Goal: Information Seeking & Learning: Check status

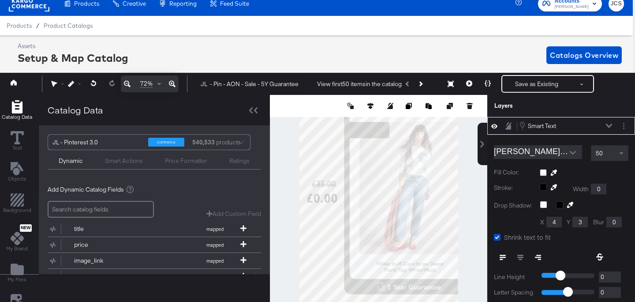
scroll to position [105, 0]
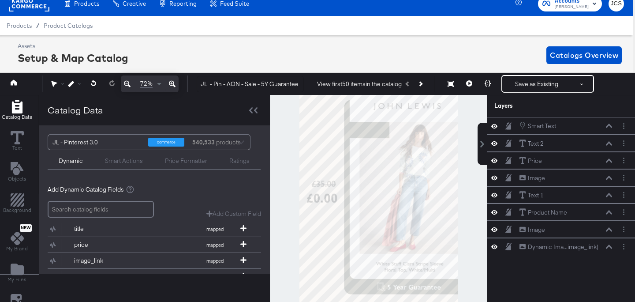
drag, startPoint x: 58, startPoint y: 4, endPoint x: 41, endPoint y: 8, distance: 17.1
click at [57, 4] on div "Products" at bounding box center [81, 3] width 49 height 17
click at [41, 8] on rect at bounding box center [29, 4] width 41 height 16
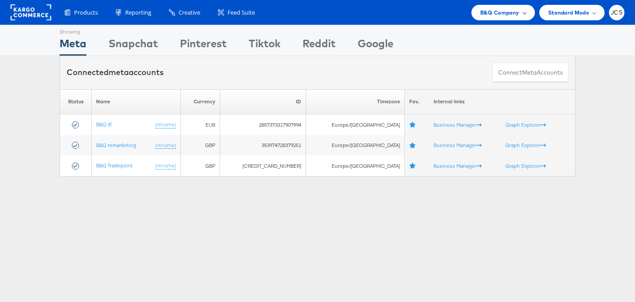
click at [514, 16] on span "B&Q Company" at bounding box center [499, 12] width 39 height 9
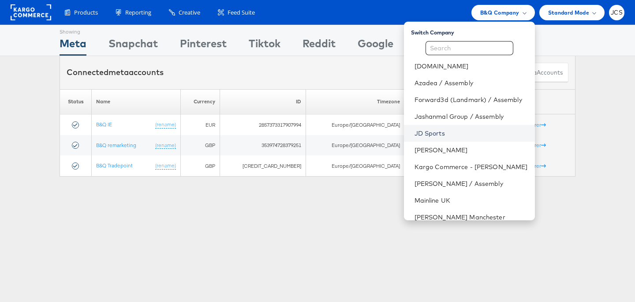
click at [427, 130] on link "JD Sports" at bounding box center [471, 133] width 113 height 9
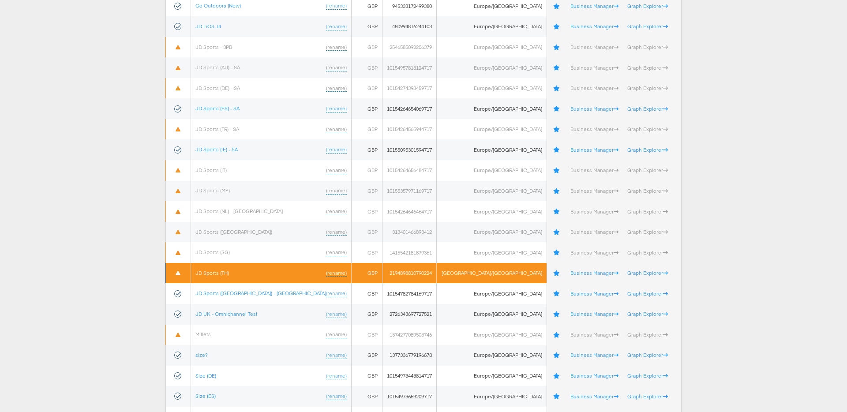
scroll to position [229, 0]
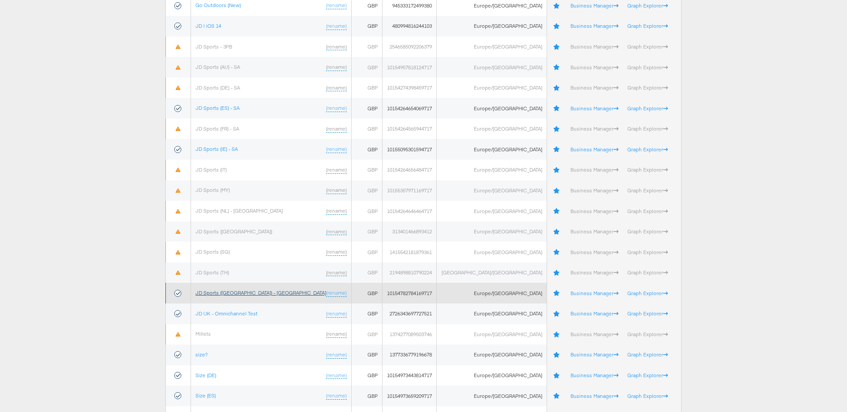
click at [225, 292] on link "JD Sports (UK) - SA" at bounding box center [260, 292] width 131 height 7
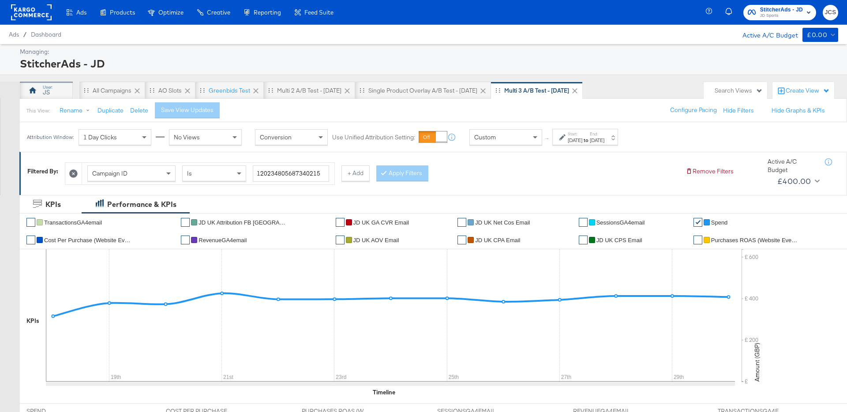
click at [50, 92] on div "JS" at bounding box center [46, 91] width 53 height 18
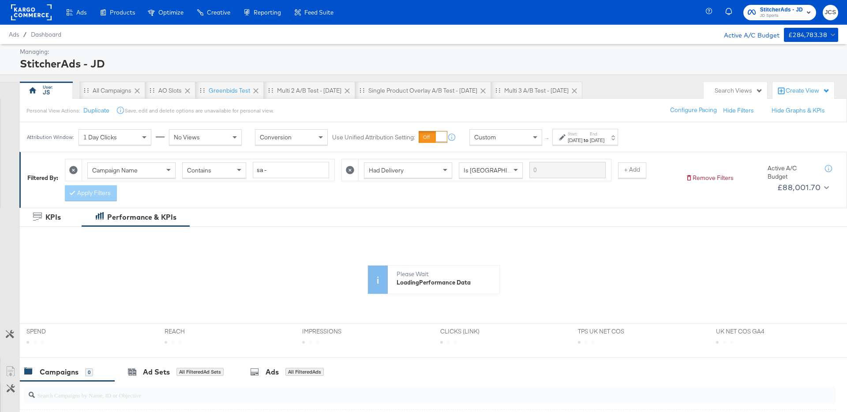
click at [512, 135] on div "Custom" at bounding box center [506, 137] width 72 height 15
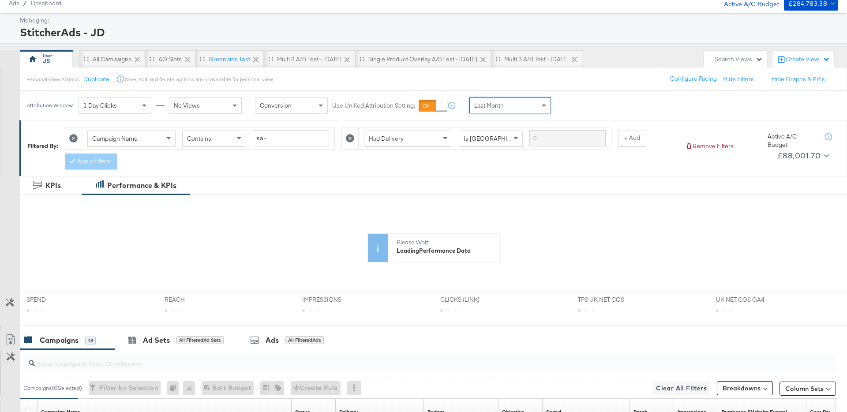
scroll to position [66, 0]
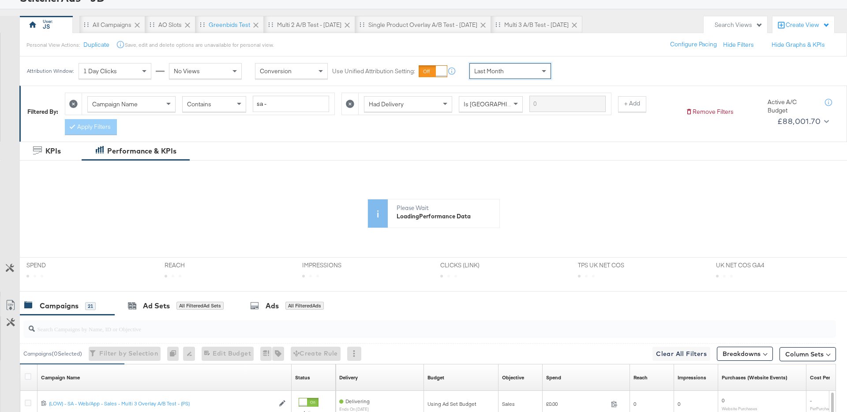
click at [333, 134] on div "Campaign Name Contains sa - Had Delivery Is Greater Than + Add Apply Filters" at bounding box center [371, 111] width 613 height 47
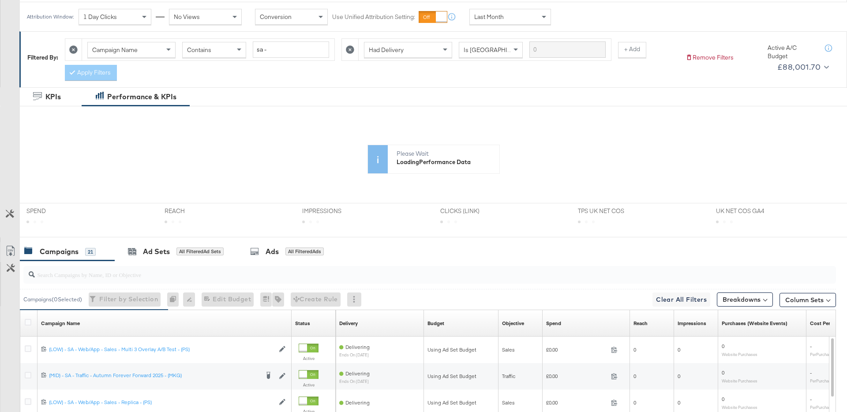
scroll to position [121, 0]
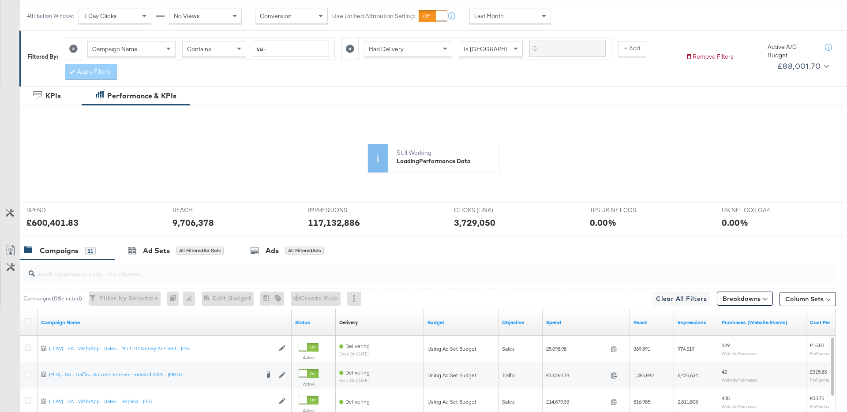
click at [68, 226] on icon at bounding box center [390, 189] width 689 height 132
drag, startPoint x: 66, startPoint y: 223, endPoint x: 35, endPoint y: 222, distance: 30.9
click at [35, 222] on div "KPIs Mon, Sep 1st '25 Spend: £19,937.20 1st 2nd £ £ 10K £ 20K Amount (GBP) 2M 4…" at bounding box center [433, 196] width 814 height 146
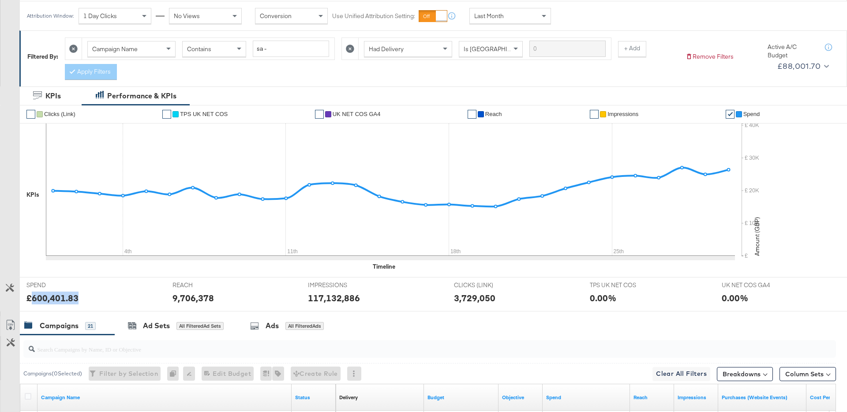
drag, startPoint x: 38, startPoint y: 297, endPoint x: 76, endPoint y: 298, distance: 38.4
click at [76, 298] on div "£600,401.83" at bounding box center [52, 298] width 52 height 13
copy div "600,401.83"
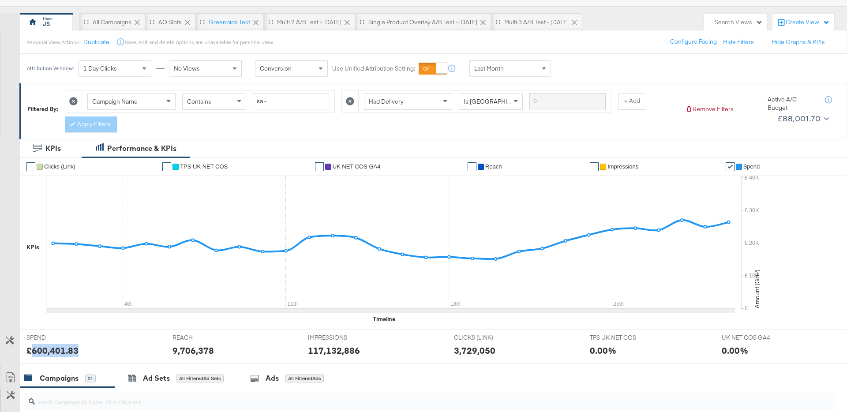
scroll to position [0, 0]
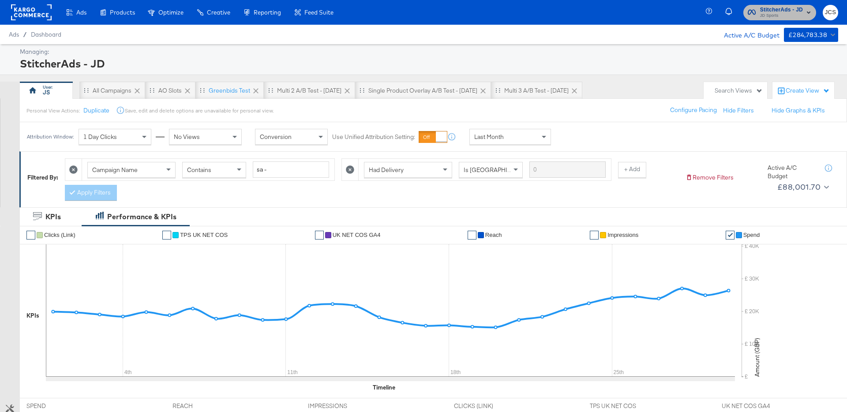
click at [770, 17] on span "JD Sports" at bounding box center [781, 15] width 43 height 7
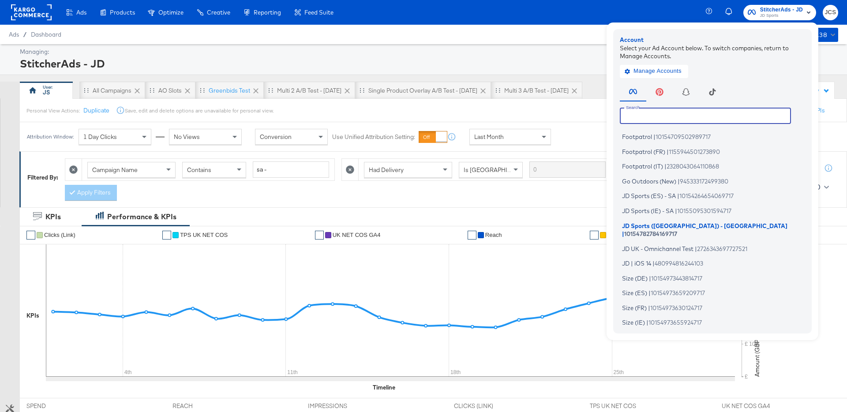
click at [672, 114] on input "text" at bounding box center [705, 116] width 171 height 16
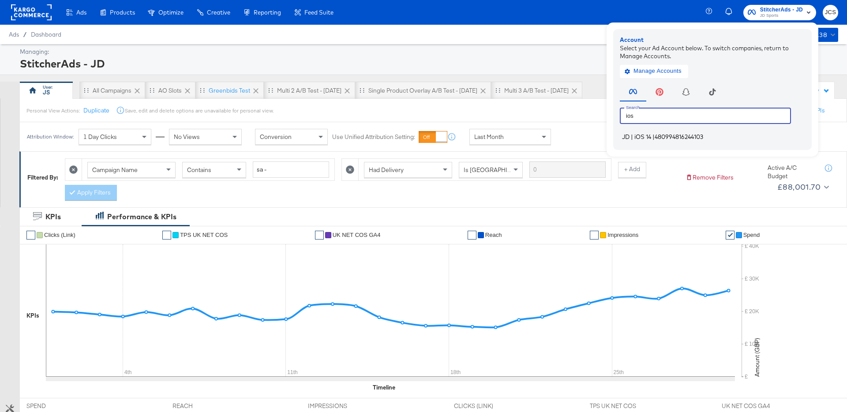
type input "ios"
click at [666, 139] on span "480994816244103" at bounding box center [678, 136] width 49 height 7
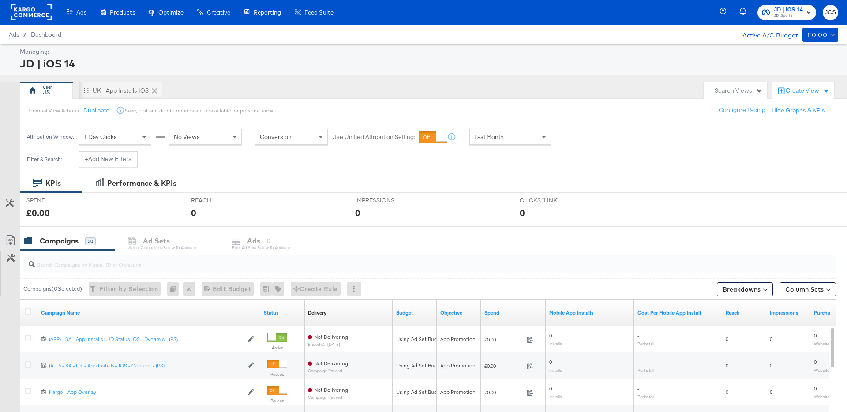
click at [470, 185] on div "KPIs Performance & KPIs" at bounding box center [423, 183] width 847 height 19
click at [493, 135] on span "Last Month" at bounding box center [489, 137] width 30 height 8
click at [512, 131] on div "Last 3 Days" at bounding box center [510, 136] width 81 height 15
click at [33, 9] on rect at bounding box center [31, 12] width 41 height 16
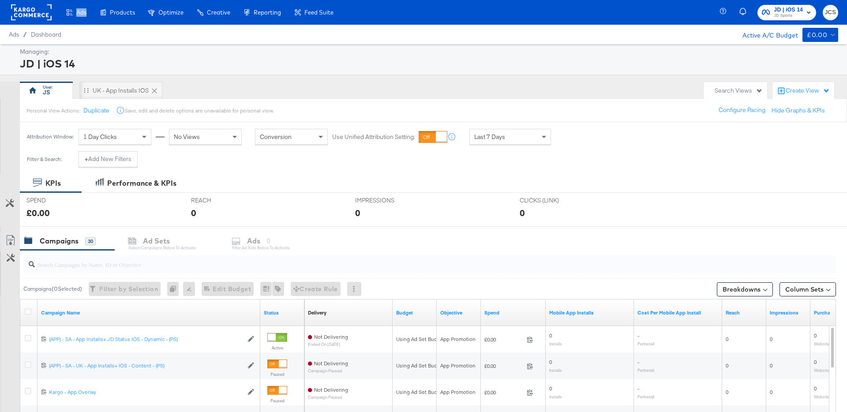
scroll to position [2, 0]
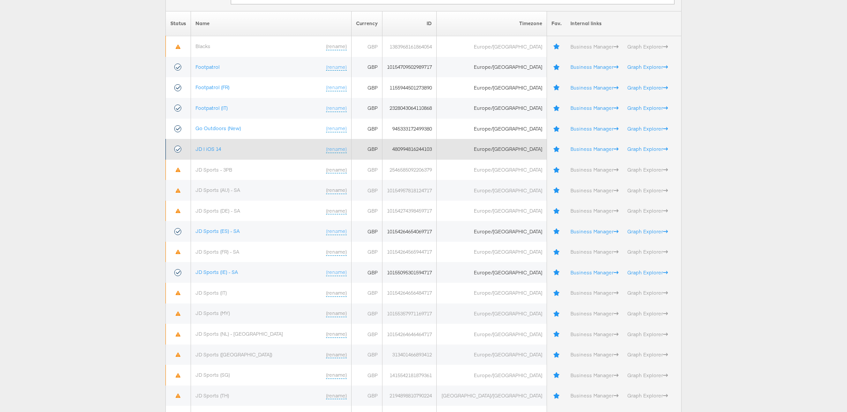
scroll to position [140, 0]
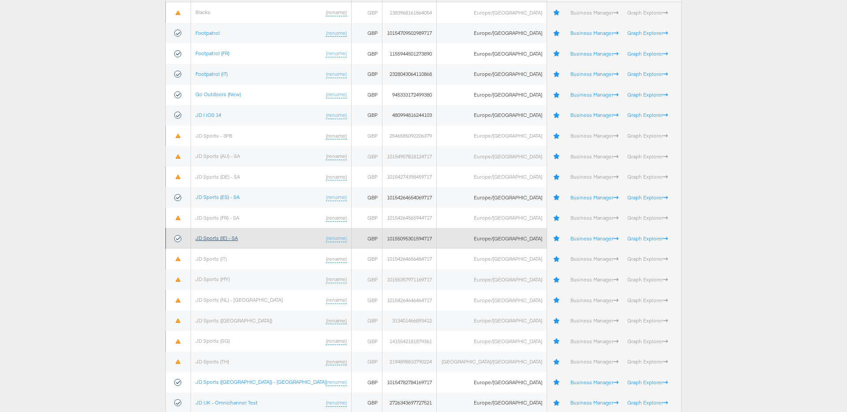
click at [216, 238] on link "JD Sports (IE) - SA" at bounding box center [216, 238] width 42 height 7
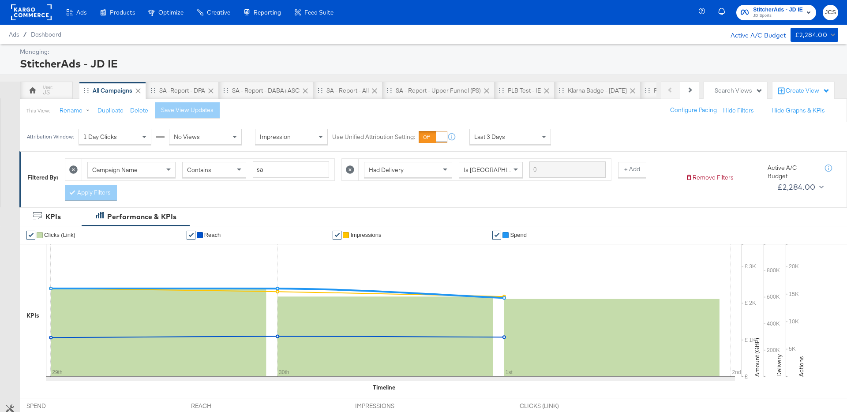
click at [499, 138] on span "Last 3 Days" at bounding box center [489, 137] width 31 height 8
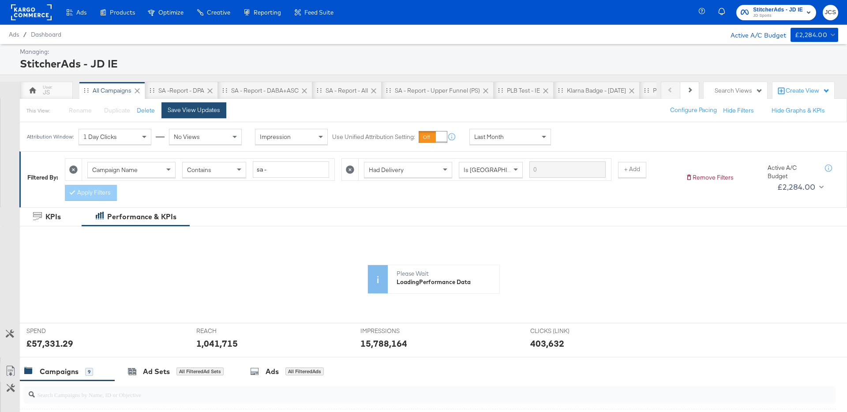
click at [213, 112] on div "Save View Updates" at bounding box center [194, 110] width 52 height 8
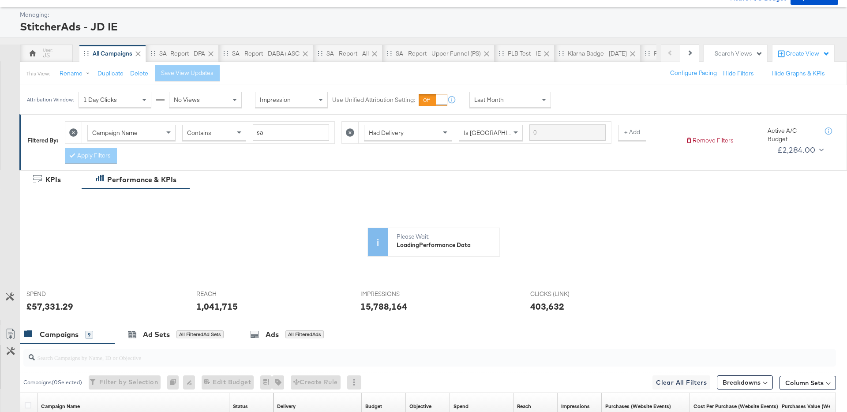
scroll to position [79, 0]
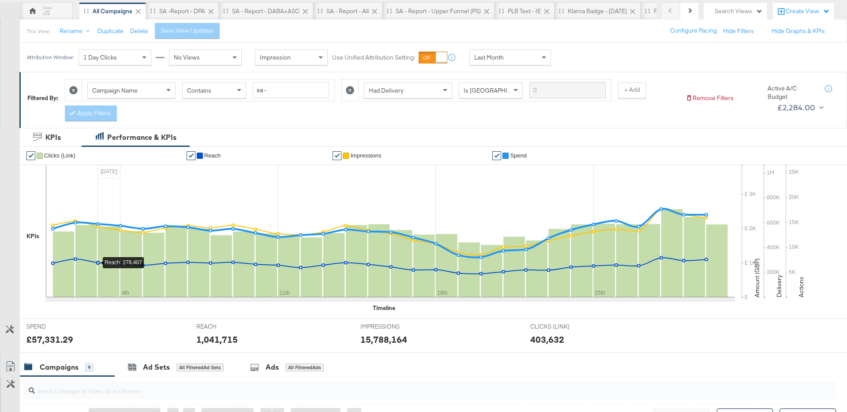
click at [92, 264] on rect at bounding box center [86, 261] width 22 height 72
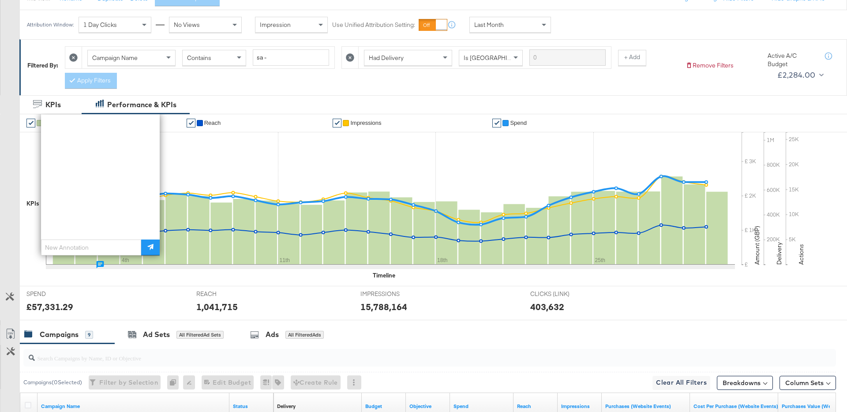
scroll to position [114, 0]
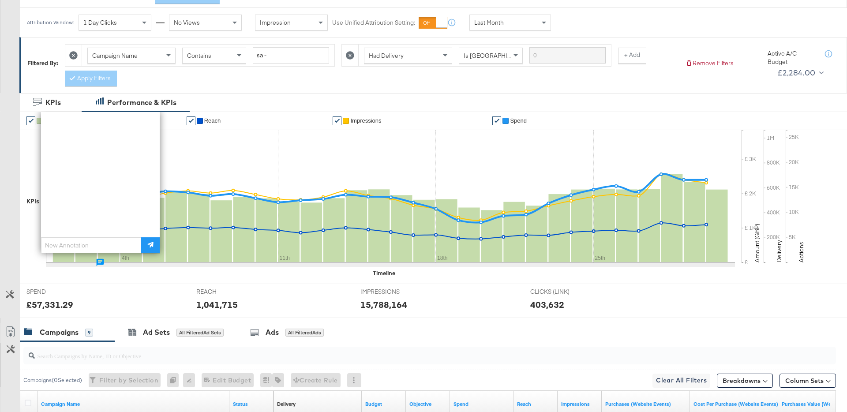
click at [163, 306] on div "£57,331.29" at bounding box center [104, 304] width 157 height 13
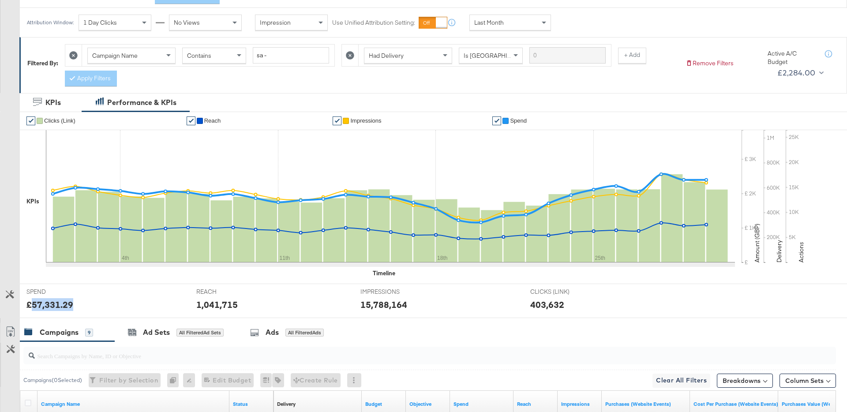
drag, startPoint x: 30, startPoint y: 305, endPoint x: 72, endPoint y: 306, distance: 41.5
click at [72, 306] on div "£57,331.29" at bounding box center [49, 304] width 47 height 13
copy div "57,331.29"
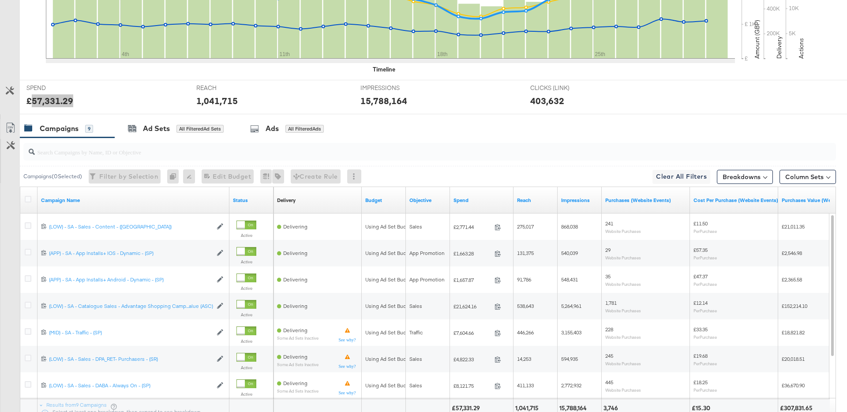
scroll to position [0, 0]
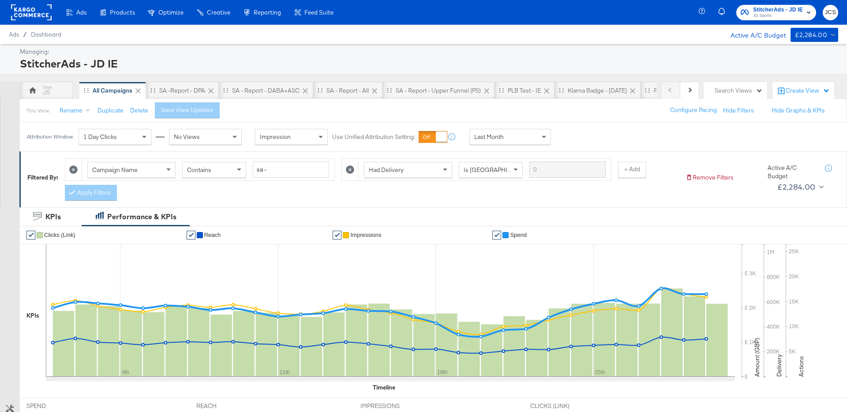
click at [26, 16] on rect at bounding box center [31, 12] width 41 height 16
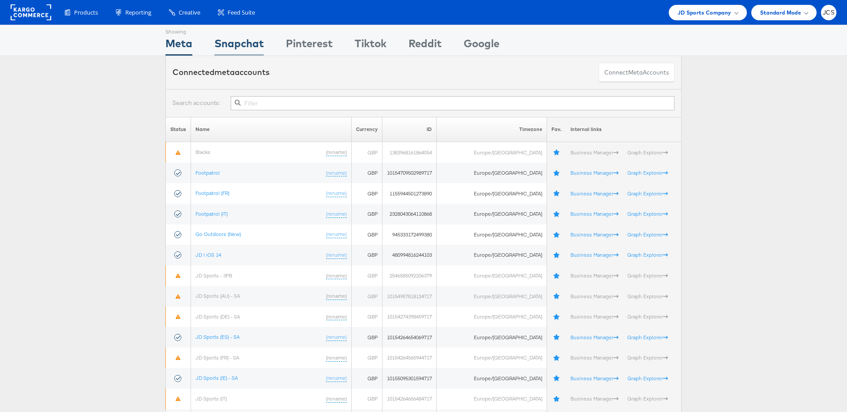
click at [235, 44] on div "Snapchat" at bounding box center [238, 46] width 49 height 20
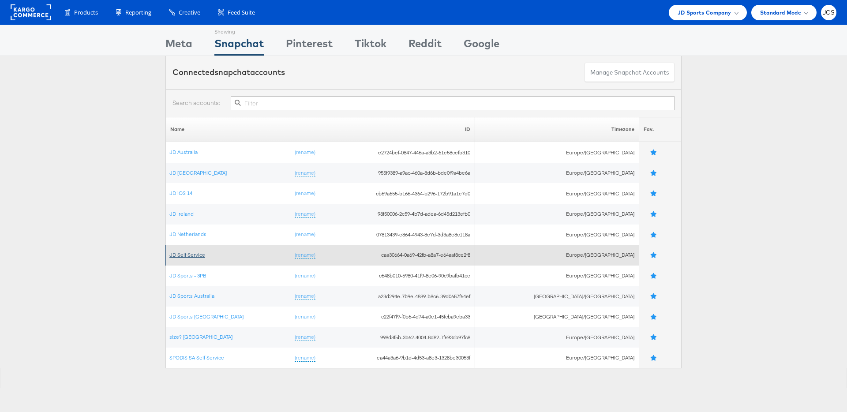
click at [192, 258] on link "JD Self Service" at bounding box center [187, 254] width 36 height 7
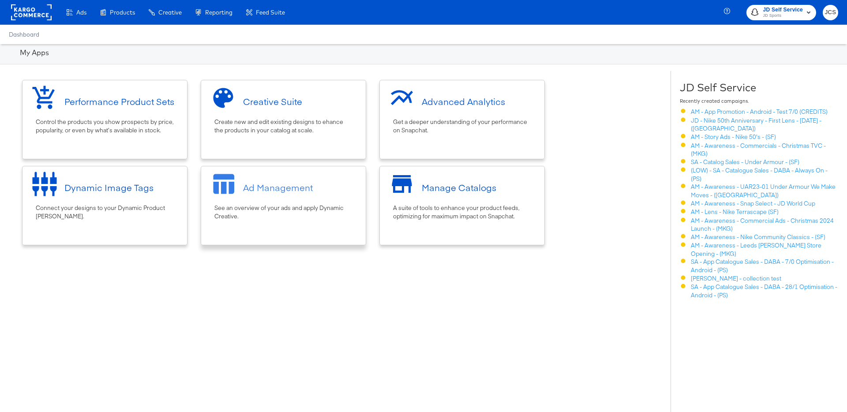
click at [271, 224] on div "Ad Management See an overview of your ads and apply Dynamic Creative." at bounding box center [283, 205] width 165 height 79
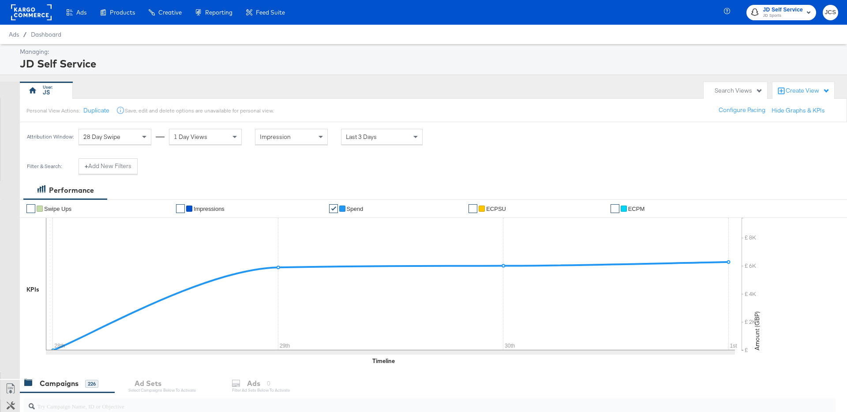
click at [355, 137] on span "Last 3 Days" at bounding box center [361, 137] width 31 height 8
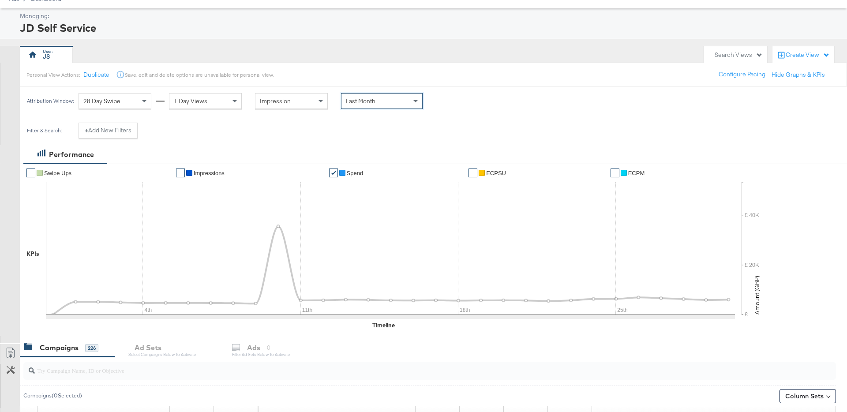
scroll to position [39, 0]
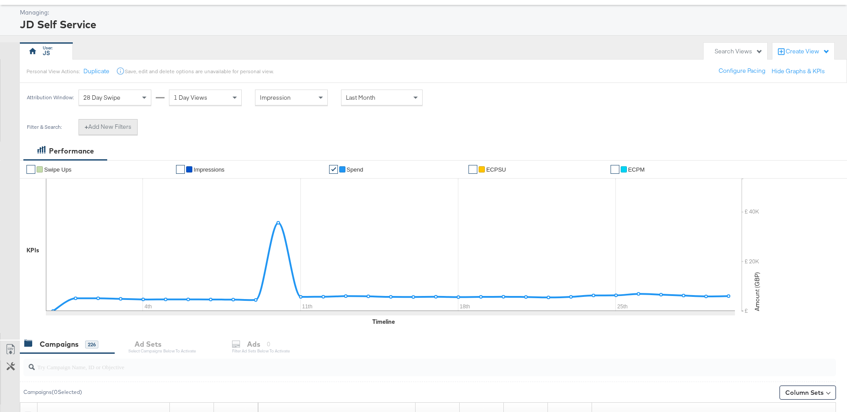
click at [123, 125] on button "+ Add New Filters" at bounding box center [108, 127] width 59 height 16
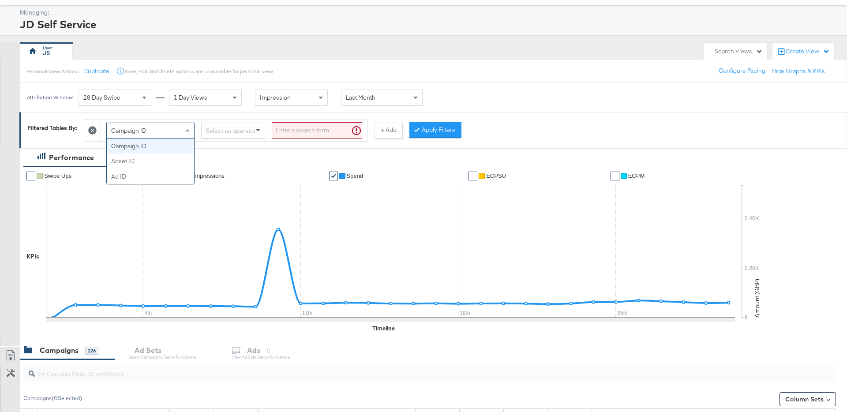
click at [152, 132] on div "Campaign ID" at bounding box center [150, 130] width 87 height 15
click at [258, 153] on div "Performance" at bounding box center [423, 157] width 847 height 19
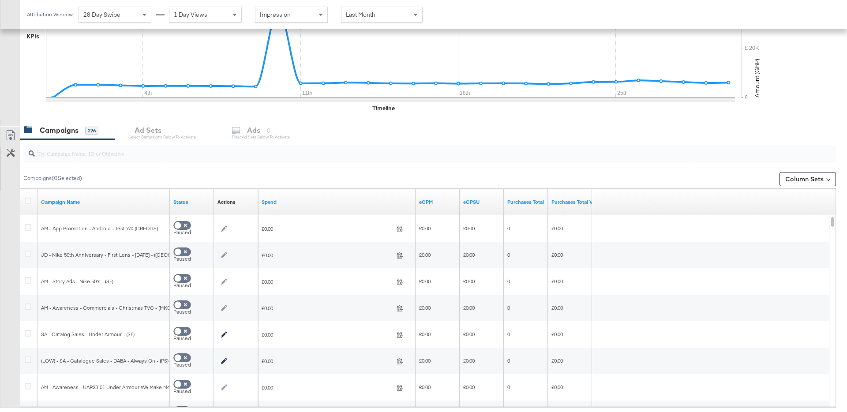
scroll to position [261, 0]
click at [93, 153] on input "search" at bounding box center [398, 148] width 726 height 17
type input "sa -"
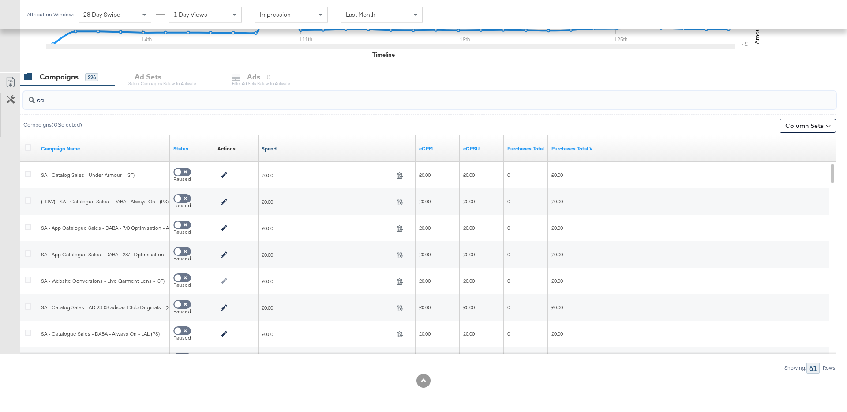
click at [271, 148] on link "Spend" at bounding box center [337, 148] width 150 height 7
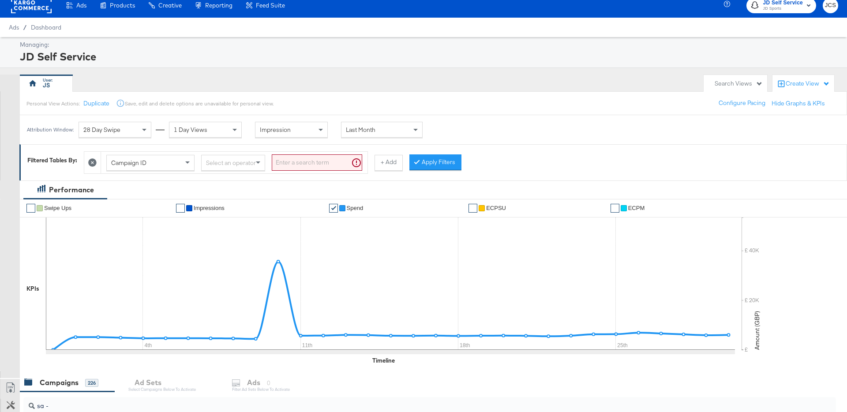
scroll to position [0, 0]
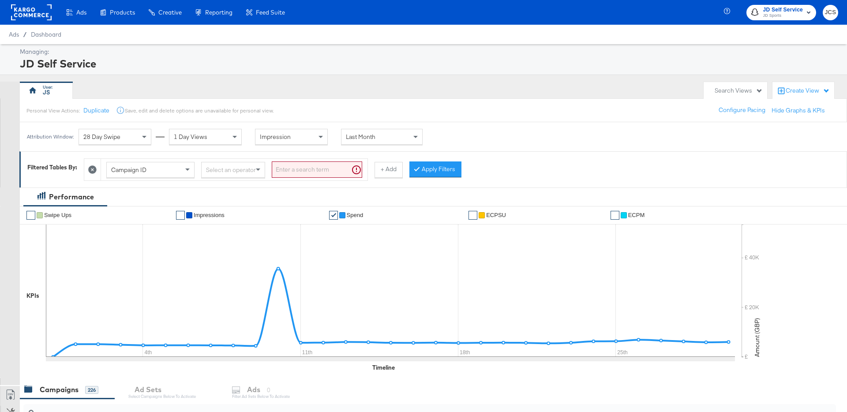
click at [289, 185] on div "Filtered Tables By: Campaign ID Select an operator + Add Apply Filters" at bounding box center [432, 169] width 827 height 36
click at [92, 168] on icon at bounding box center [92, 169] width 8 height 8
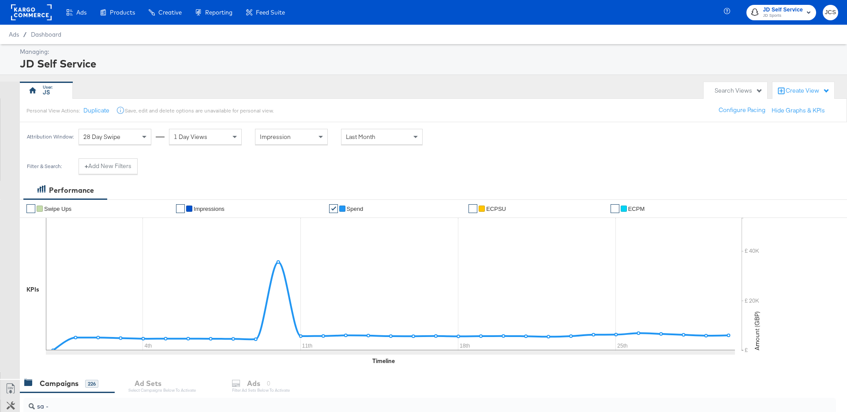
click at [41, 9] on rect at bounding box center [31, 12] width 41 height 16
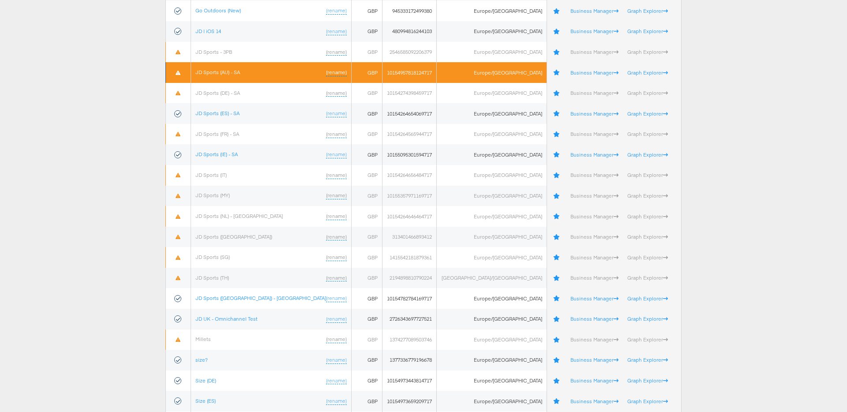
scroll to position [255, 0]
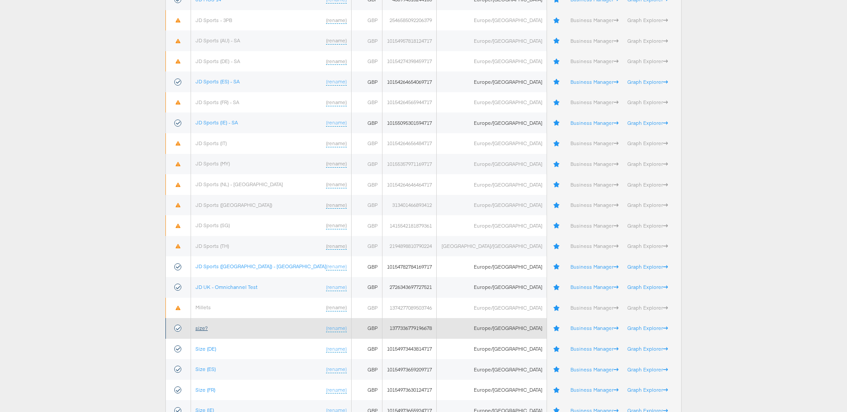
click at [208, 328] on link "size?" at bounding box center [201, 328] width 12 height 7
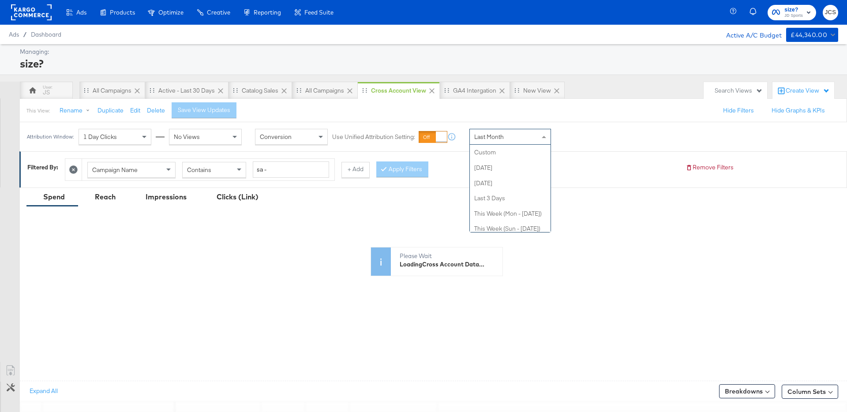
click at [534, 140] on div "Last Month" at bounding box center [510, 136] width 81 height 15
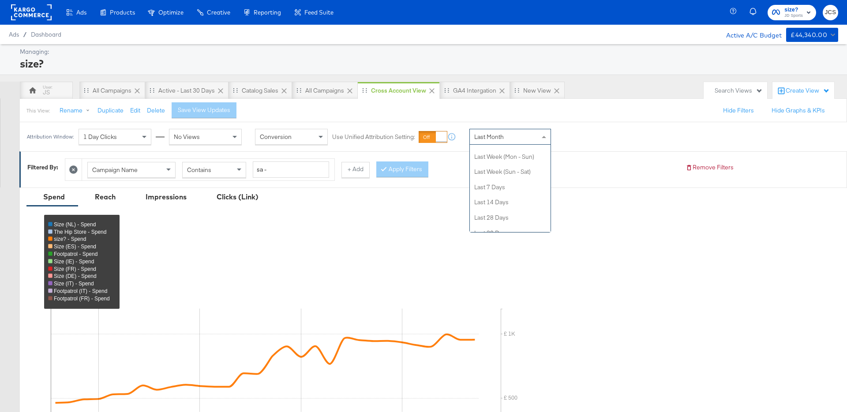
scroll to position [88, 0]
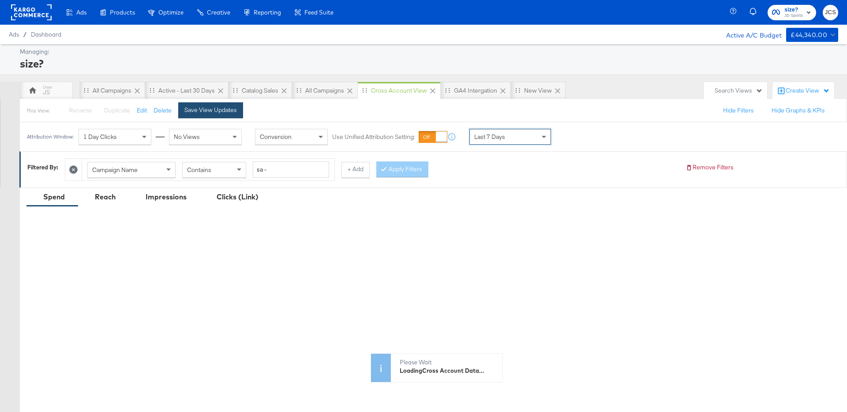
click at [209, 112] on div "Save View Updates" at bounding box center [210, 110] width 52 height 8
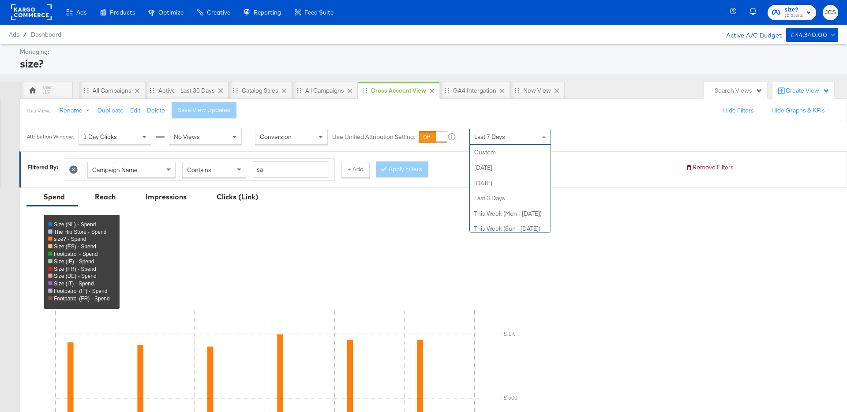
click at [513, 139] on div "Last 7 Days" at bounding box center [510, 136] width 81 height 15
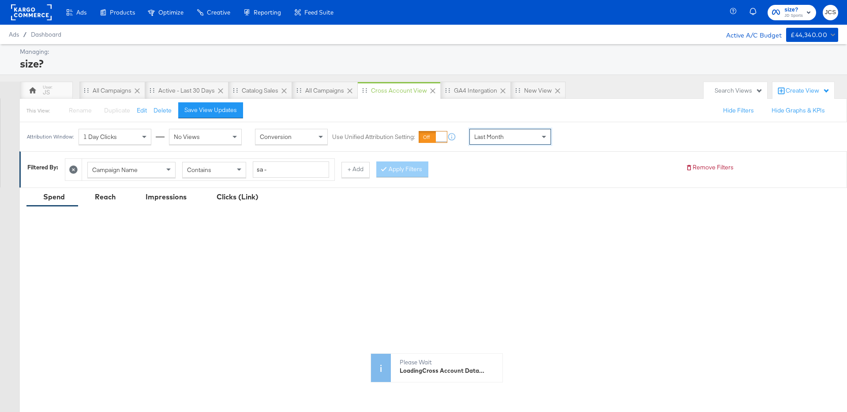
scroll to position [0, 0]
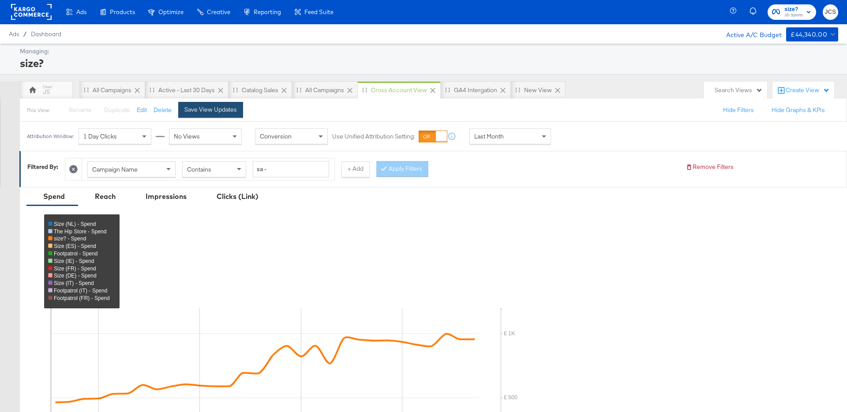
click at [213, 109] on div "Save View Updates" at bounding box center [210, 109] width 52 height 8
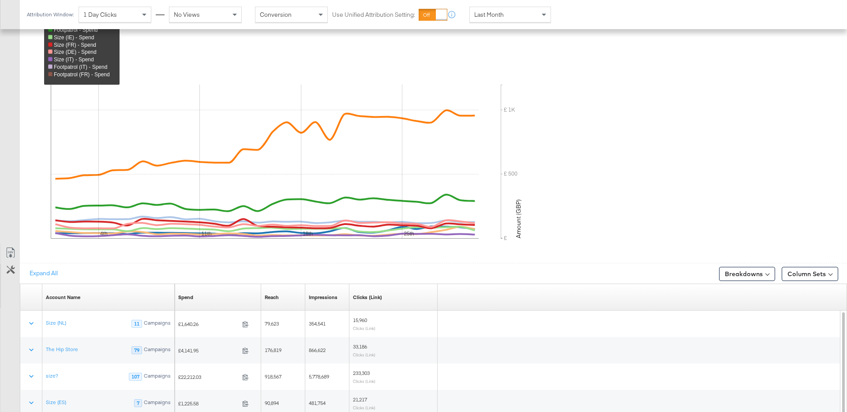
scroll to position [228, 0]
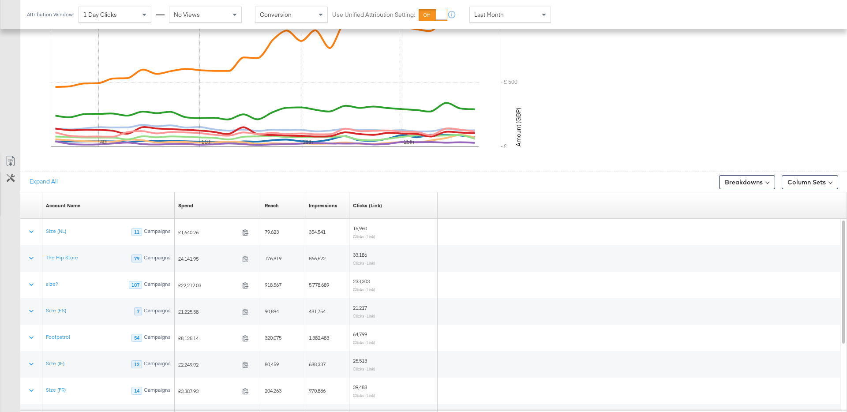
scroll to position [360, 0]
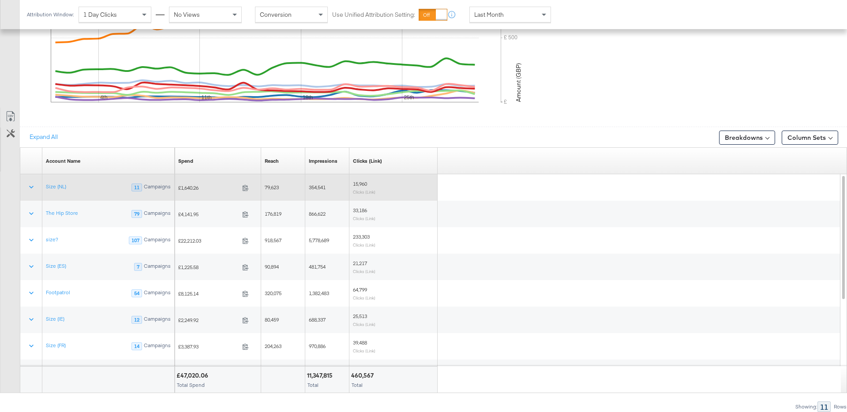
click at [199, 198] on div "£1,640.26 1640.26" at bounding box center [218, 187] width 86 height 26
click at [191, 191] on span "£1,640.26" at bounding box center [208, 187] width 60 height 7
copy span "1,640.26"
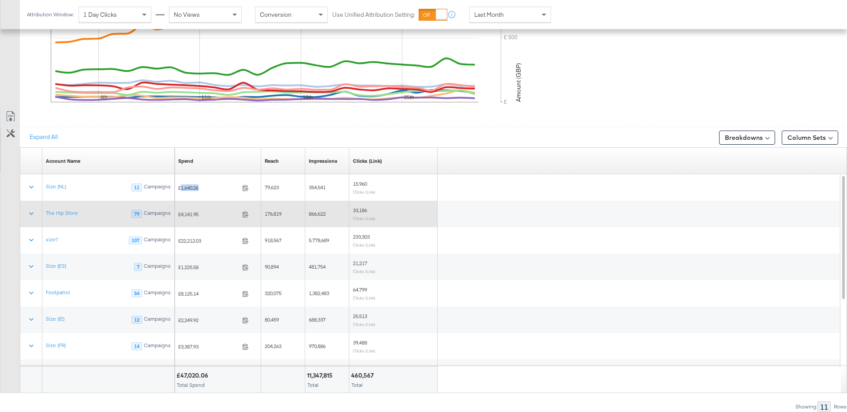
click at [189, 216] on span "£4,141.95" at bounding box center [208, 214] width 60 height 7
copy span "4,141.95"
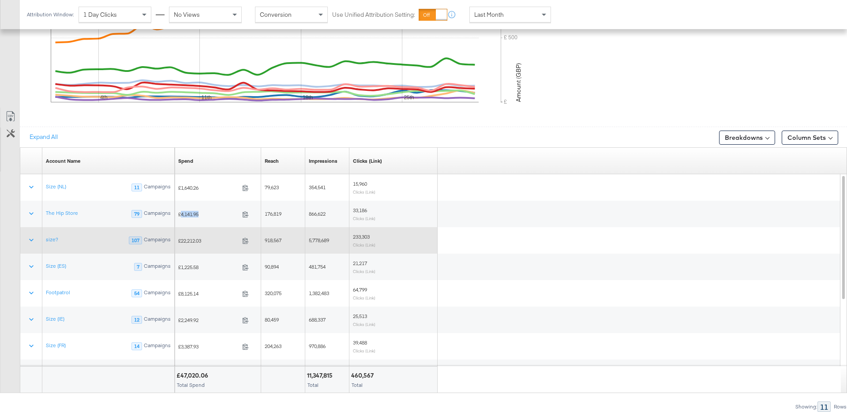
click at [193, 241] on span "£22,212.03" at bounding box center [208, 240] width 60 height 7
copy span "22,212.03"
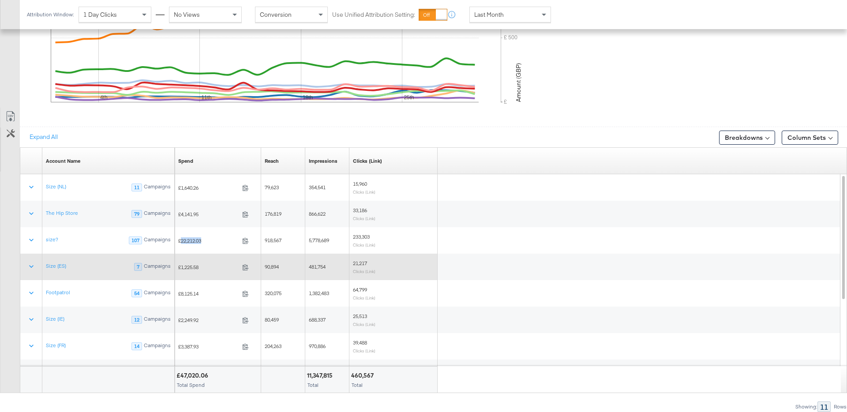
click at [197, 269] on span "£1,225.58" at bounding box center [208, 267] width 60 height 7
copy span "1,225.58"
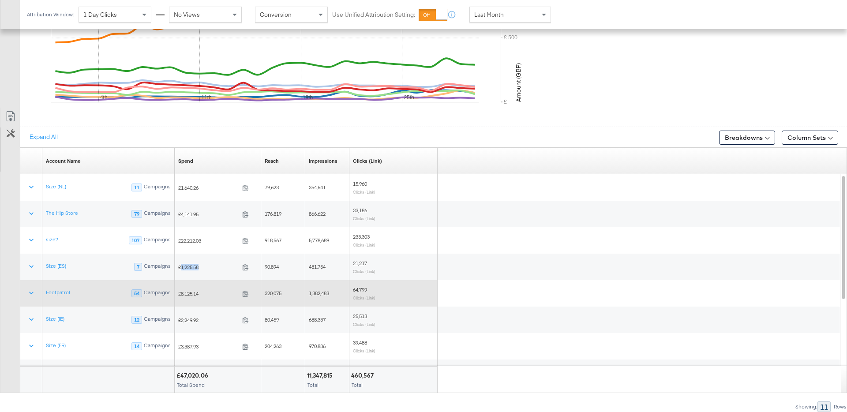
click at [188, 292] on span "£8,125.14" at bounding box center [208, 293] width 60 height 7
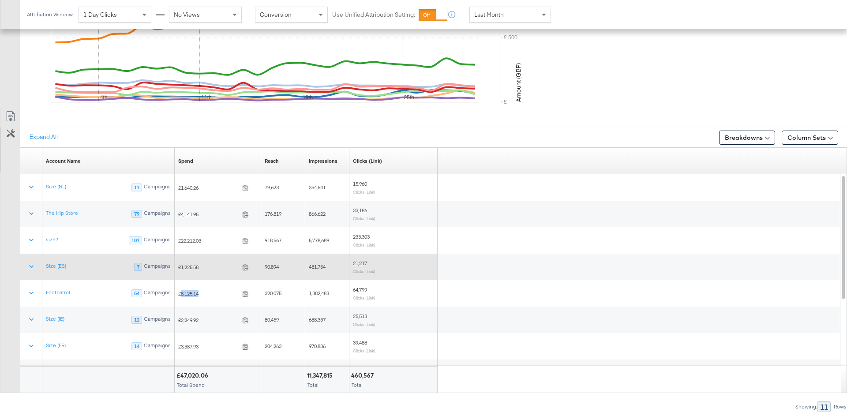
copy span "8,125.14"
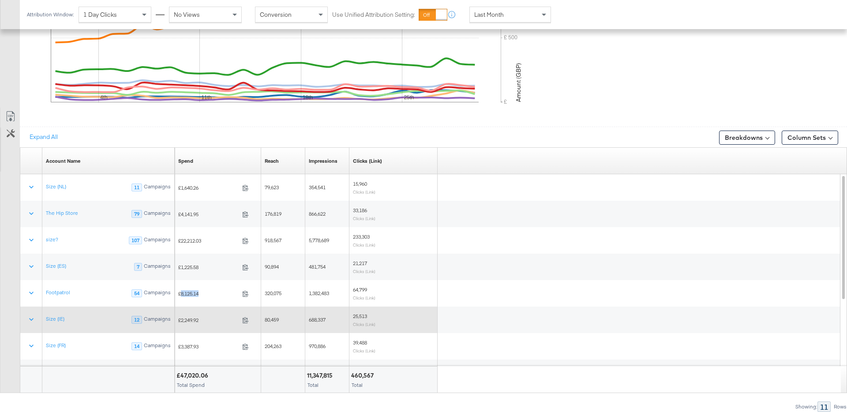
click at [196, 319] on span "£2,249.92" at bounding box center [208, 320] width 60 height 7
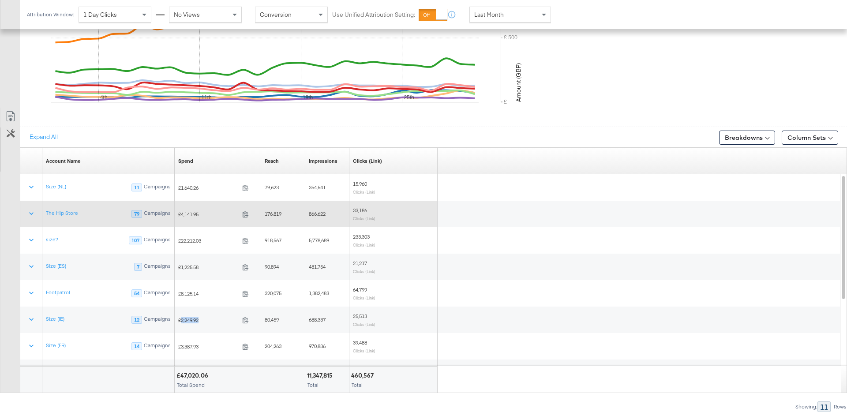
copy span "2,249.92"
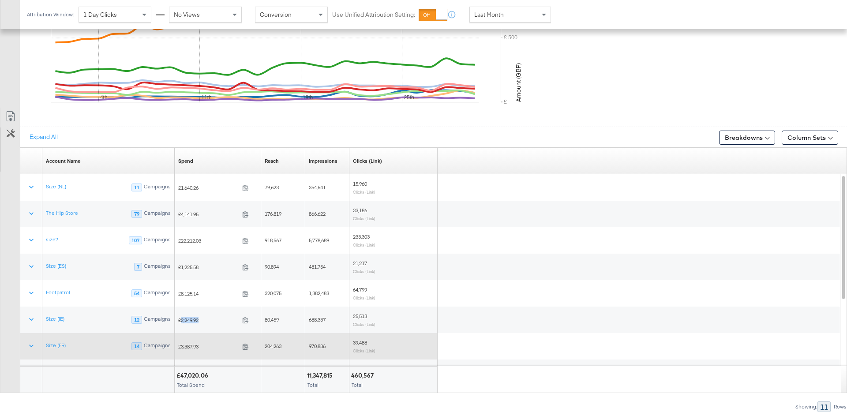
click at [192, 345] on span "£3,387.93" at bounding box center [208, 346] width 60 height 7
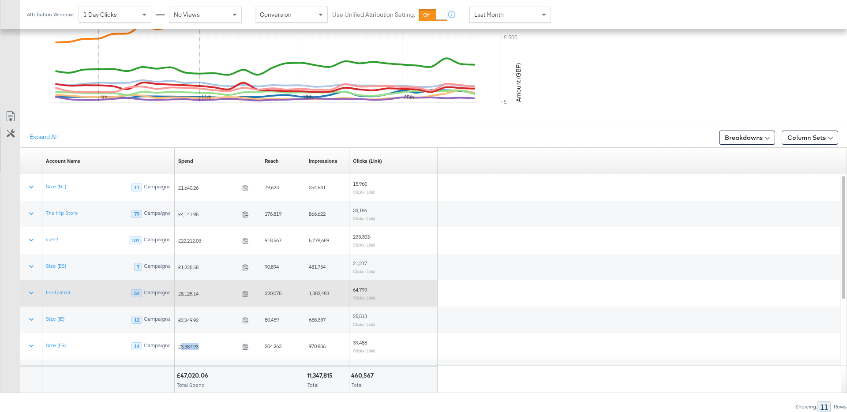
copy span "3,387.93"
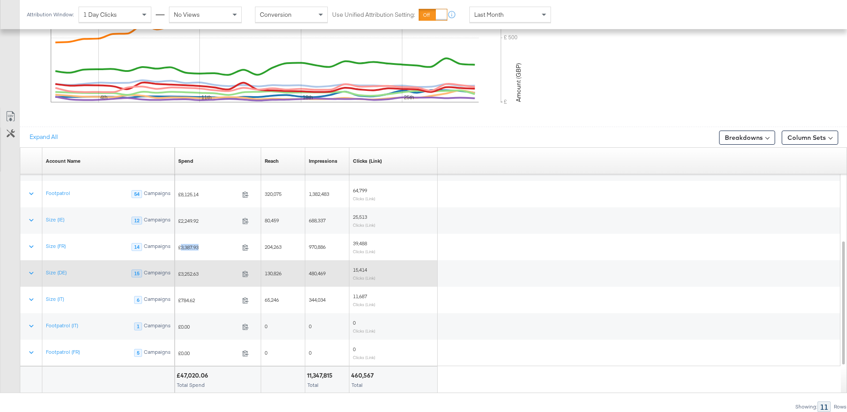
click at [191, 273] on span "£3,252.63" at bounding box center [208, 273] width 60 height 7
copy span "3,252.63"
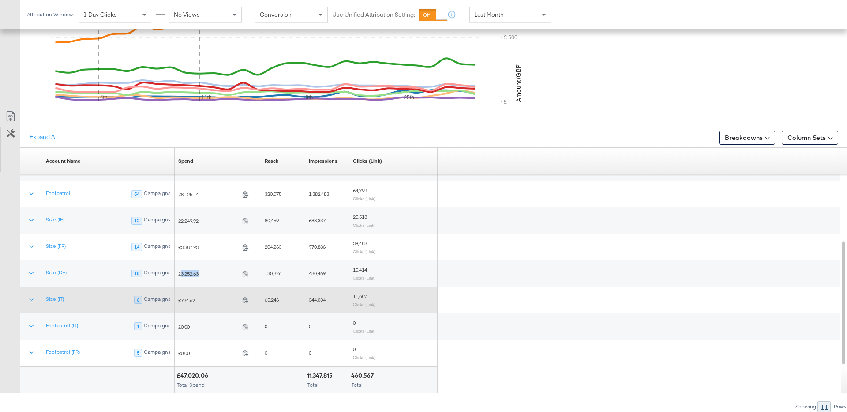
click at [190, 300] on span "£784.62" at bounding box center [208, 300] width 60 height 7
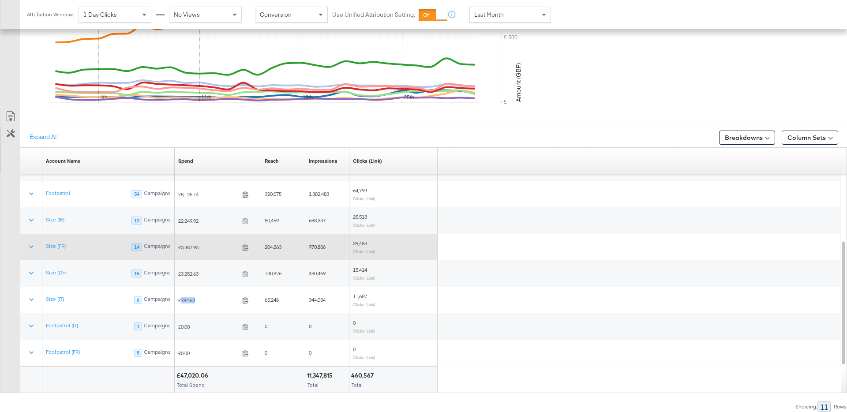
copy span "784.62"
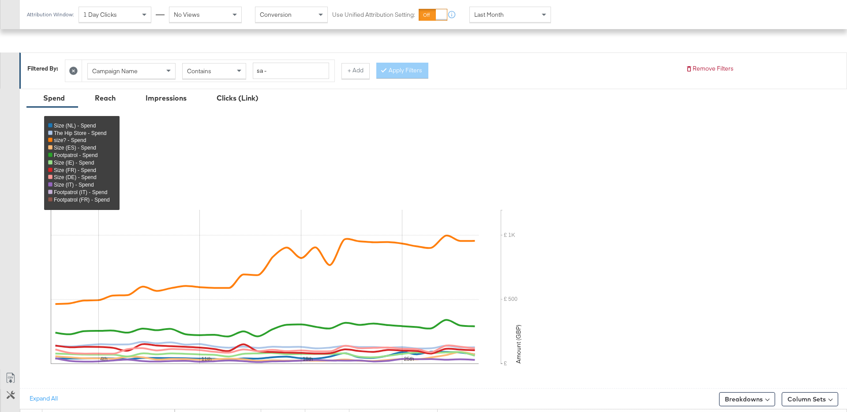
scroll to position [0, 0]
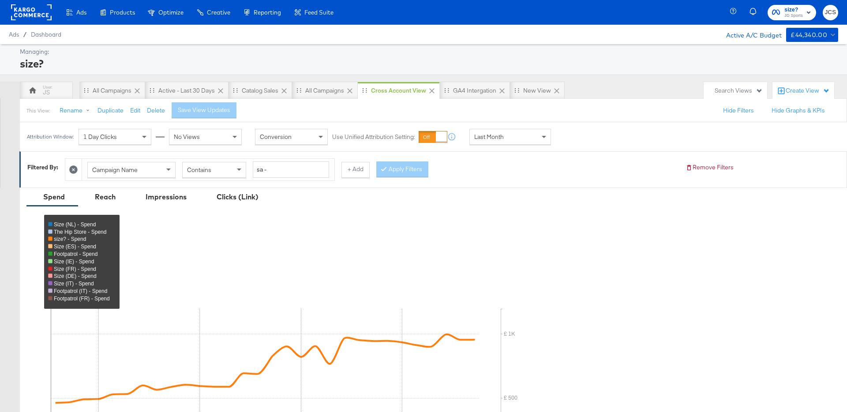
click at [25, 13] on rect at bounding box center [31, 12] width 41 height 16
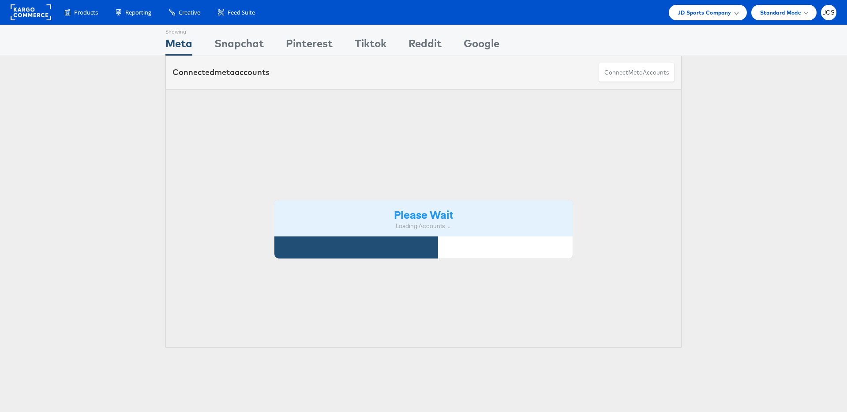
click at [683, 12] on span "JD Sports Company" at bounding box center [704, 12] width 54 height 9
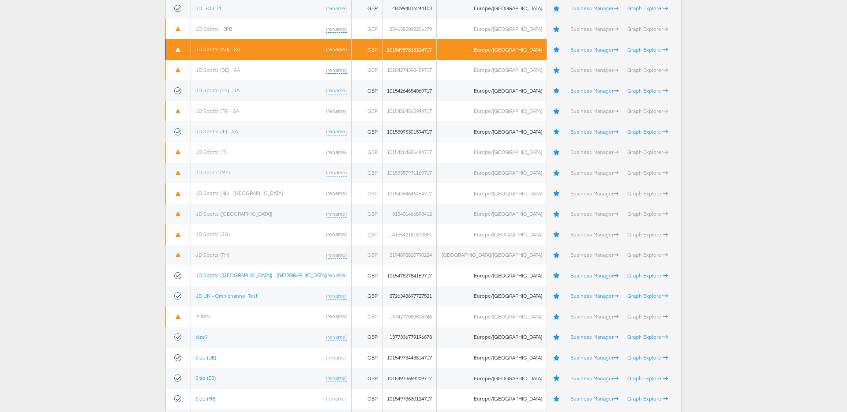
scroll to position [262, 0]
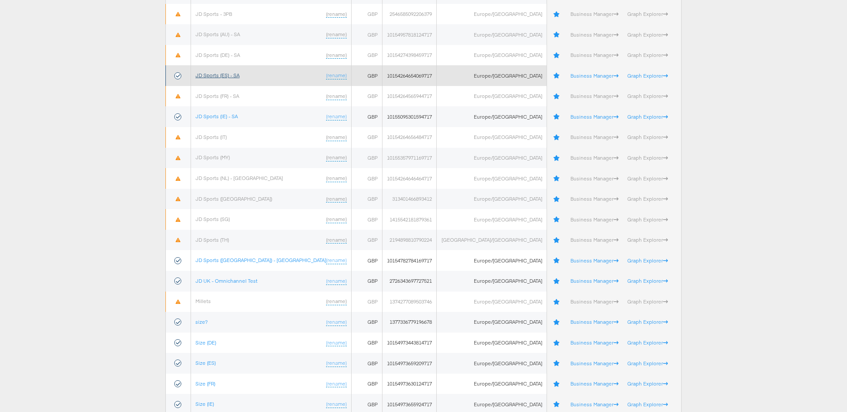
click at [235, 75] on link "JD Sports (ES) - SA" at bounding box center [217, 75] width 44 height 7
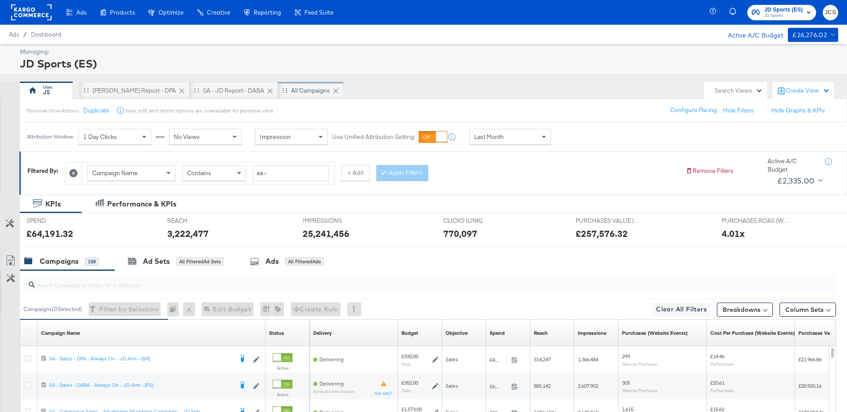
click at [291, 90] on div "All Campaigns" at bounding box center [310, 90] width 39 height 8
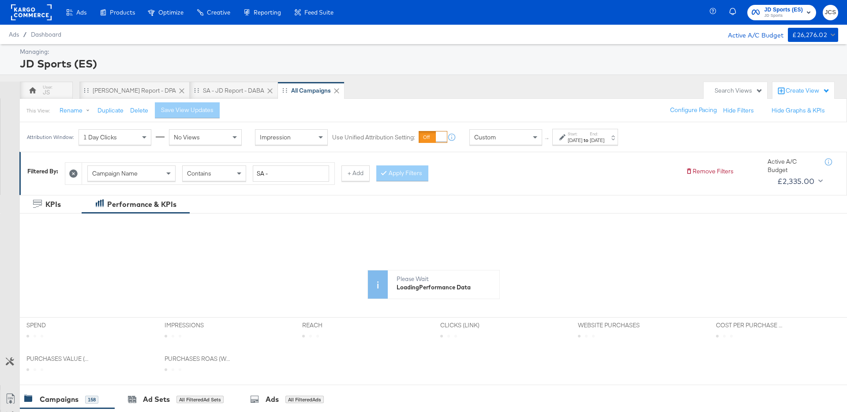
click at [519, 142] on div "Custom" at bounding box center [506, 137] width 72 height 15
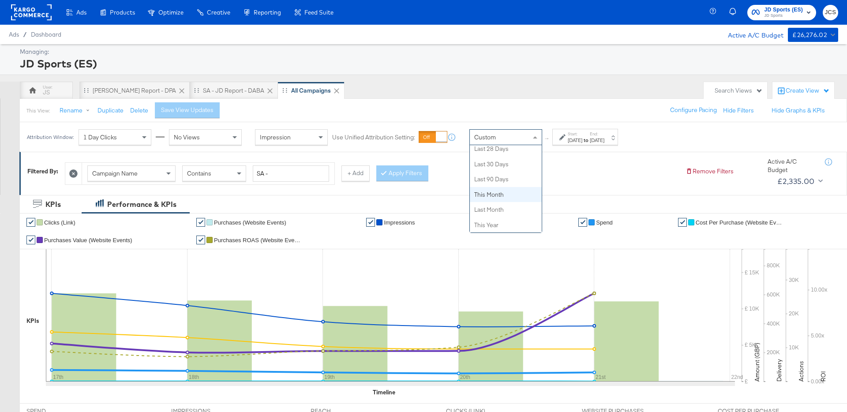
scroll to position [178, 0]
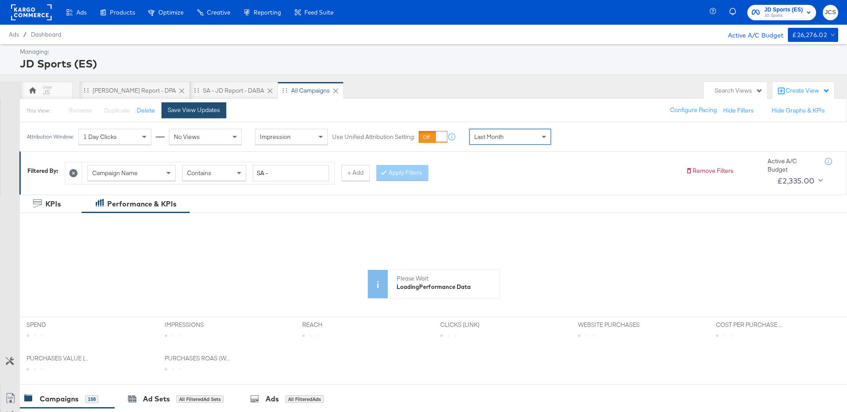
click at [190, 109] on div "Save View Updates" at bounding box center [194, 110] width 52 height 8
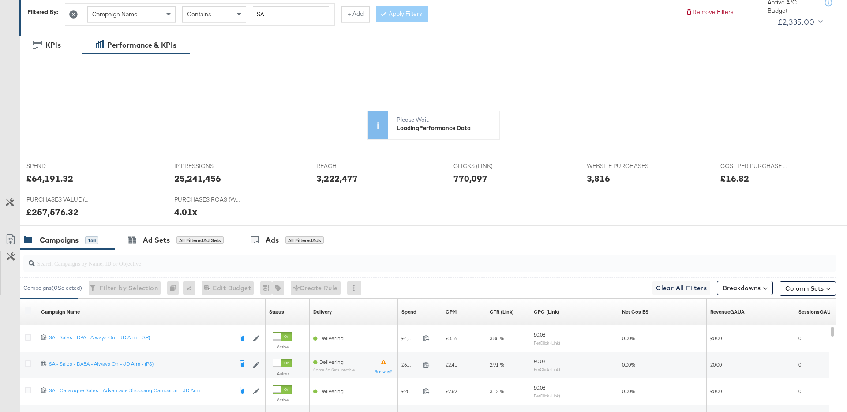
scroll to position [105, 0]
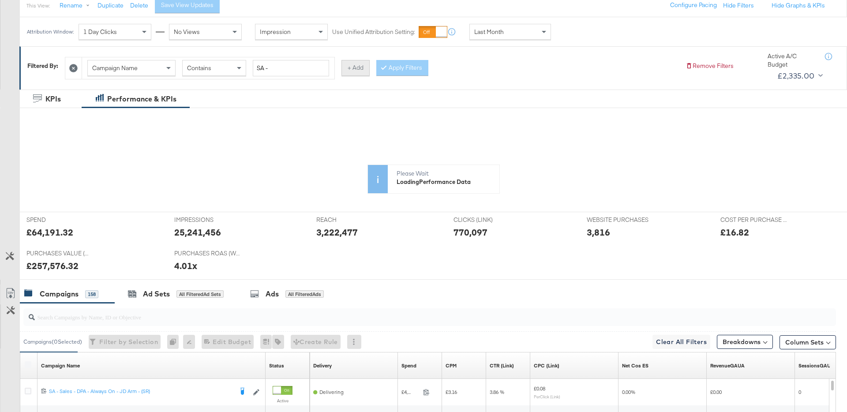
click at [353, 67] on button "+ Add" at bounding box center [355, 68] width 28 height 16
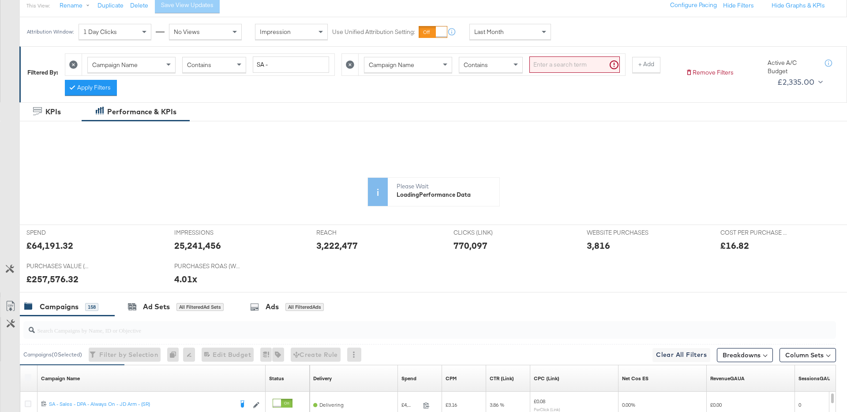
click at [111, 68] on span "Campaign Name" at bounding box center [114, 65] width 45 height 8
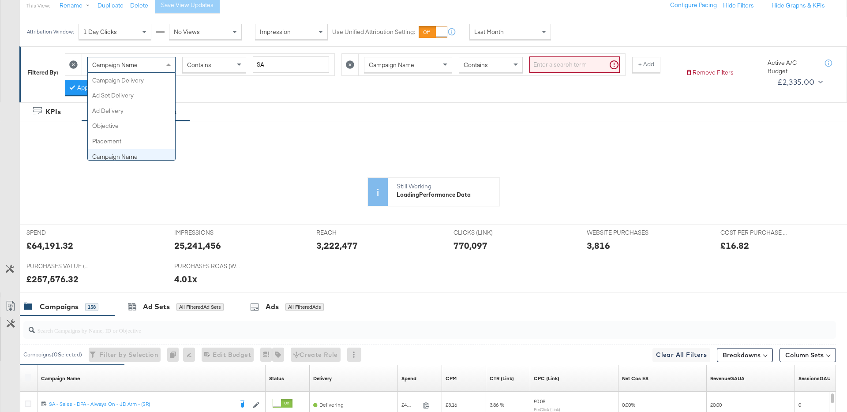
scroll to position [76, 0]
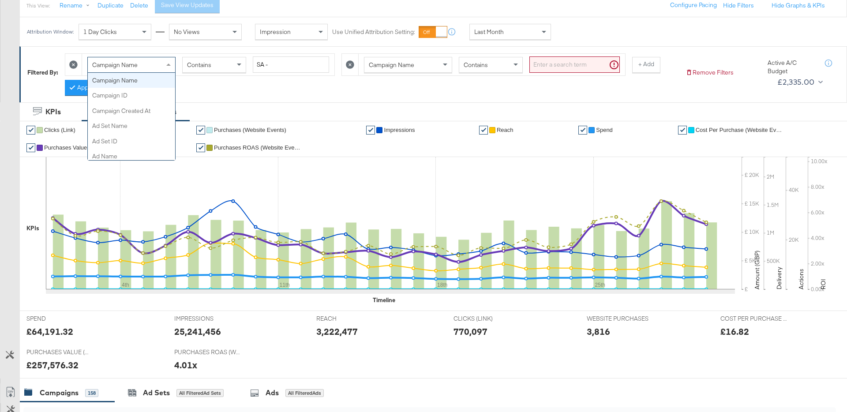
click at [388, 66] on span "Campaign Name" at bounding box center [391, 65] width 45 height 8
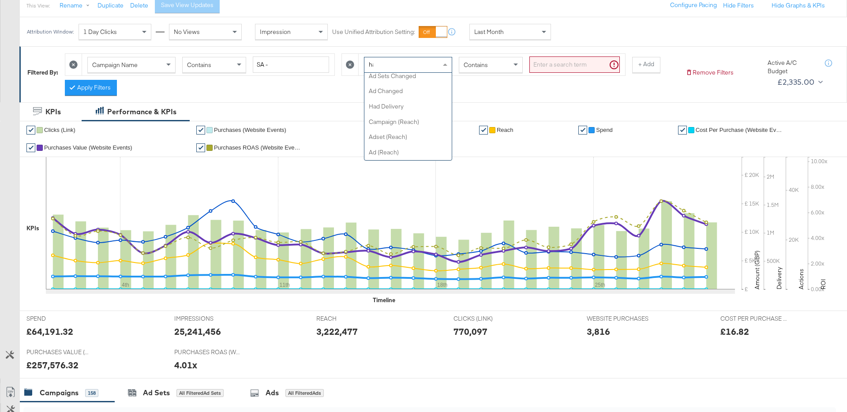
scroll to position [0, 0]
type input "had"
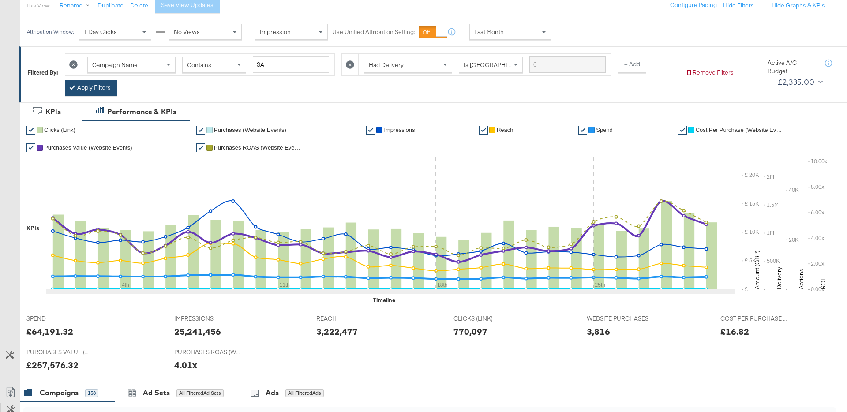
click at [88, 82] on button "Apply Filters" at bounding box center [91, 88] width 52 height 16
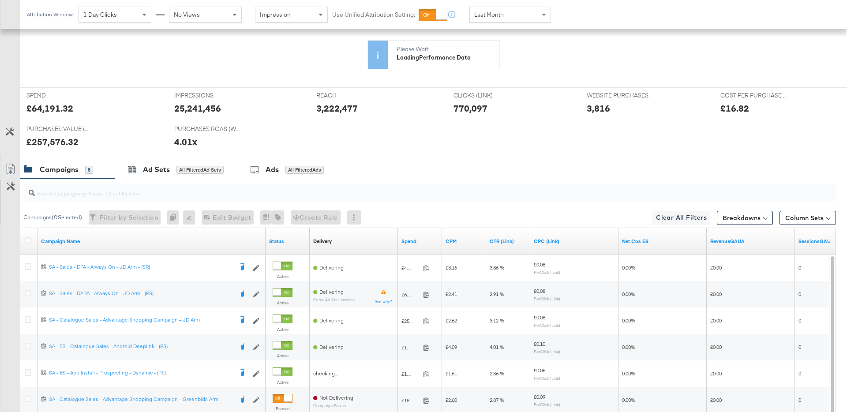
scroll to position [245, 0]
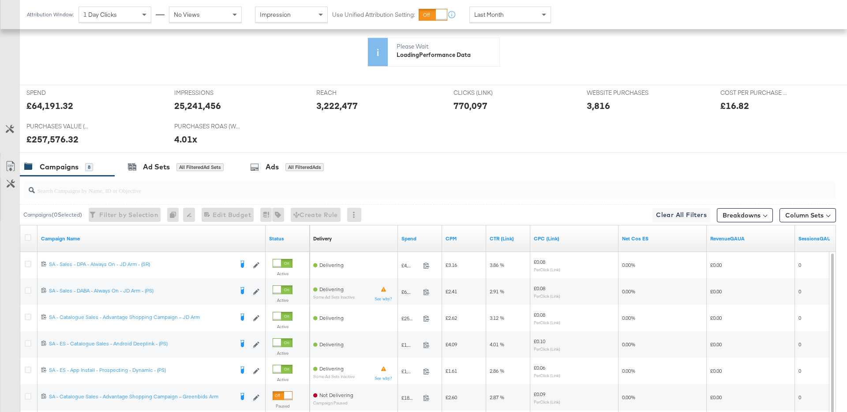
click at [37, 105] on div "KPIs" at bounding box center [32, 90] width 13 height 146
drag, startPoint x: 32, startPoint y: 105, endPoint x: 71, endPoint y: 107, distance: 38.4
click at [71, 107] on div "KPIs Tue, Sep 2nd '25 Impressions: 913,572 4th 11th 18th 25th £ £ 5K £ 10K £ 15…" at bounding box center [433, 90] width 814 height 146
drag, startPoint x: 77, startPoint y: 107, endPoint x: 42, endPoint y: 106, distance: 34.9
click at [42, 106] on div "KPIs Mon, Sep 1st '25 Reach: 605,121 4th 11th 18th 25th £ £ 5K £ 10K £ 15K £ 20…" at bounding box center [433, 90] width 814 height 146
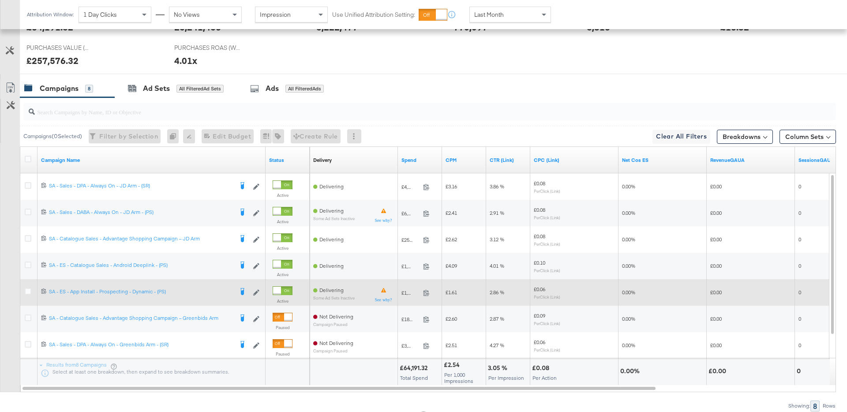
scroll to position [447, 0]
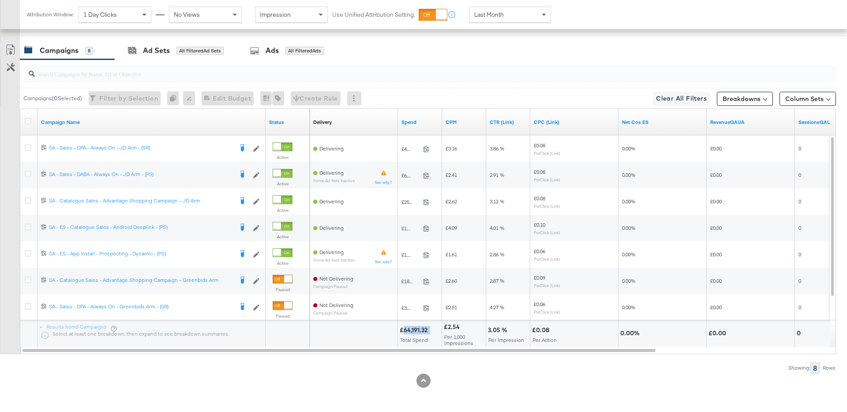
drag, startPoint x: 403, startPoint y: 330, endPoint x: 434, endPoint y: 331, distance: 30.9
click at [434, 331] on div "£64,191.32" at bounding box center [420, 330] width 40 height 8
copy div "64,191.32"
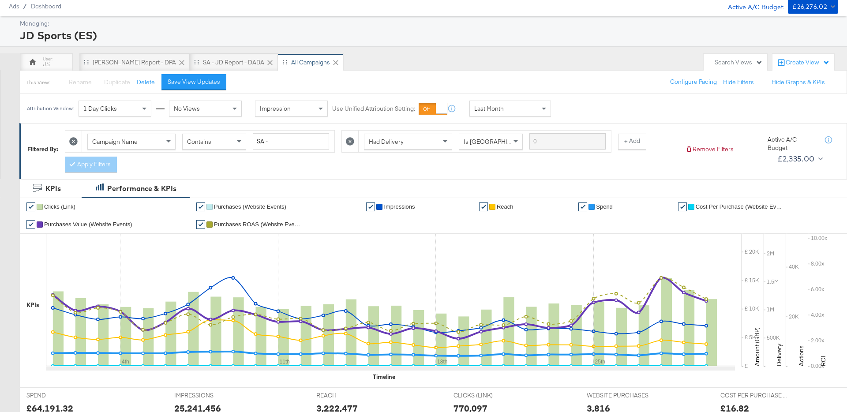
scroll to position [0, 0]
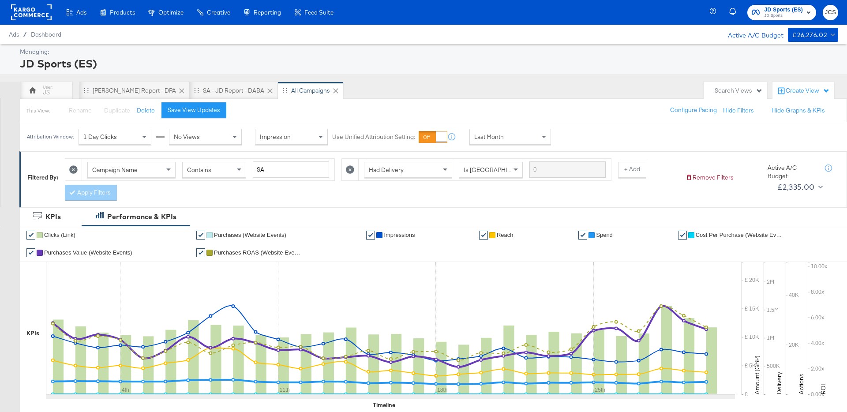
click at [22, 14] on rect at bounding box center [31, 12] width 41 height 16
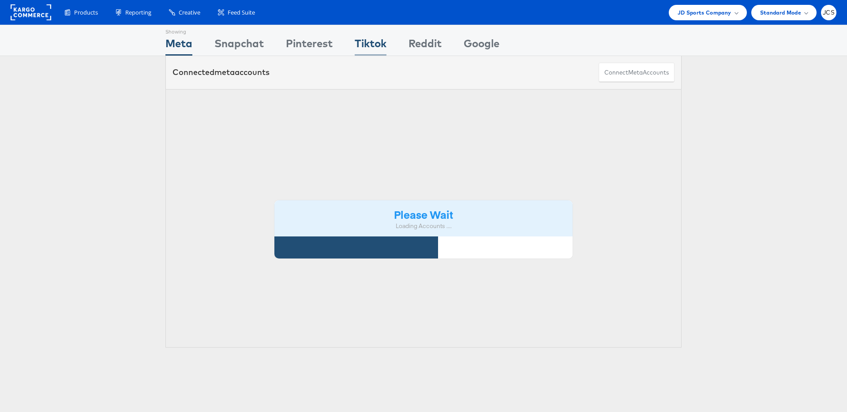
click at [365, 44] on div "Tiktok" at bounding box center [371, 46] width 32 height 20
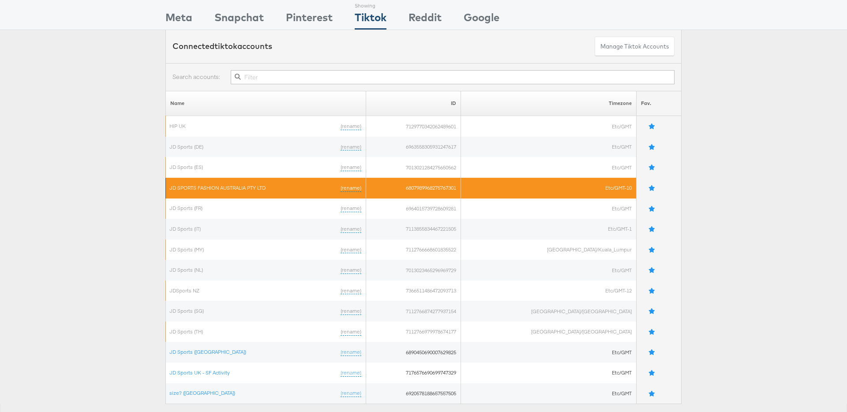
scroll to position [30, 0]
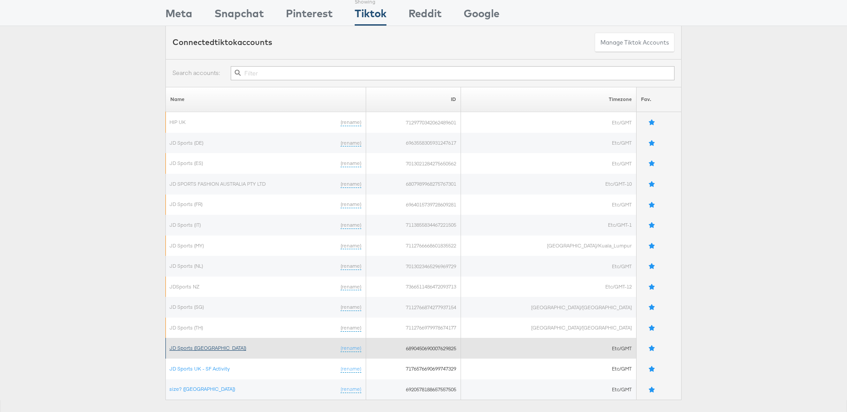
click at [188, 348] on link "JD Sports ([GEOGRAPHIC_DATA])" at bounding box center [207, 347] width 77 height 7
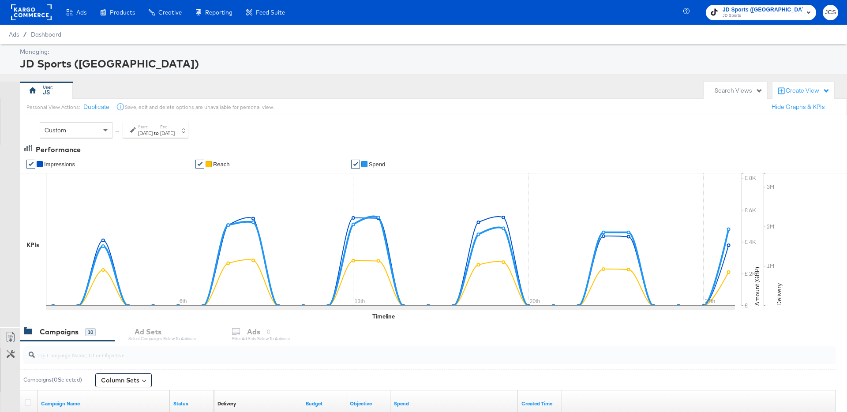
click at [786, 16] on span "JD Sports" at bounding box center [762, 15] width 80 height 7
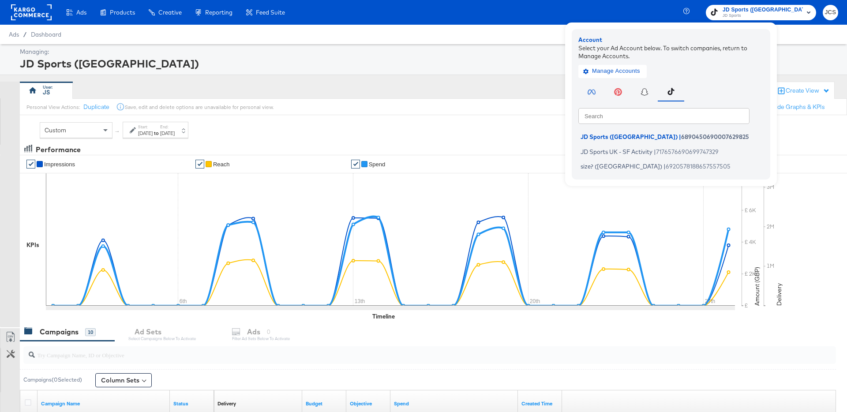
click at [52, 12] on div "Ads Ads Dashboard Main dashboard for Media Buying. Products Products Product Ca…" at bounding box center [146, 12] width 292 height 25
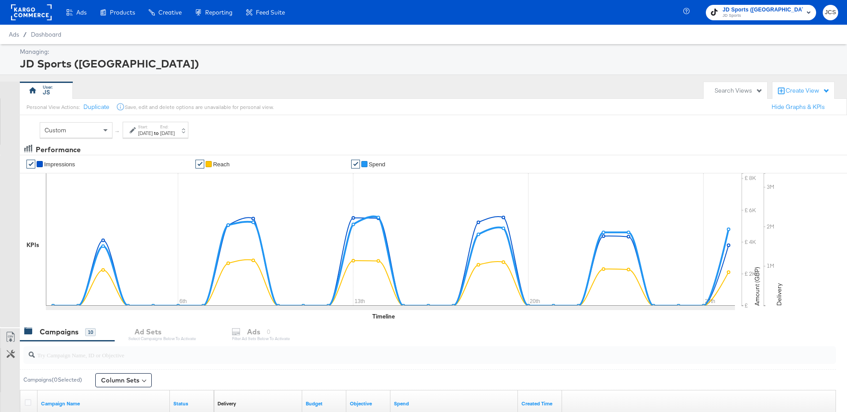
click at [44, 12] on rect at bounding box center [31, 12] width 41 height 16
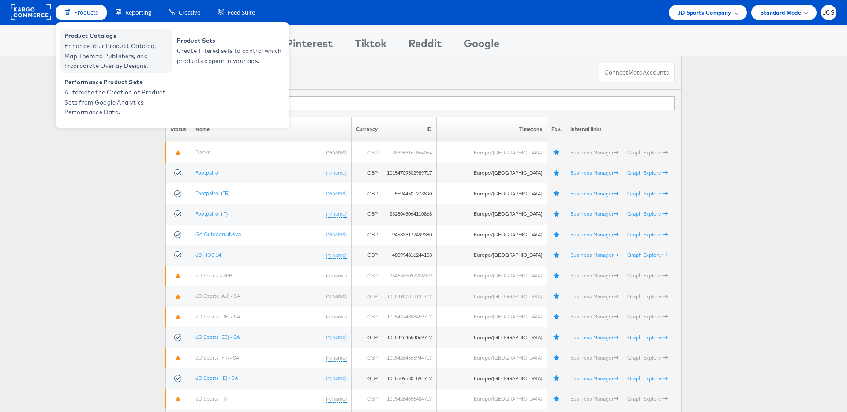
click at [86, 57] on span "Enhance Your Product Catalog, Map Them to Publishers, and Incorporate Overlay D…" at bounding box center [117, 56] width 106 height 30
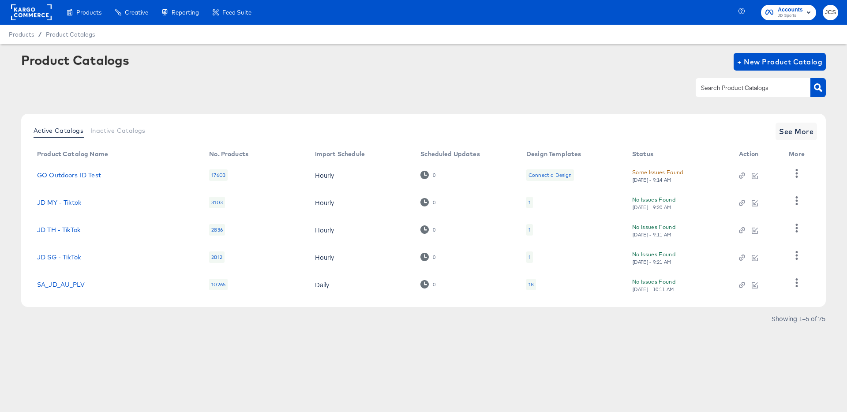
click at [718, 91] on input "text" at bounding box center [746, 88] width 94 height 10
type input "pin"
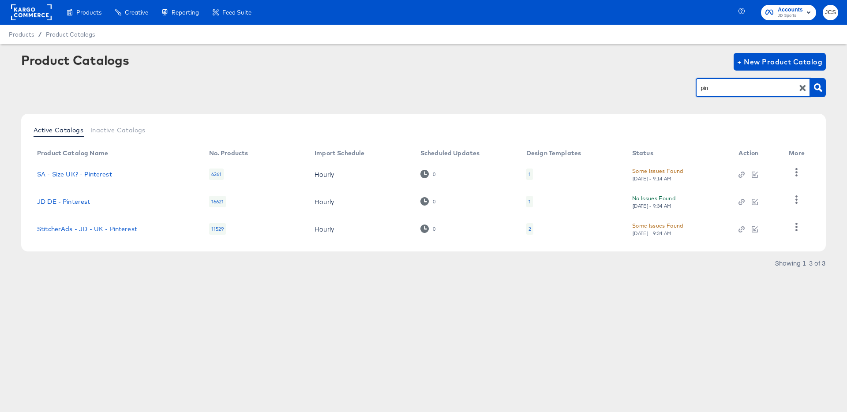
click at [54, 224] on td "StitcherAds - JD - UK - Pinterest" at bounding box center [116, 228] width 172 height 27
click at [62, 232] on link "StitcherAds - JD - UK - Pinterest" at bounding box center [87, 228] width 100 height 7
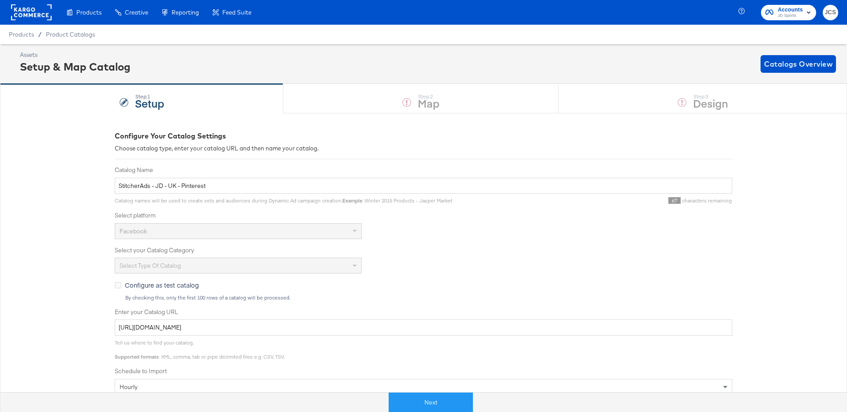
scroll to position [162, 0]
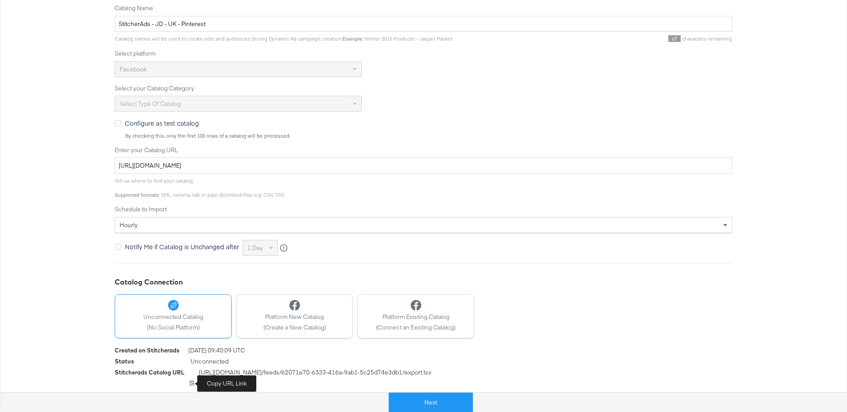
click at [191, 385] on icon at bounding box center [192, 382] width 5 height 5
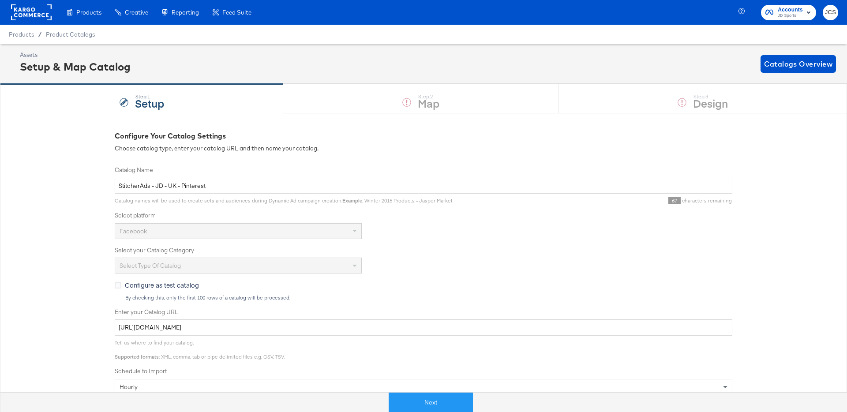
click at [38, 17] on rect at bounding box center [31, 12] width 41 height 16
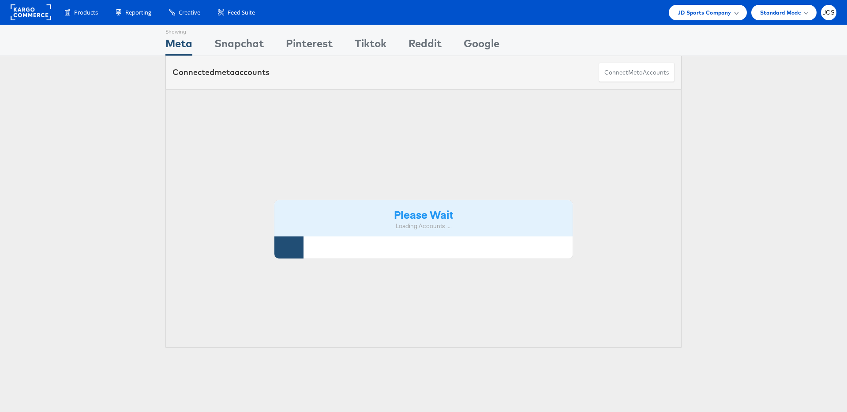
click at [727, 12] on span "JD Sports Company" at bounding box center [704, 12] width 54 height 9
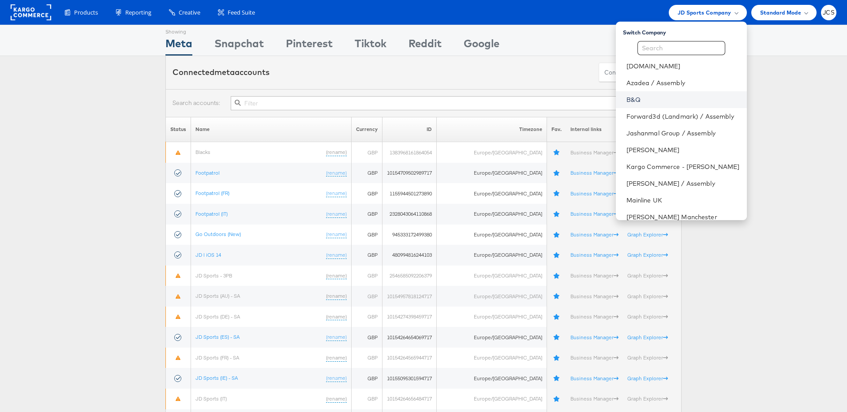
click at [626, 98] on link "B&Q" at bounding box center [682, 99] width 113 height 9
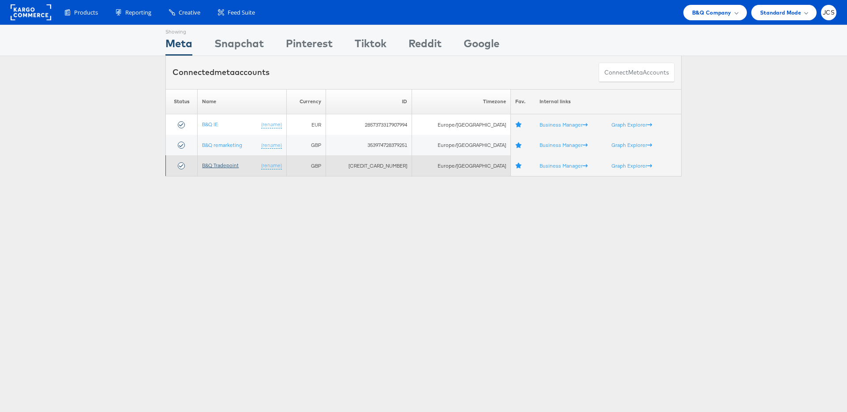
click at [226, 166] on link "B&Q Tradepoint" at bounding box center [220, 165] width 37 height 7
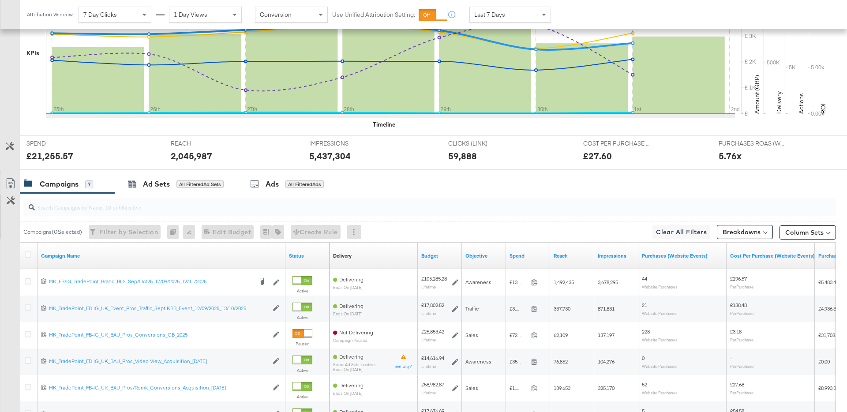
scroll to position [262, 0]
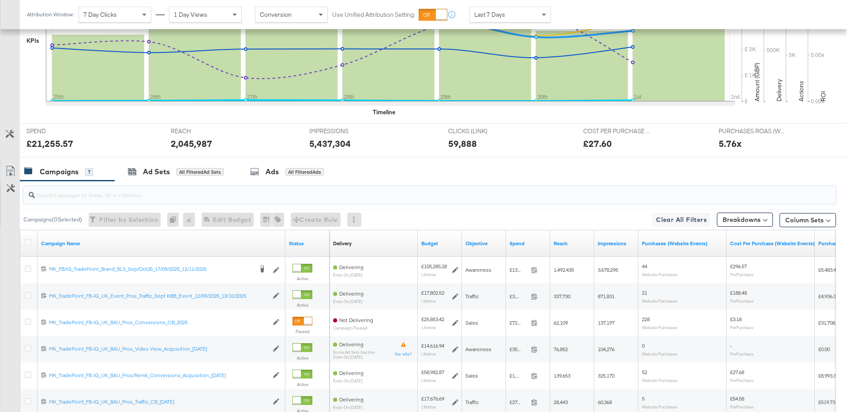
click at [114, 191] on input "search" at bounding box center [398, 191] width 726 height 17
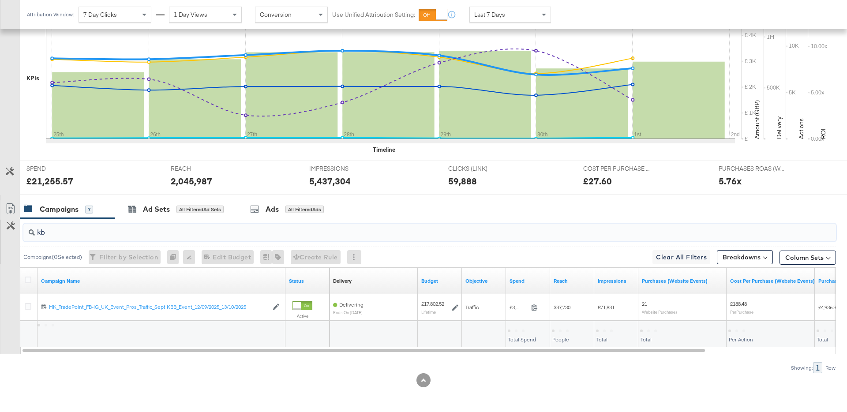
scroll to position [224, 0]
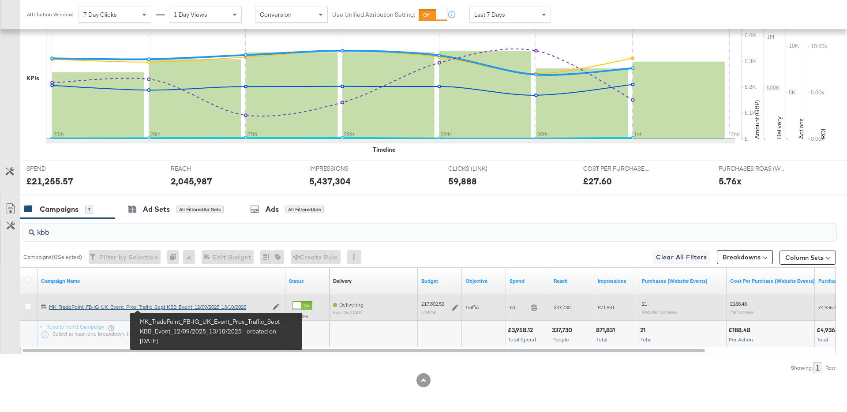
type input "kbb"
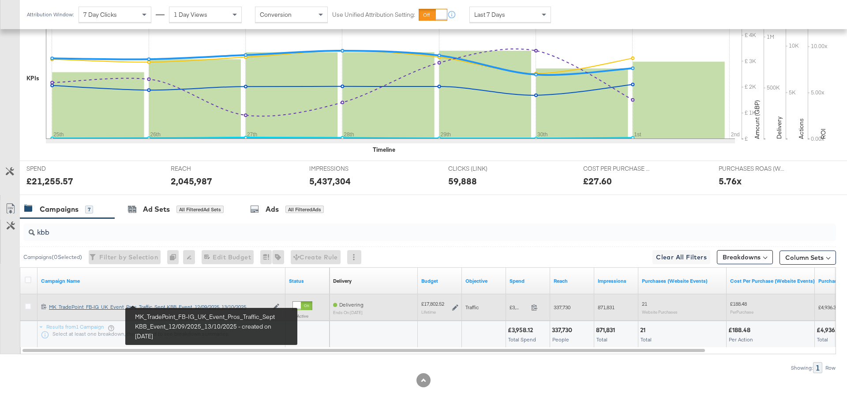
click at [164, 308] on div "MK_TradePoint_FB-IG_UK_Event_Pros_Traffic_Sept KBB_Event_12/09/2025_13/10/2025 …" at bounding box center [158, 306] width 219 height 7
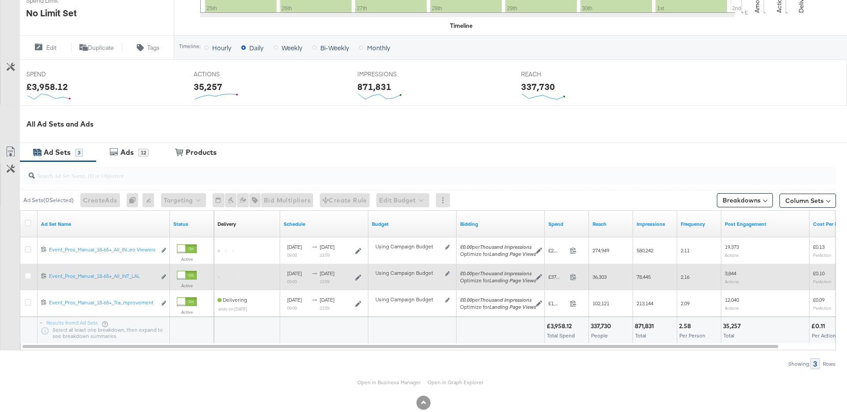
scroll to position [308, 0]
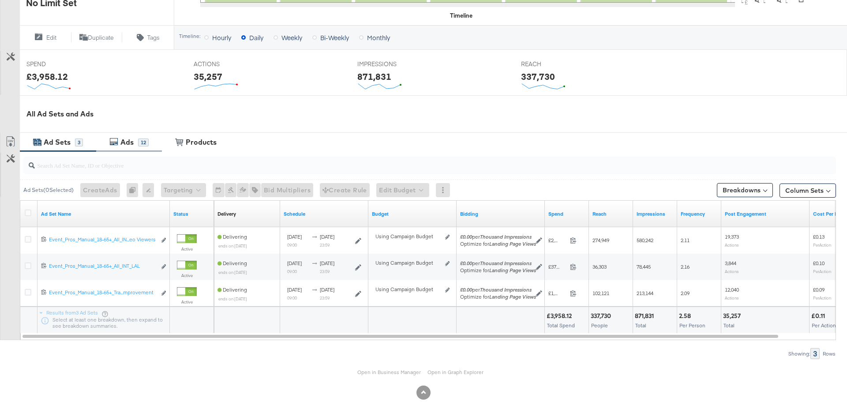
click at [124, 140] on div "Ads" at bounding box center [126, 142] width 13 height 10
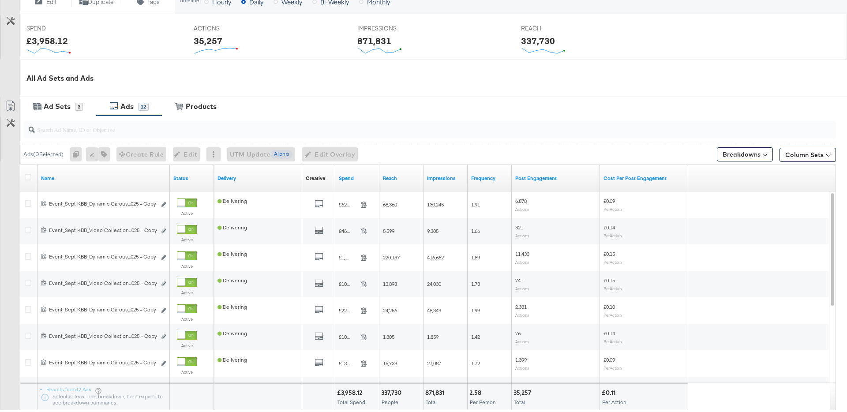
scroll to position [344, 0]
drag, startPoint x: 167, startPoint y: 169, endPoint x: 265, endPoint y: 173, distance: 98.0
click at [20, 164] on div "Name Status Delivery Creative Sorting Unavailable Spend Reach Impressions Frequ…" at bounding box center [20, 164] width 0 height 0
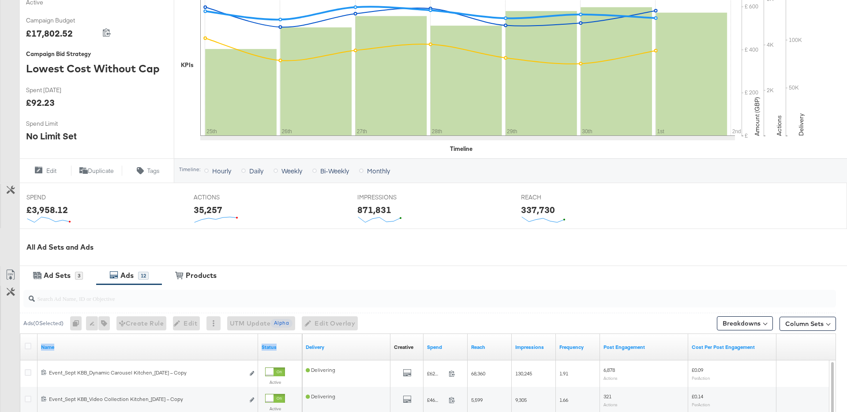
scroll to position [422, 0]
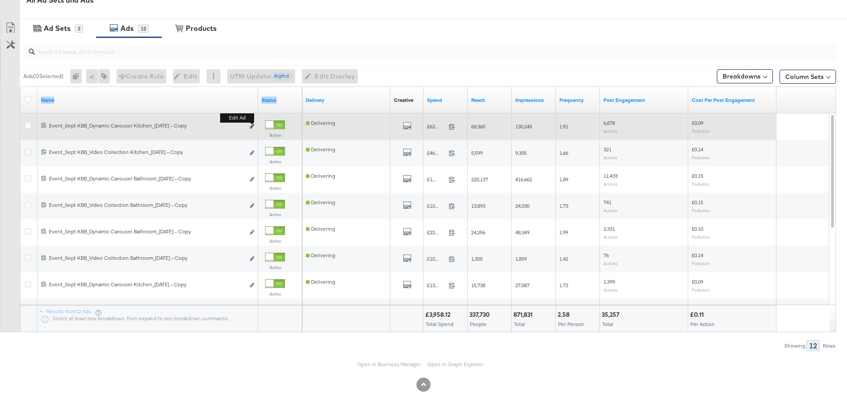
click at [251, 124] on icon "link" at bounding box center [252, 126] width 4 height 5
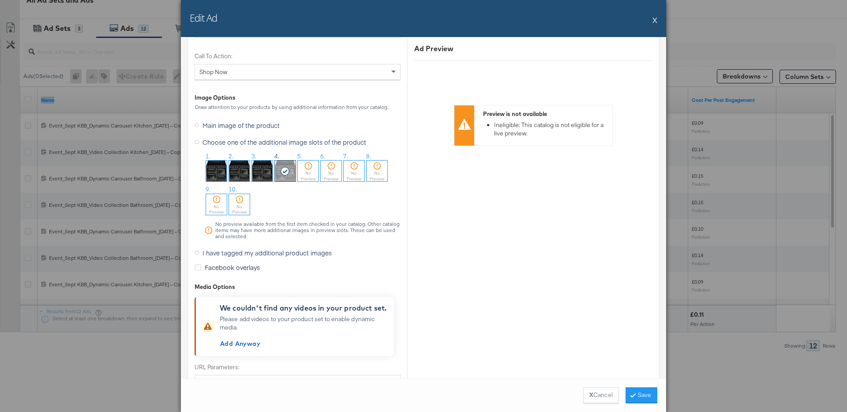
scroll to position [915, 0]
click at [655, 23] on button "X" at bounding box center [654, 20] width 5 height 18
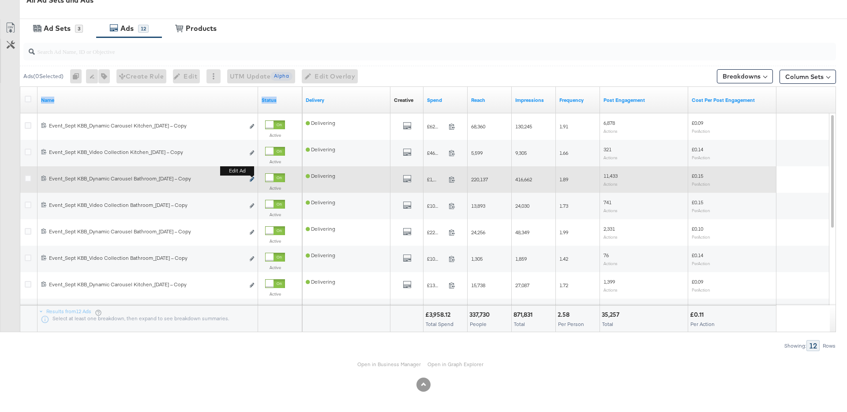
click at [251, 178] on icon "link" at bounding box center [252, 179] width 4 height 5
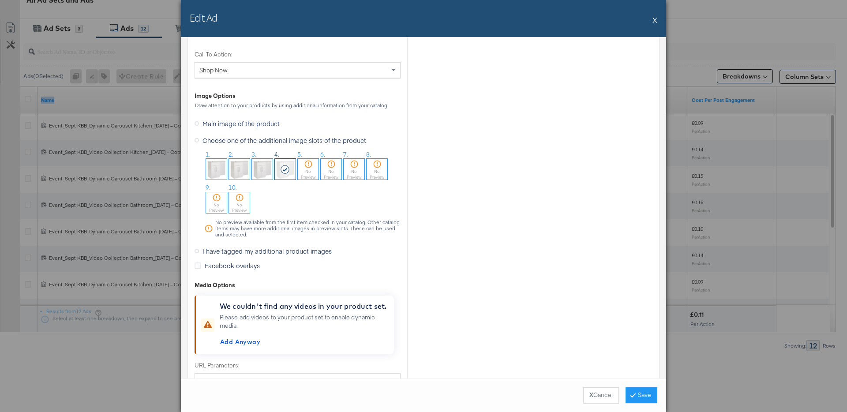
scroll to position [942, 0]
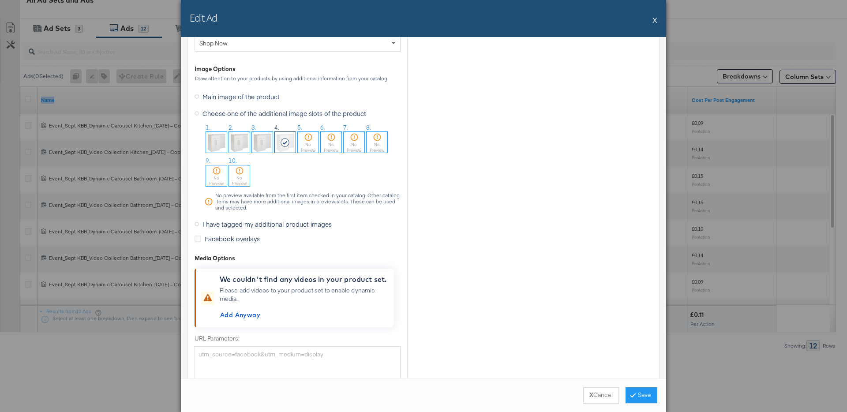
click at [656, 20] on button "X" at bounding box center [654, 20] width 5 height 18
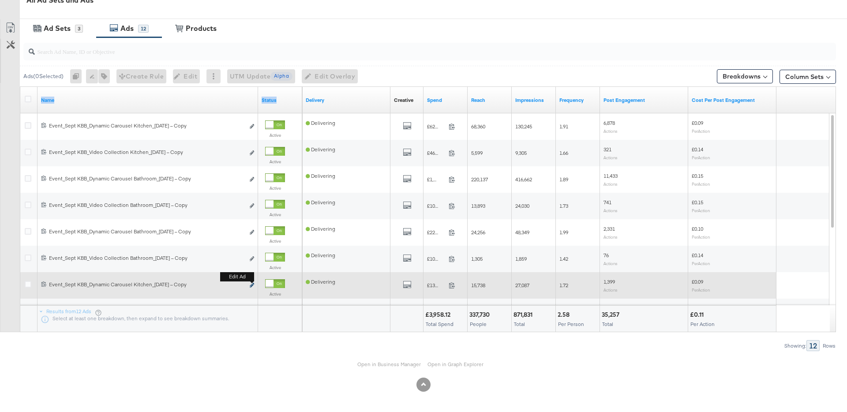
click at [251, 286] on icon "link" at bounding box center [252, 285] width 4 height 5
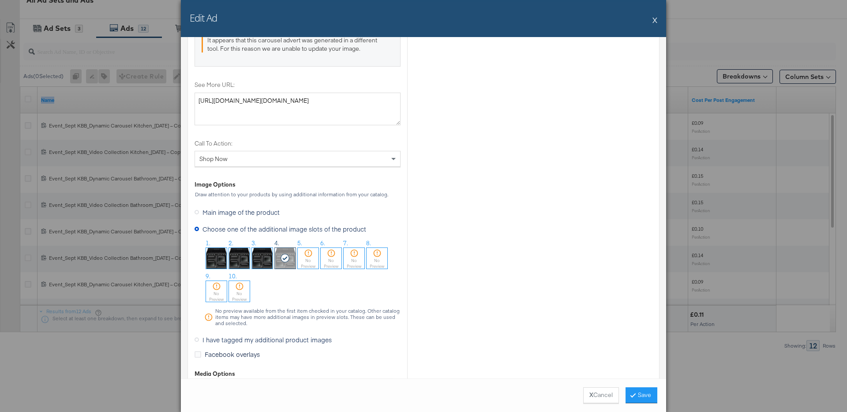
scroll to position [827, 0]
click at [593, 394] on button "X Cancel" at bounding box center [601, 395] width 36 height 16
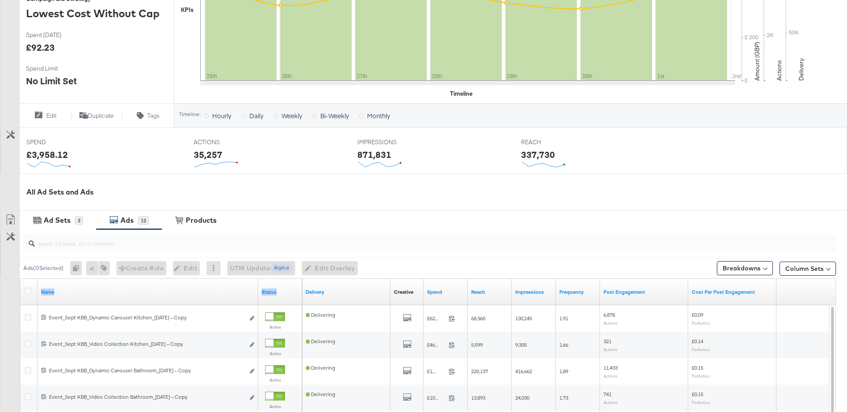
scroll to position [0, 0]
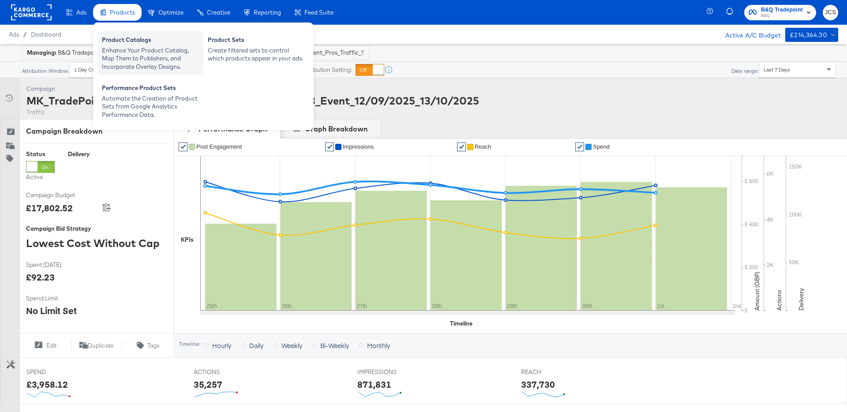
click at [110, 55] on div "Enhance Your Product Catalog, Map Them to Publishers, and Incorporate Overlay D…" at bounding box center [150, 58] width 97 height 25
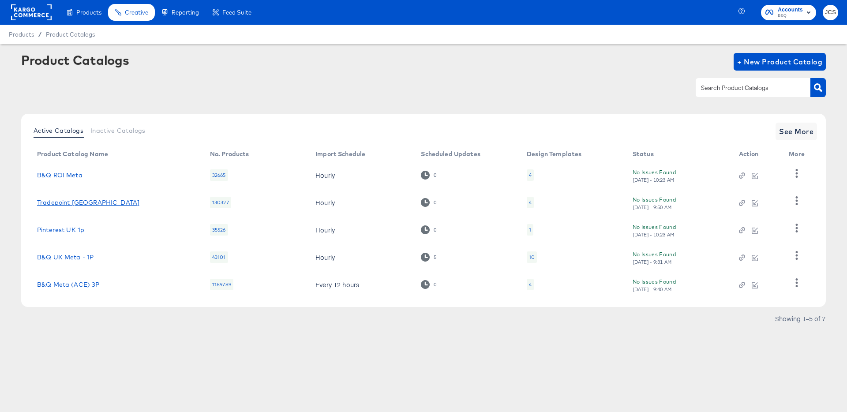
click at [67, 199] on link "Tradepoint UK" at bounding box center [88, 202] width 102 height 7
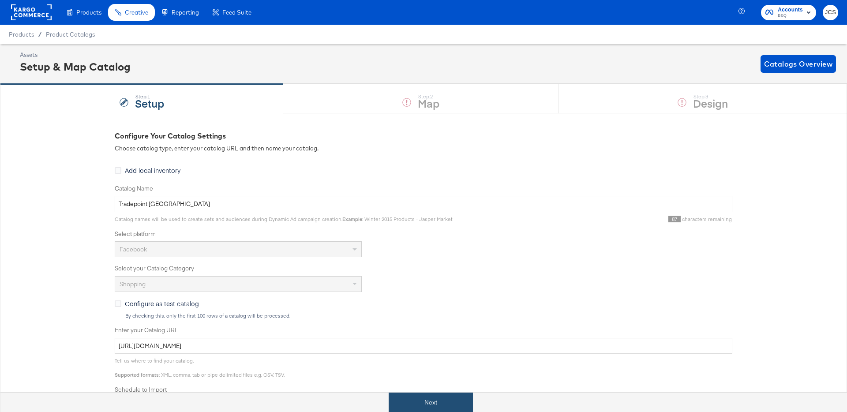
click at [457, 405] on button "Next" at bounding box center [431, 403] width 84 height 20
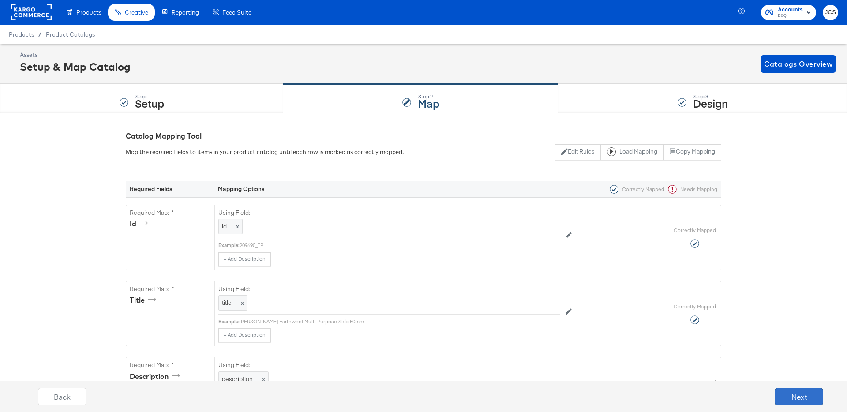
click at [785, 395] on button "Next" at bounding box center [798, 397] width 49 height 18
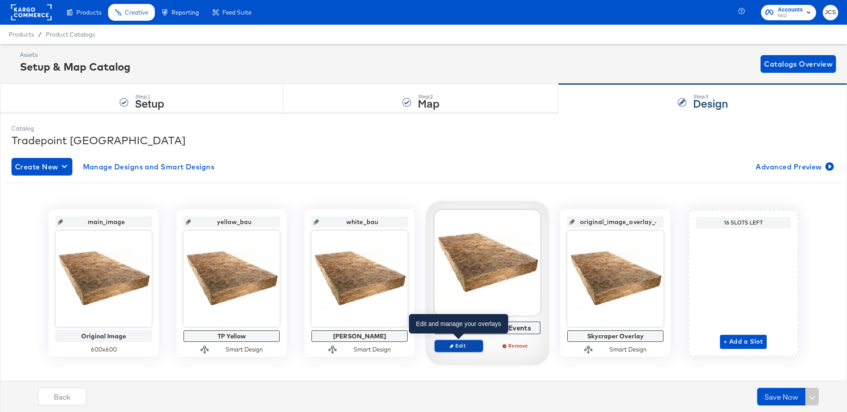
click at [469, 344] on span "Edit" at bounding box center [458, 345] width 41 height 7
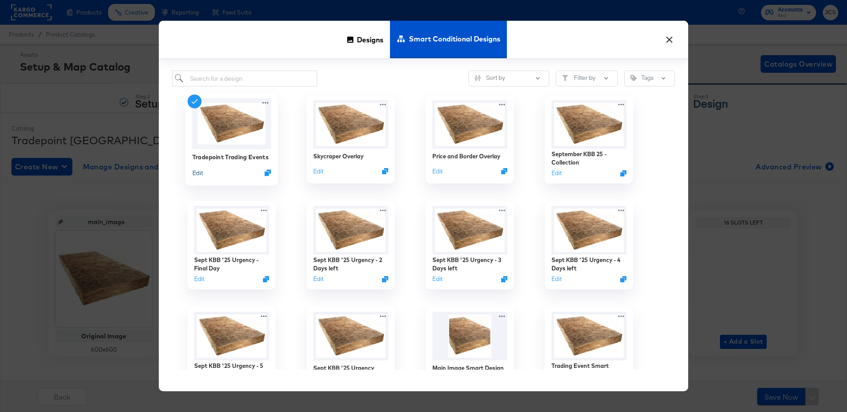
click at [197, 172] on button "Edit" at bounding box center [197, 172] width 11 height 8
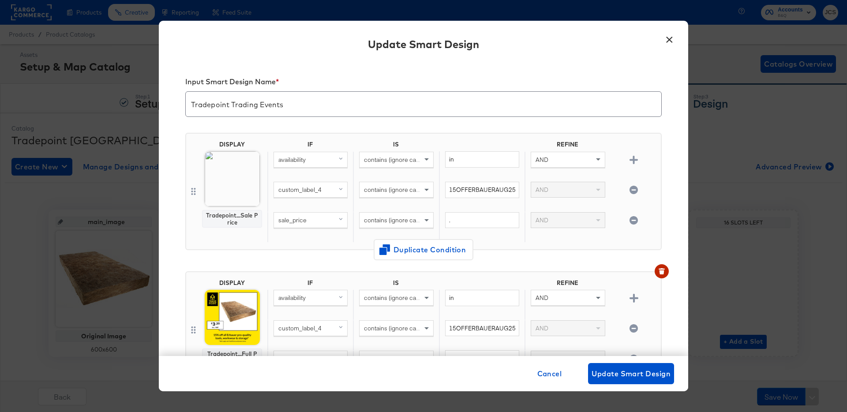
click at [668, 39] on button "×" at bounding box center [669, 38] width 16 height 16
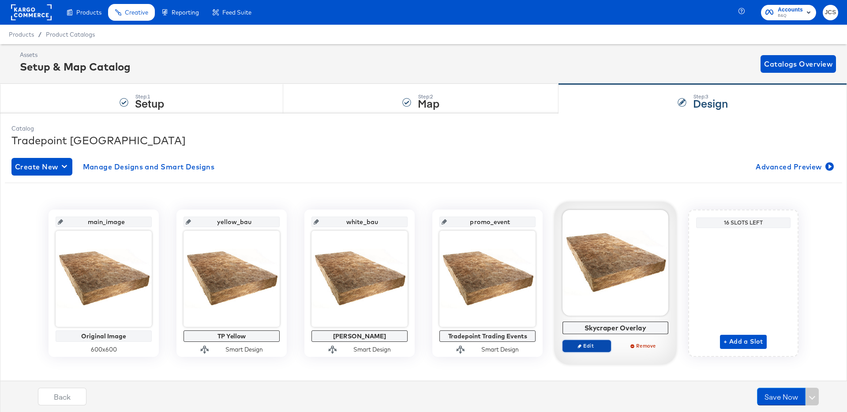
click at [580, 348] on span "Edit" at bounding box center [586, 345] width 41 height 7
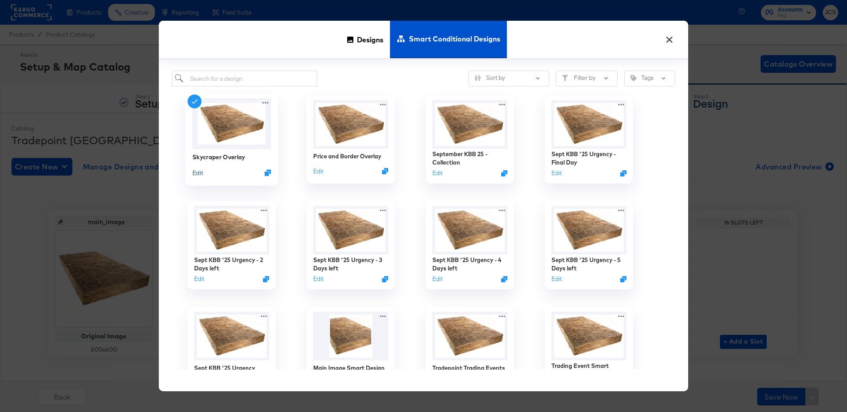
click at [201, 172] on button "Edit" at bounding box center [197, 172] width 11 height 8
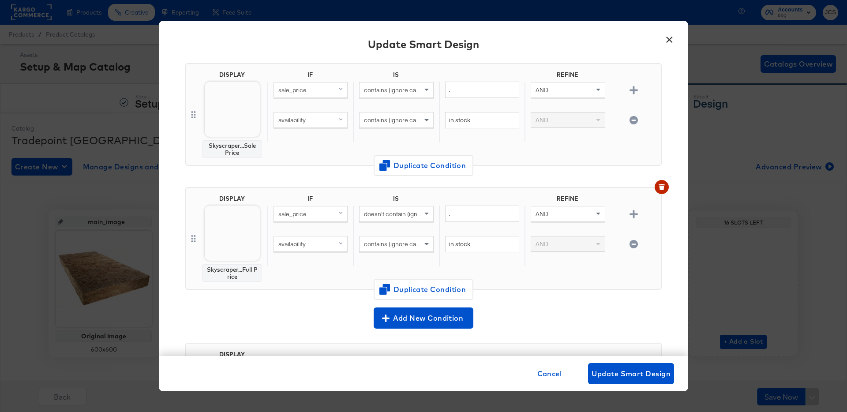
scroll to position [70, 0]
click at [669, 41] on button "×" at bounding box center [669, 38] width 16 height 16
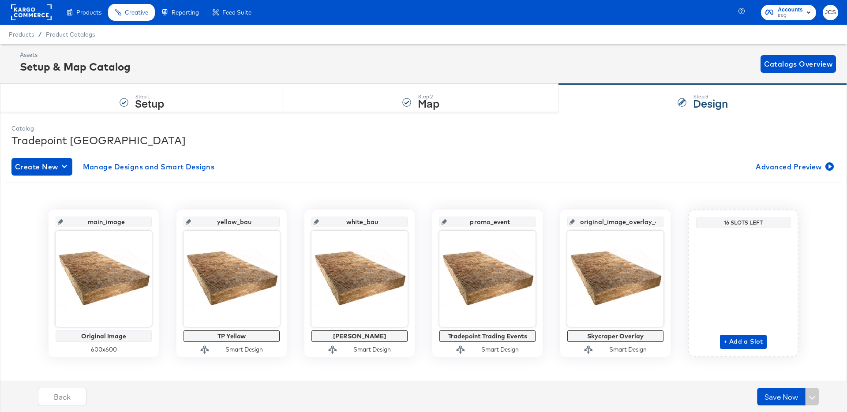
click at [614, 180] on div "Create New Manage Designs and Smart Designs Advanced Preview main_image Origina…" at bounding box center [423, 264] width 824 height 226
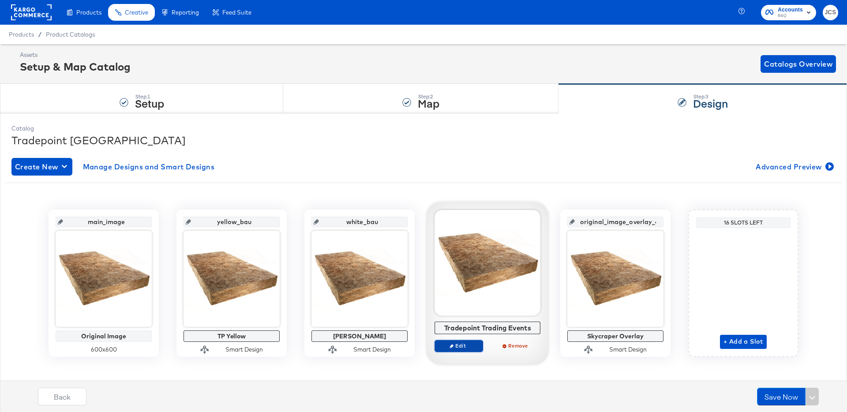
click at [459, 349] on span "Edit" at bounding box center [458, 345] width 41 height 7
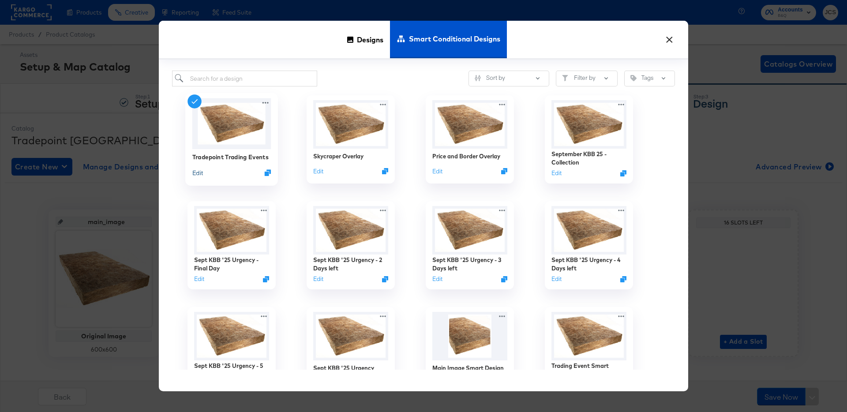
click at [200, 173] on button "Edit" at bounding box center [197, 172] width 11 height 8
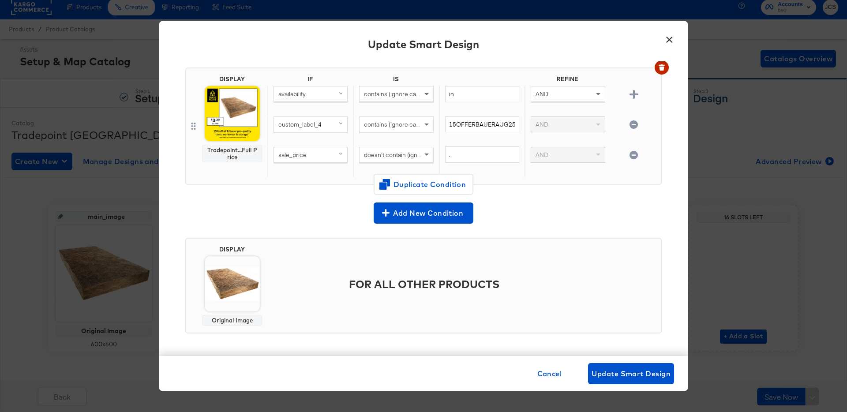
scroll to position [7, 0]
click at [669, 37] on button "×" at bounding box center [669, 38] width 16 height 16
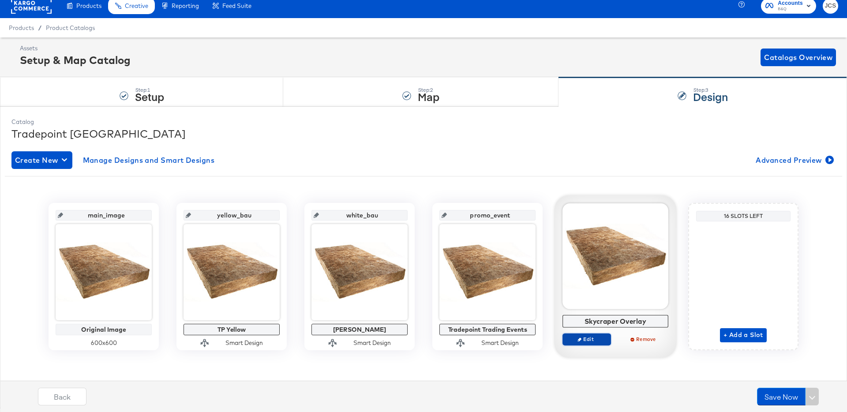
click at [587, 345] on button "Edit" at bounding box center [586, 339] width 49 height 12
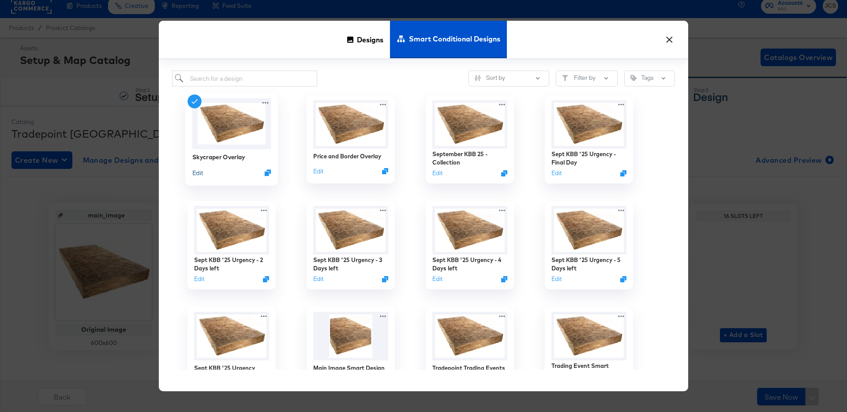
click at [202, 171] on button "Edit" at bounding box center [197, 172] width 11 height 8
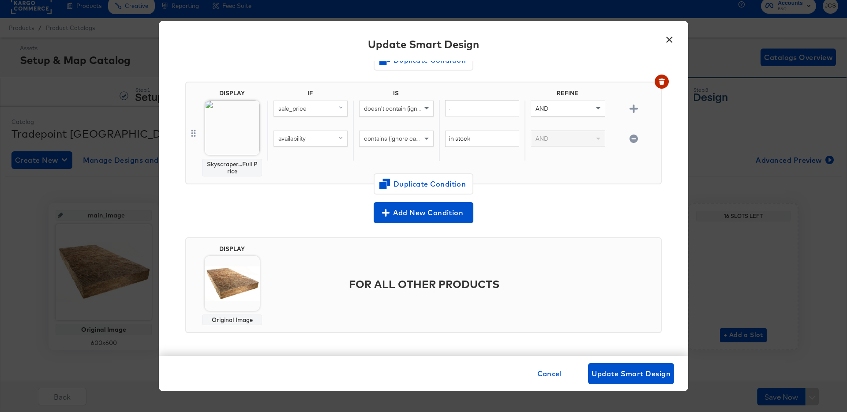
scroll to position [0, 0]
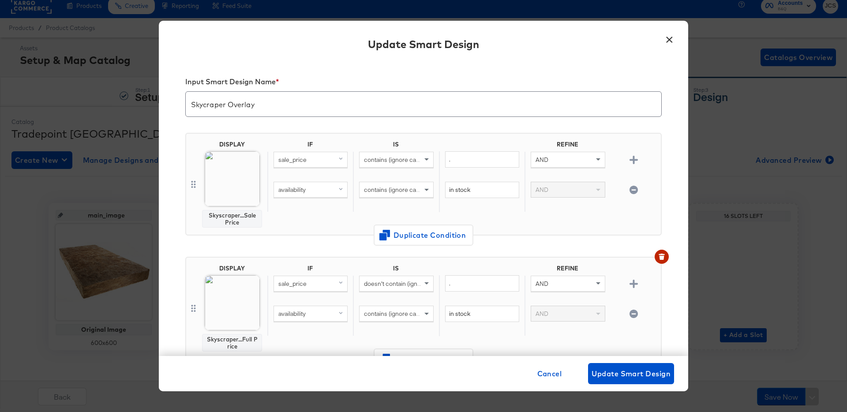
click at [671, 41] on button "×" at bounding box center [669, 38] width 16 height 16
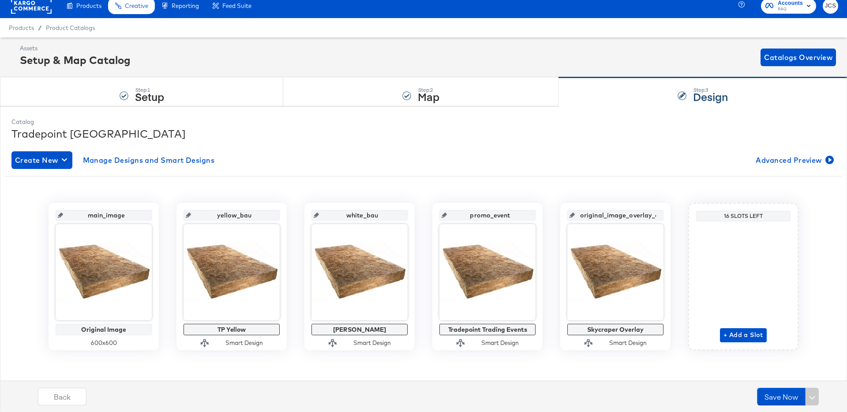
click at [35, 13] on rect at bounding box center [31, 6] width 41 height 16
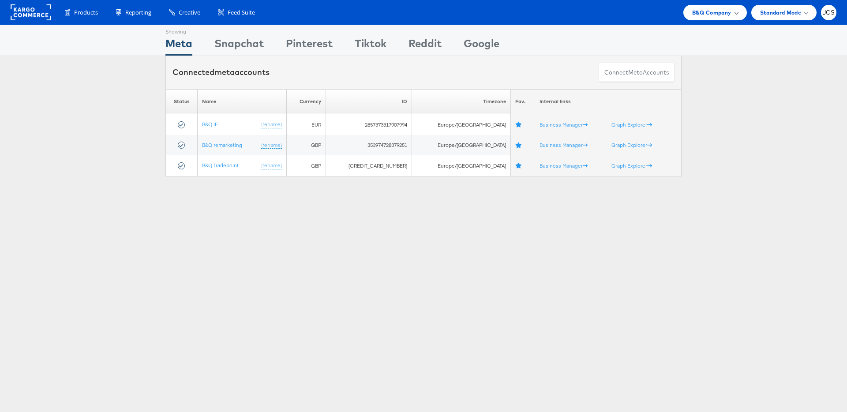
click at [716, 11] on span "B&Q Company" at bounding box center [711, 12] width 39 height 9
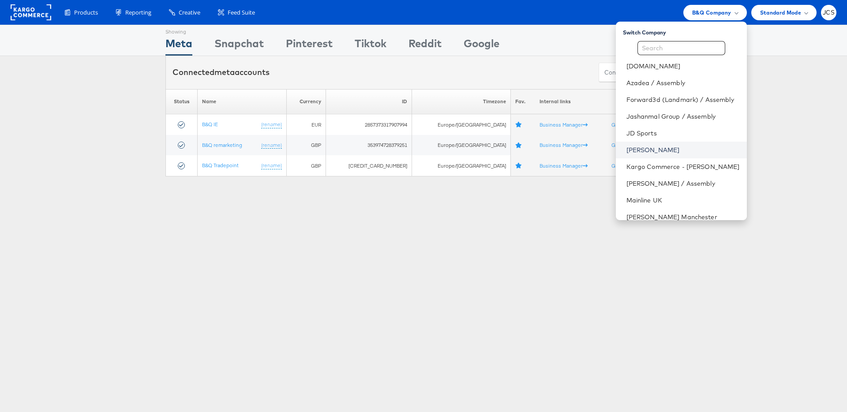
click at [635, 149] on link "[PERSON_NAME]" at bounding box center [682, 150] width 113 height 9
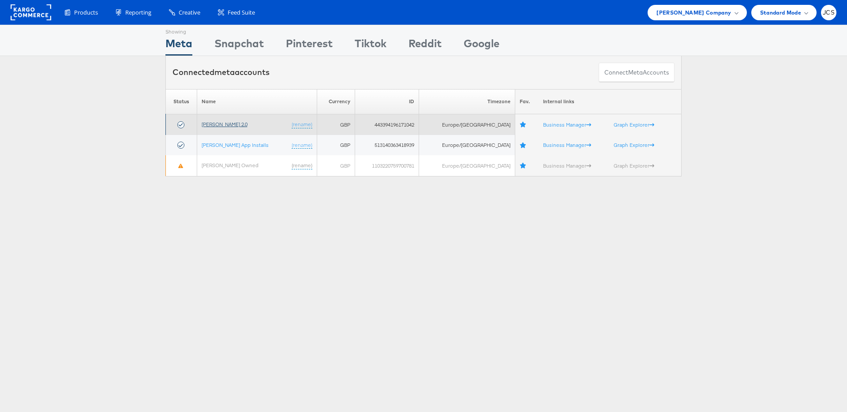
click at [222, 121] on link "[PERSON_NAME] 2.0" at bounding box center [225, 124] width 46 height 7
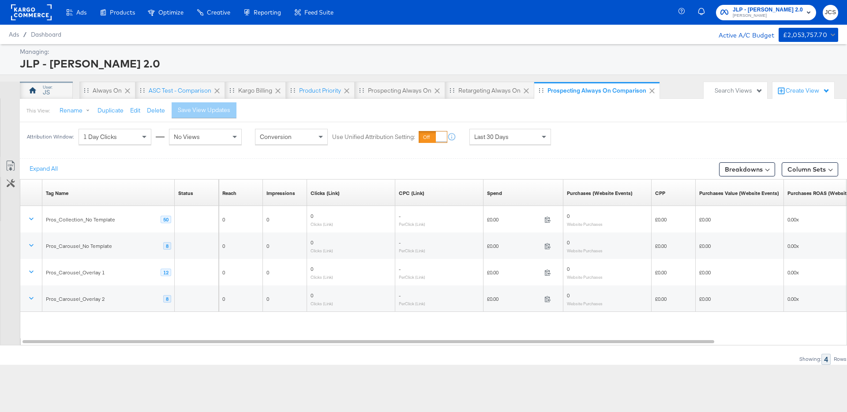
click at [56, 90] on div "JS" at bounding box center [46, 91] width 53 height 18
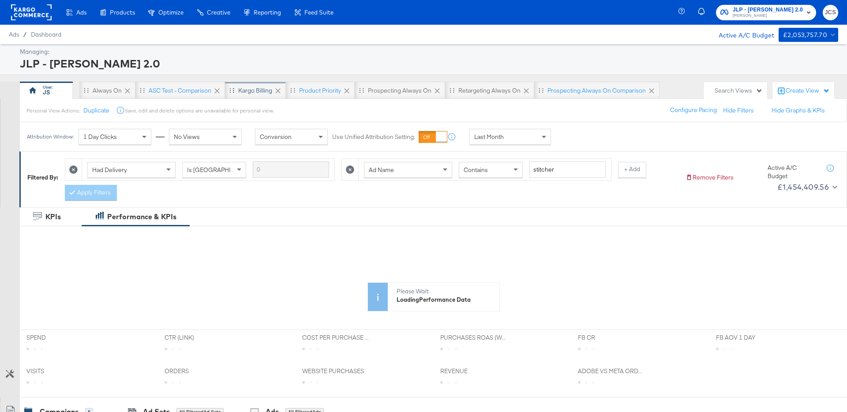
click at [247, 89] on div "Kargo Billing" at bounding box center [255, 90] width 34 height 8
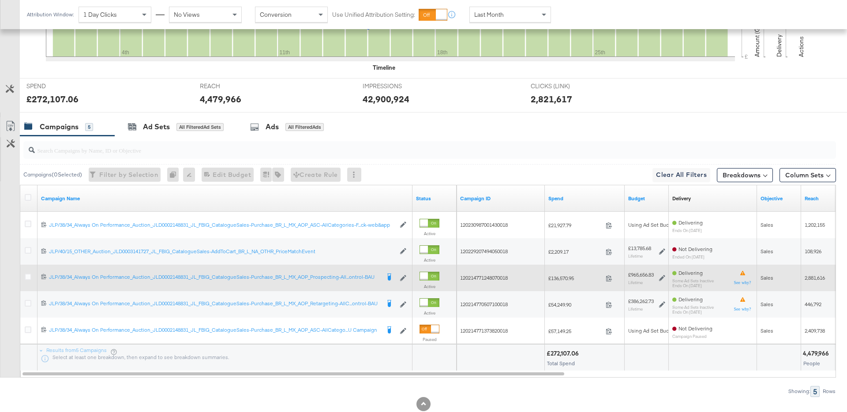
scroll to position [314, 0]
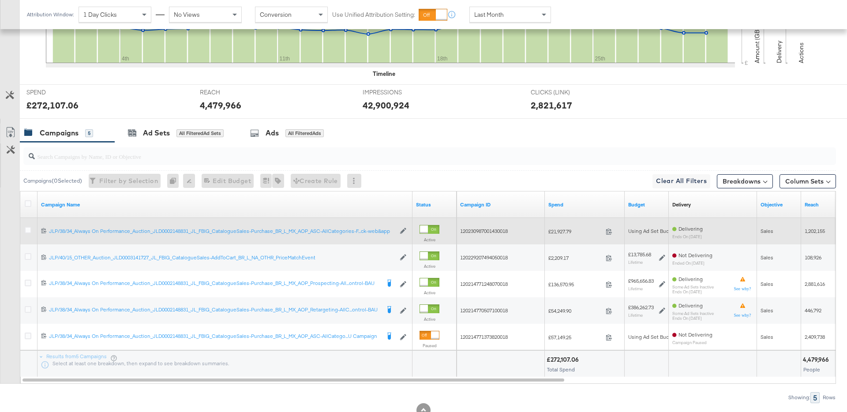
click at [499, 228] on span "120230987001430018" at bounding box center [484, 231] width 48 height 7
click at [405, 231] on icon at bounding box center [403, 231] width 6 height 6
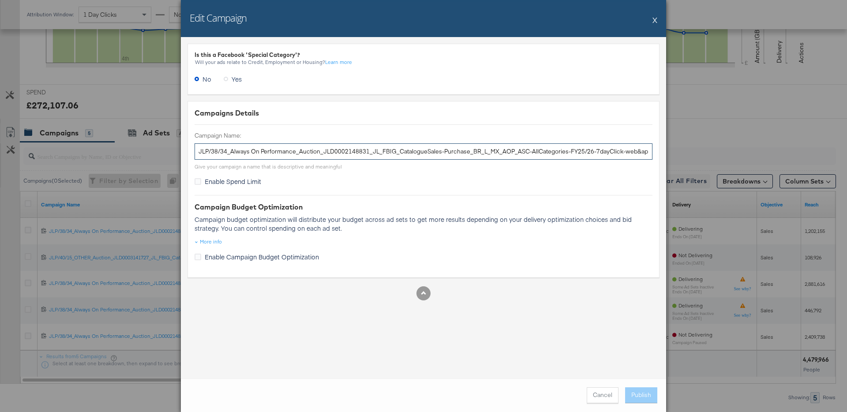
click at [376, 156] on input "JLP/38/34_Always On Performance_Auction_JLD0002148831_JL_FBIG_CatalogueSales-Pu…" at bounding box center [423, 151] width 458 height 16
click at [652, 18] on div "Edit Campaign X" at bounding box center [423, 18] width 485 height 37
click at [655, 22] on button "X" at bounding box center [654, 20] width 5 height 18
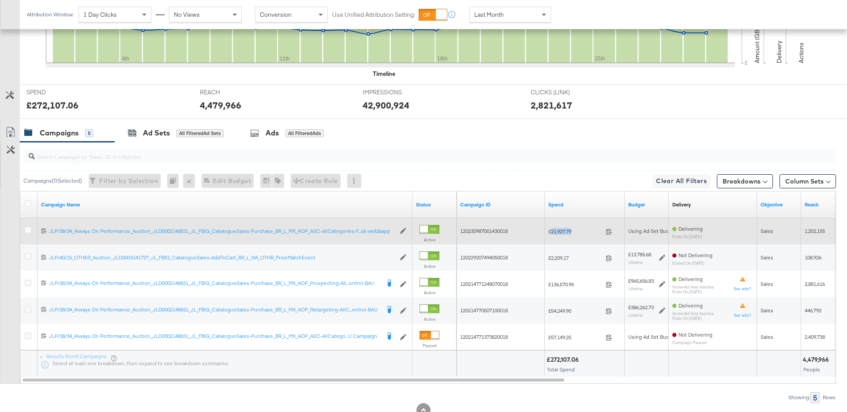
drag, startPoint x: 552, startPoint y: 232, endPoint x: 573, endPoint y: 231, distance: 21.7
click at [573, 231] on span "£21,927.79" at bounding box center [575, 231] width 54 height 7
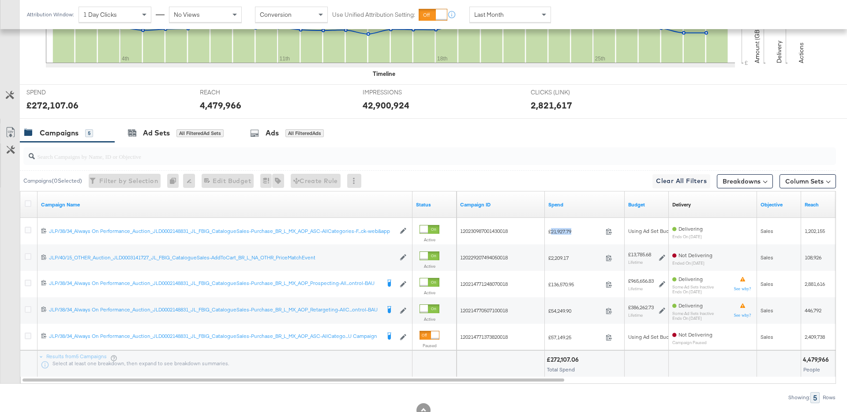
copy span "21,927.79"
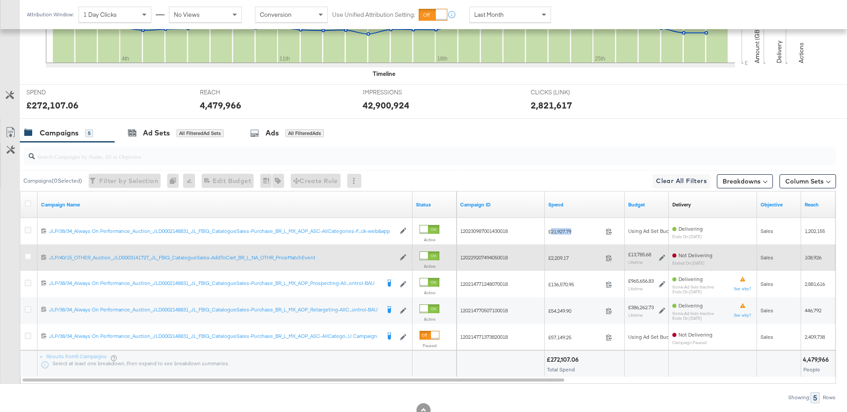
click at [484, 258] on span "120229207494050018" at bounding box center [484, 257] width 48 height 7
copy span "120229207494050018"
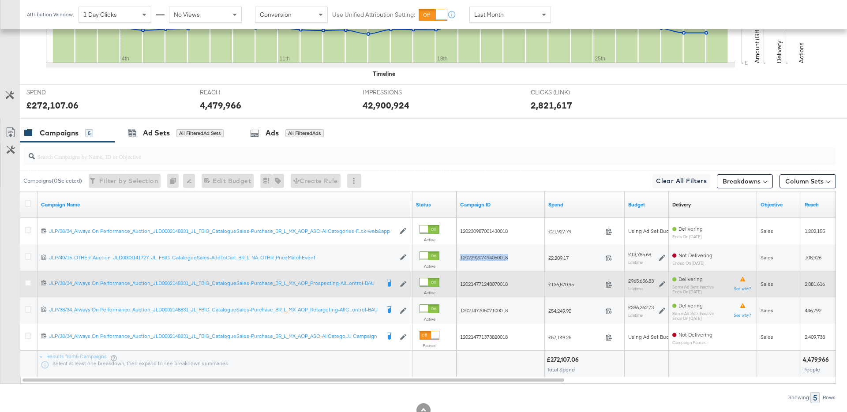
click at [487, 283] on span "120214771248070018" at bounding box center [484, 283] width 48 height 7
copy span "120214771248070018"
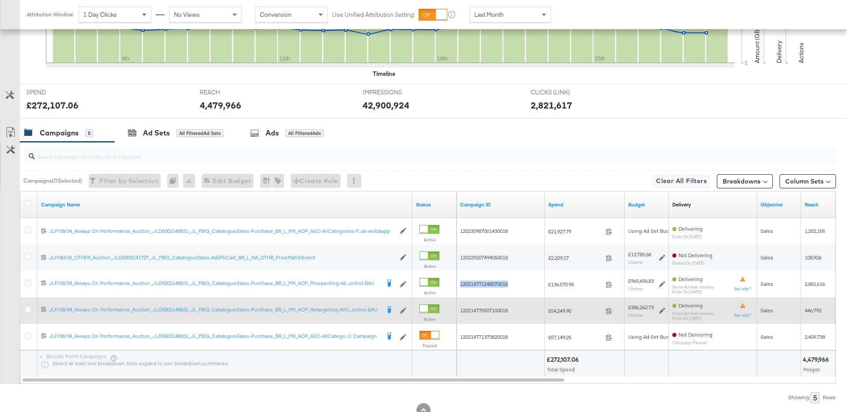
click at [478, 309] on span "120214770507100018" at bounding box center [484, 310] width 48 height 7
copy span "120214770507100018"
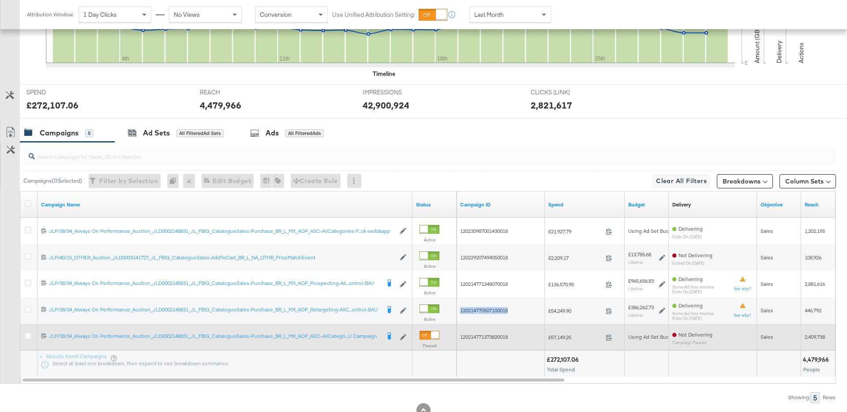
click at [494, 338] on span "120214771373820018" at bounding box center [484, 336] width 48 height 7
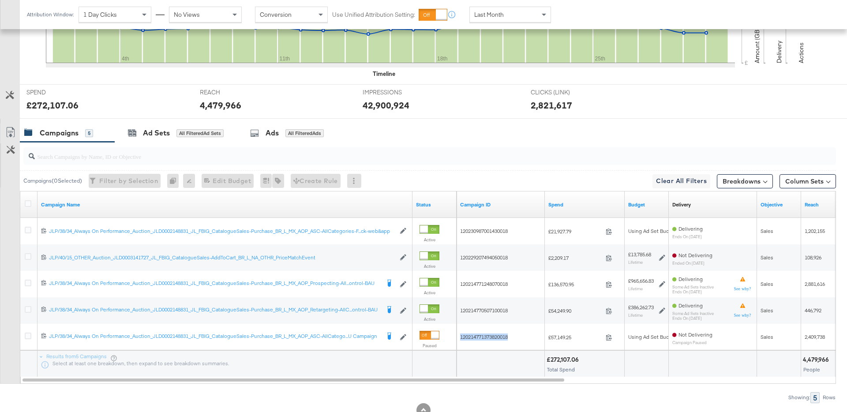
copy span "120214771373820018"
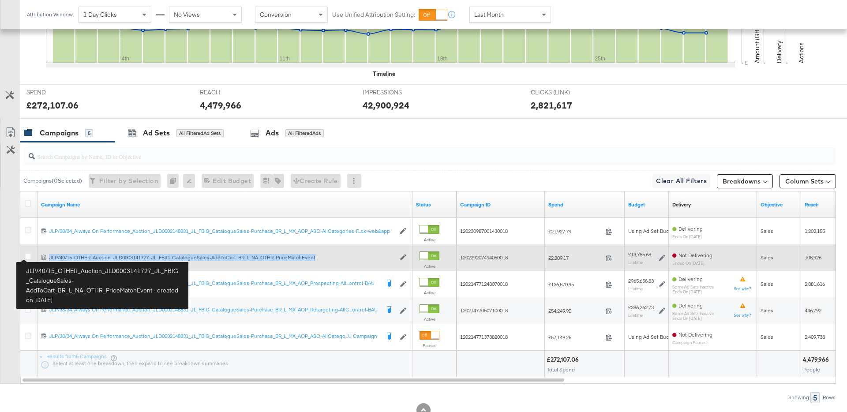
copy div "JLP/40/15_OTHER_Auction_JLD0003141727_JL_FBIG_CatalogueSales-AddToCart_BR_L_NA_…"
drag, startPoint x: 335, startPoint y: 262, endPoint x: 49, endPoint y: 258, distance: 285.4
click at [49, 258] on div "120229207494050018 JLP/40/15_OTHER_Auction_JLD0003141727_JL_FBIG_CatalogueSales…" at bounding box center [224, 258] width 375 height 15
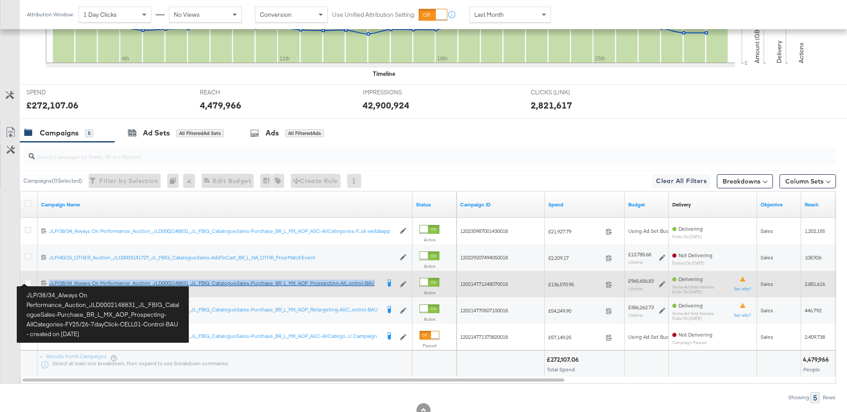
copy span "JLP/38/34_Always On Performance_Auction_JLD0002148831_JL_FBIG_CatalogueSales-Pu…"
drag, startPoint x: 380, startPoint y: 284, endPoint x: 50, endPoint y: 282, distance: 329.9
click at [50, 282] on div "120214771248070018 JLP/38/34_Always On Performance_Auction_JLD0002148831_JL_FBI…" at bounding box center [225, 284] width 368 height 9
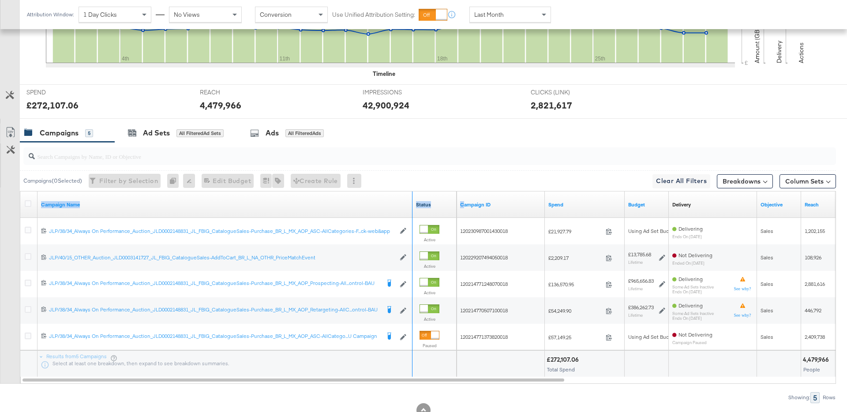
drag, startPoint x: 410, startPoint y: 205, endPoint x: 426, endPoint y: 207, distance: 15.6
click at [20, 191] on div "Campaign Name Status Campaign ID Spend Budget Delivery Sorting Unavailable Obje…" at bounding box center [20, 191] width 0 height 0
drag, startPoint x: 411, startPoint y: 207, endPoint x: 428, endPoint y: 206, distance: 17.2
click at [428, 206] on div "Campaign Name Status" at bounding box center [238, 204] width 436 height 26
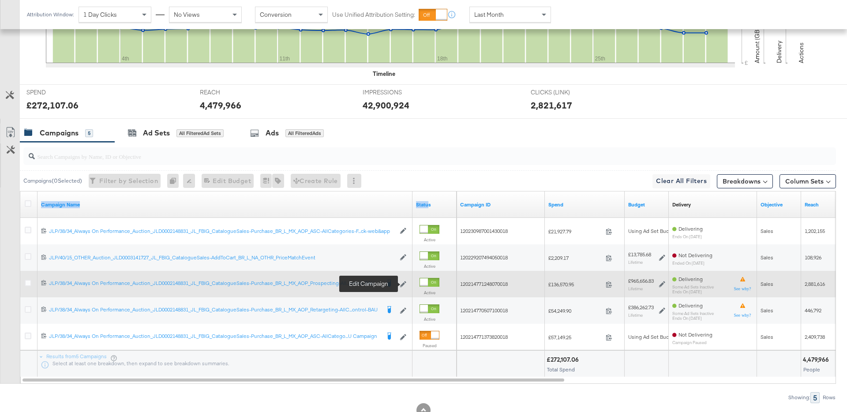
click at [401, 283] on icon at bounding box center [403, 284] width 6 height 6
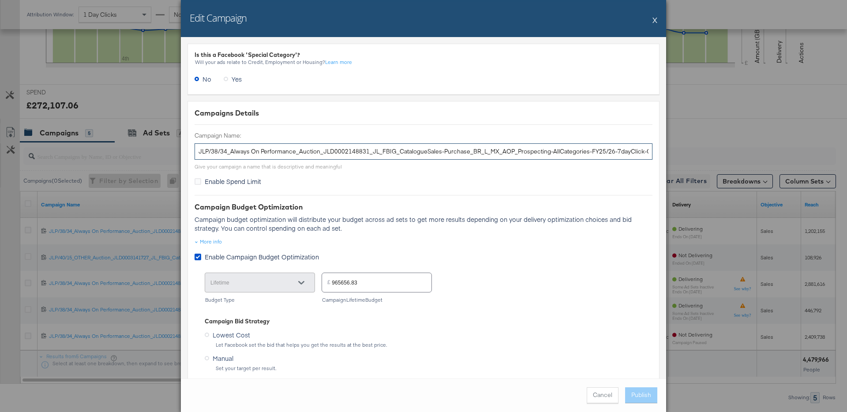
click at [385, 150] on input "JLP/38/34_Always On Performance_Auction_JLD0002148831_JL_FBIG_CatalogueSales-Pu…" at bounding box center [423, 151] width 458 height 16
click at [655, 21] on button "X" at bounding box center [654, 20] width 5 height 18
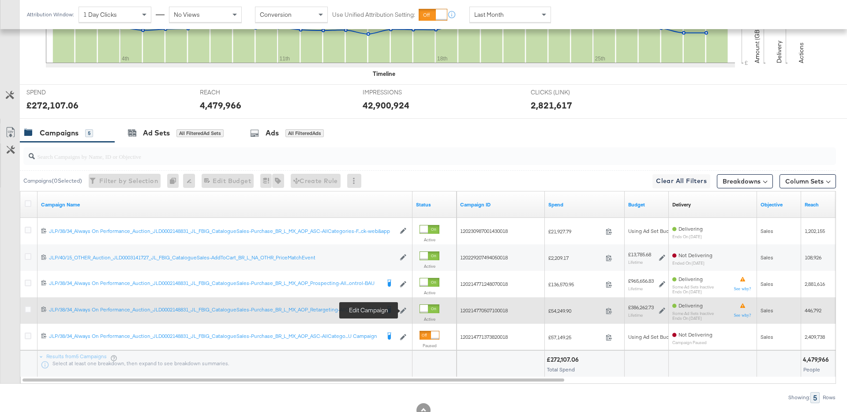
click at [402, 307] on icon at bounding box center [403, 310] width 6 height 6
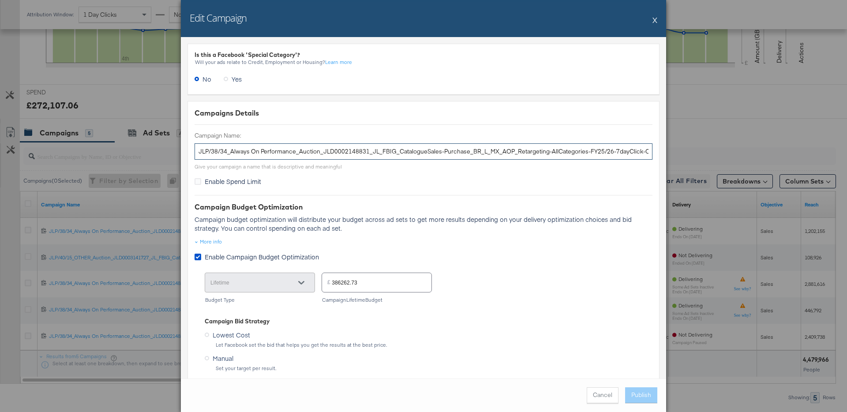
click at [456, 150] on input "JLP/38/34_Always On Performance_Auction_JLD0002148831_JL_FBIG_CatalogueSales-Pu…" at bounding box center [423, 151] width 458 height 16
click at [655, 20] on button "X" at bounding box center [654, 20] width 5 height 18
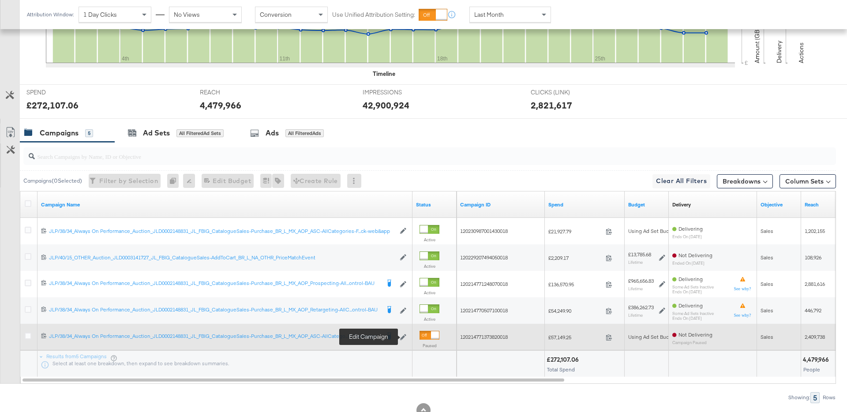
click at [402, 337] on icon at bounding box center [403, 337] width 6 height 6
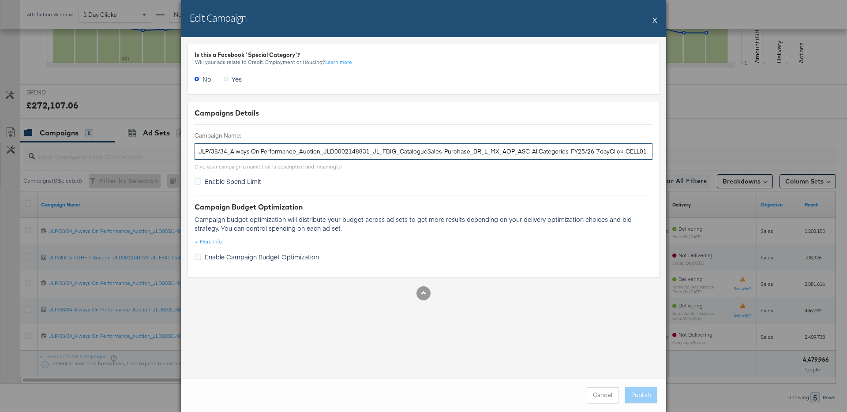
click at [460, 151] on input "JLP/38/34_Always On Performance_Auction_JLD0002148831_JL_FBIG_CatalogueSales-Pu…" at bounding box center [423, 151] width 458 height 16
click at [654, 25] on button "X" at bounding box center [654, 20] width 5 height 18
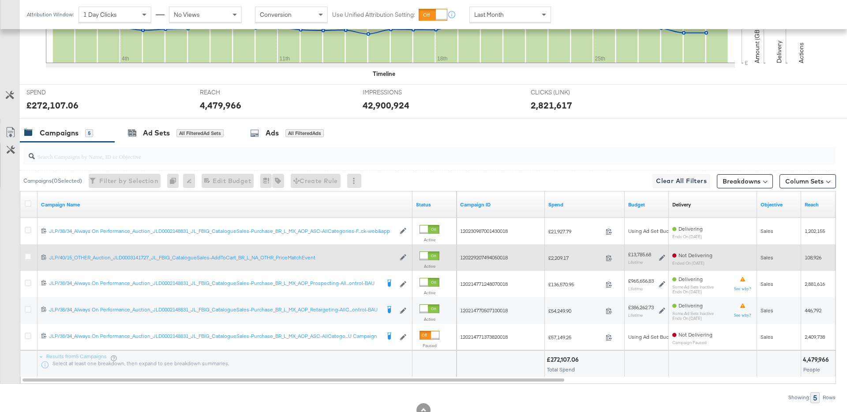
click at [555, 257] on span "£2,209.17" at bounding box center [575, 257] width 54 height 7
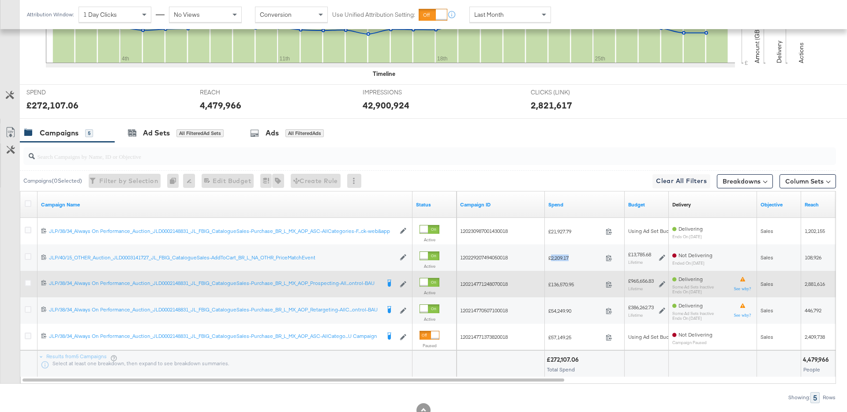
click at [643, 280] on div "£965,656.83" at bounding box center [641, 280] width 26 height 7
click at [560, 281] on span "£136,570.95" at bounding box center [575, 284] width 54 height 7
click at [569, 283] on span "£136,570.95" at bounding box center [575, 284] width 54 height 7
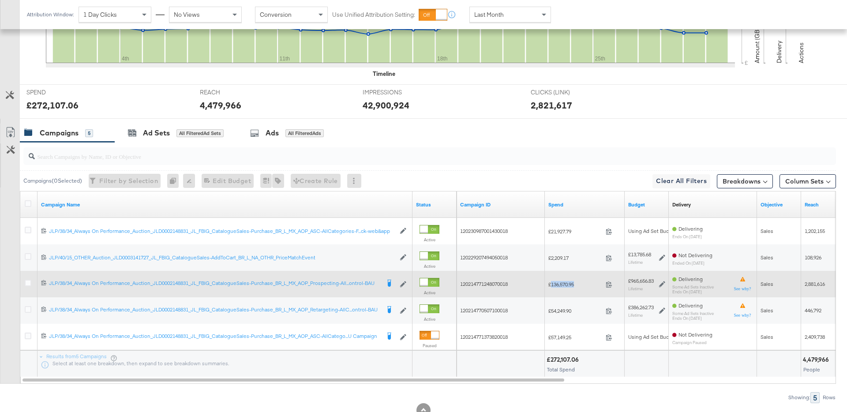
click at [569, 283] on span "£136,570.95" at bounding box center [575, 284] width 54 height 7
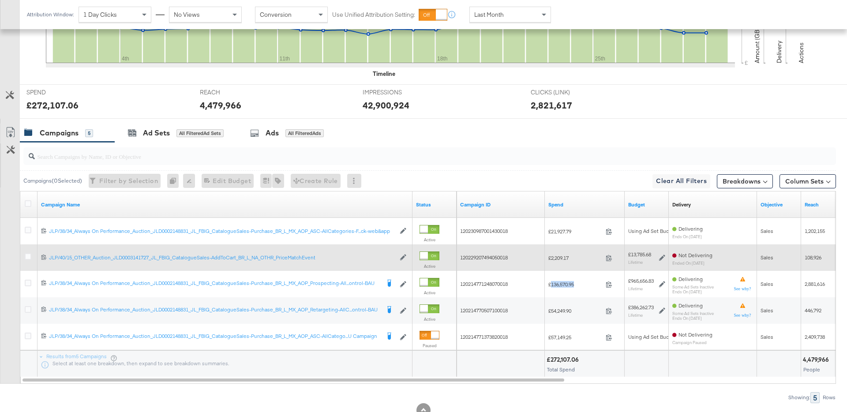
copy span "136,570.95"
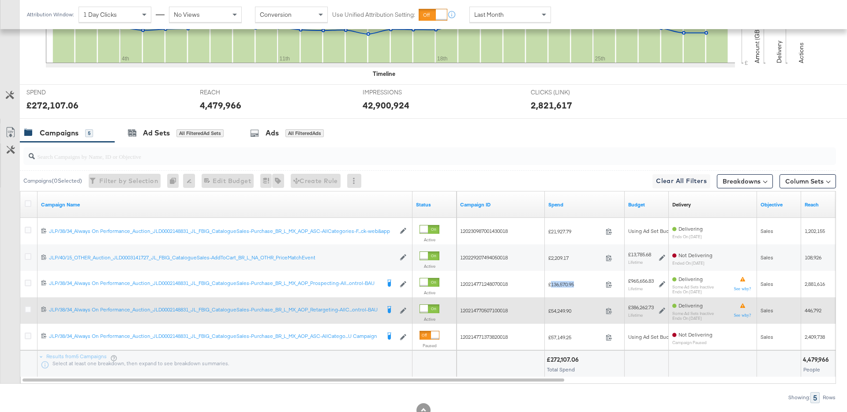
click at [562, 310] on span "£54,249.90" at bounding box center [575, 310] width 54 height 7
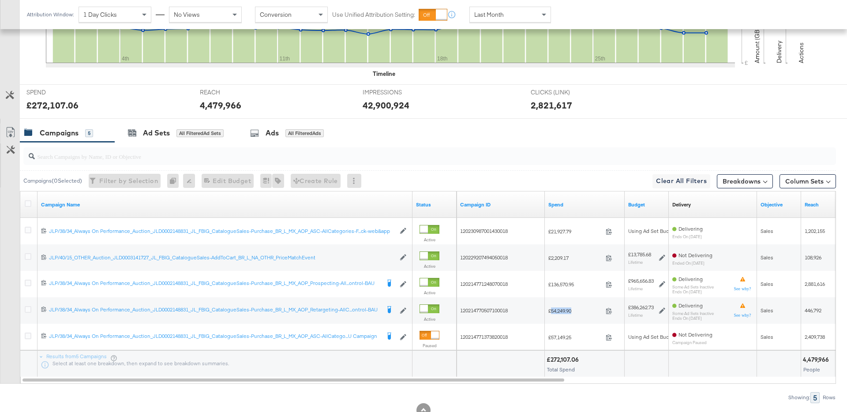
copy span "54,249.90"
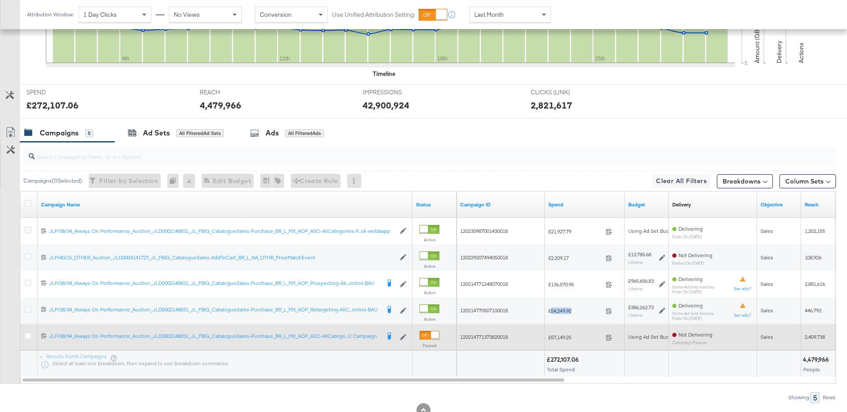
click at [566, 336] on span "£57,149.25" at bounding box center [575, 337] width 54 height 7
copy span "57,149.25"
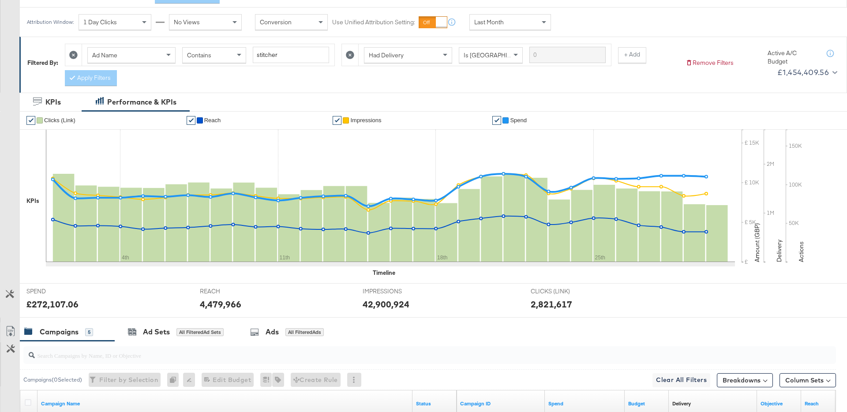
scroll to position [0, 0]
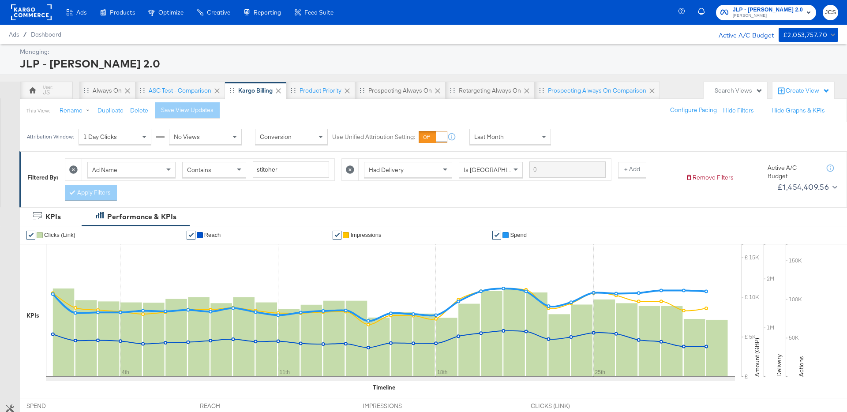
click at [73, 171] on icon at bounding box center [73, 169] width 8 height 8
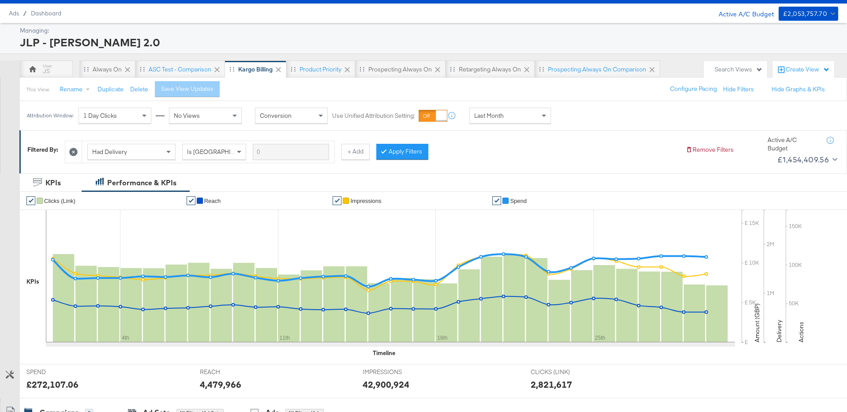
scroll to position [24, 0]
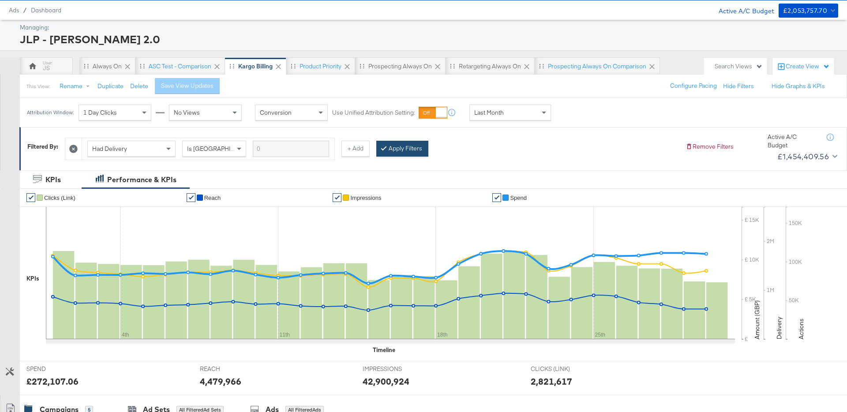
click at [416, 145] on button "Apply Filters" at bounding box center [402, 149] width 52 height 16
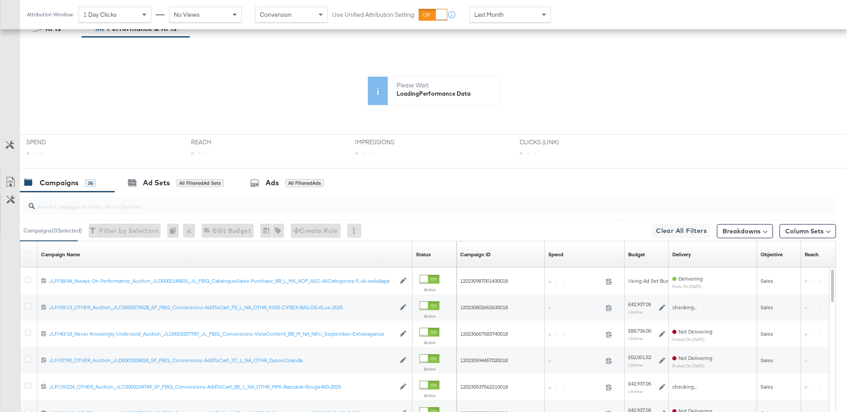
scroll to position [176, 0]
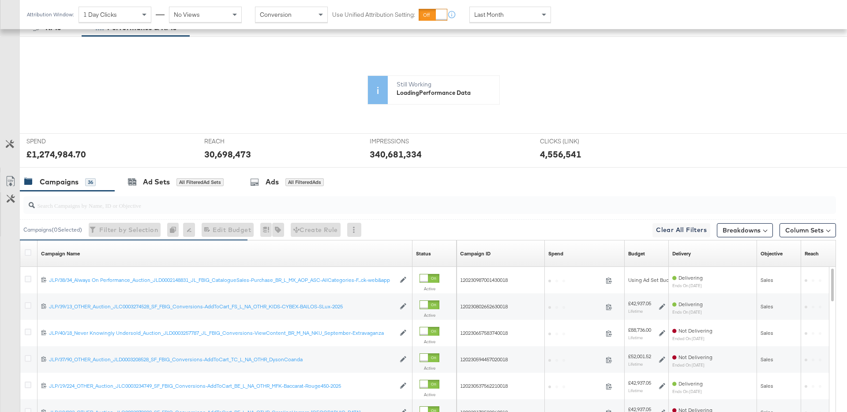
click at [206, 207] on input "search" at bounding box center [398, 201] width 726 height 17
paste input "120230987001430018"
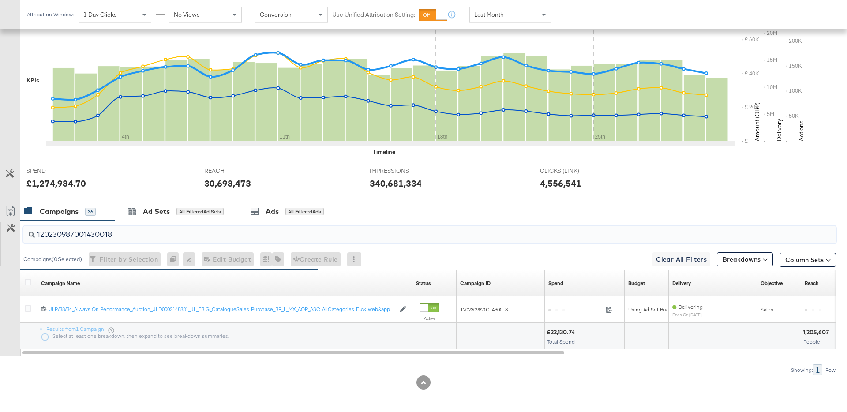
scroll to position [224, 0]
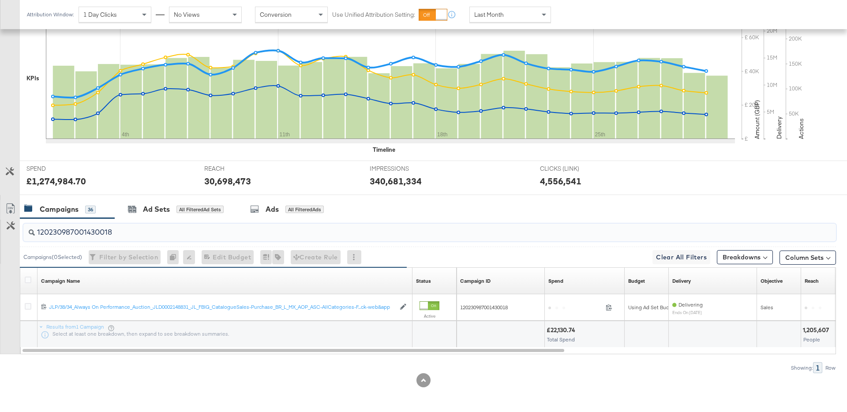
type input "120230987001430018"
drag, startPoint x: 551, startPoint y: 333, endPoint x: 576, endPoint y: 331, distance: 24.7
click at [576, 331] on div "£22,130.74" at bounding box center [561, 330] width 31 height 8
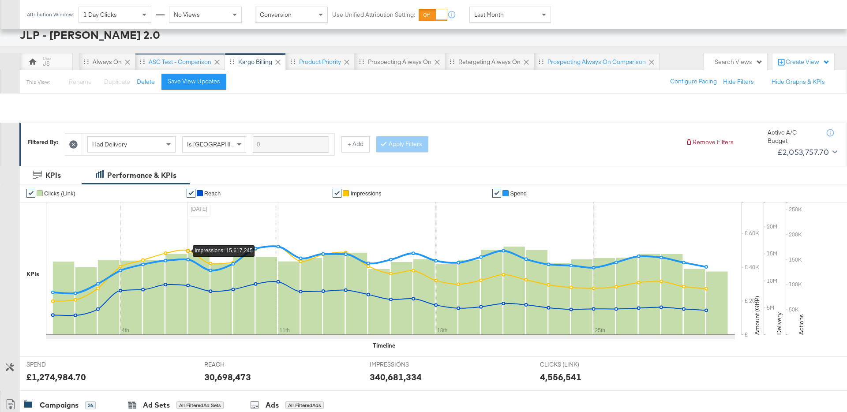
scroll to position [0, 0]
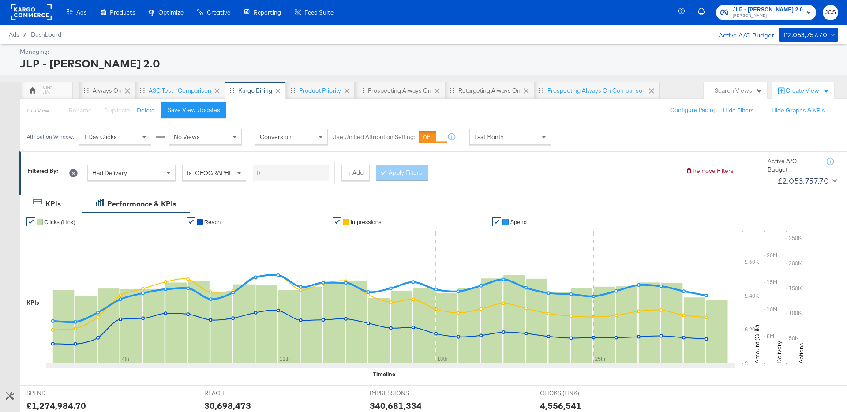
click at [42, 13] on rect at bounding box center [31, 12] width 41 height 16
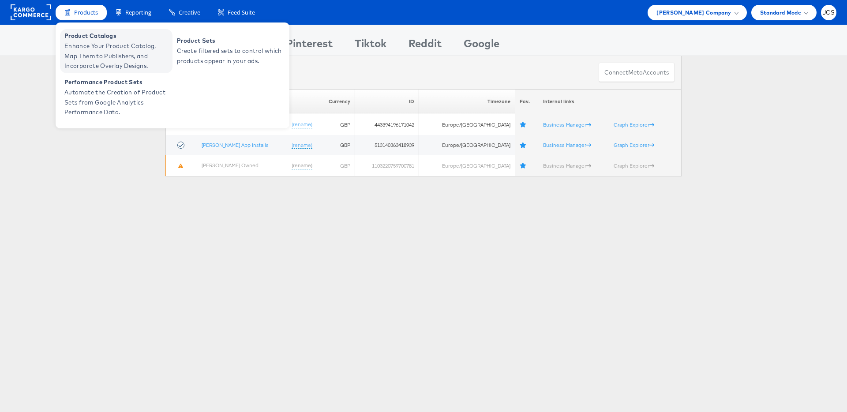
click at [83, 41] on span "Enhance Your Product Catalog, Map Them to Publishers, and Incorporate Overlay D…" at bounding box center [117, 56] width 106 height 30
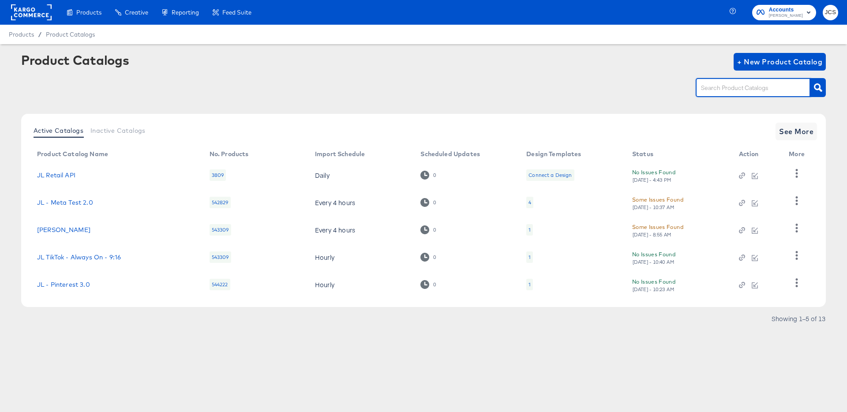
click at [718, 83] on input "text" at bounding box center [746, 88] width 94 height 10
click at [49, 13] on rect at bounding box center [31, 12] width 41 height 16
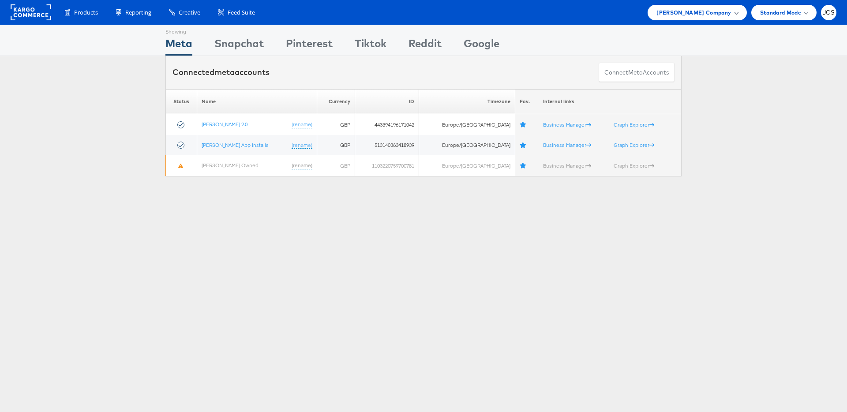
click at [721, 14] on span "[PERSON_NAME] Company" at bounding box center [693, 12] width 75 height 9
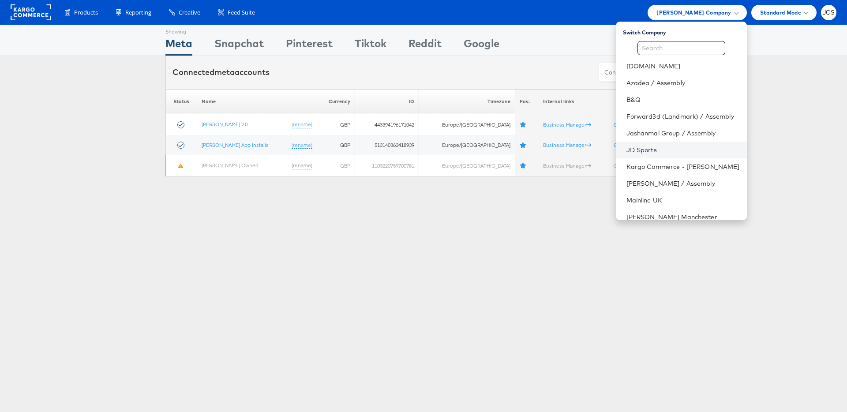
click at [626, 150] on link "JD Sports" at bounding box center [682, 150] width 113 height 9
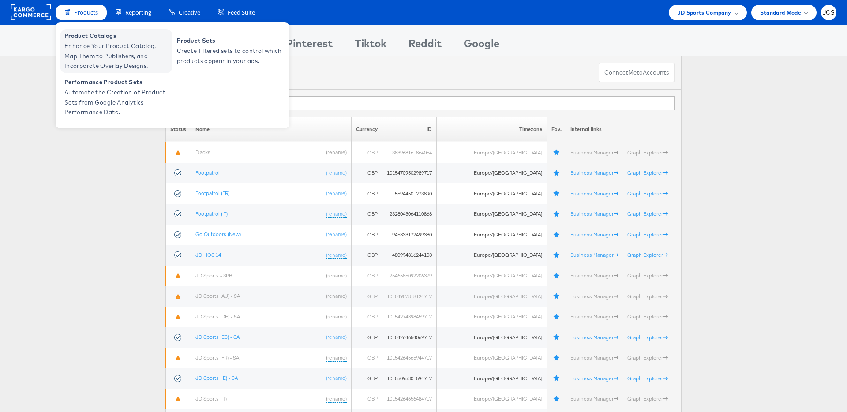
click at [82, 48] on span "Enhance Your Product Catalog, Map Them to Publishers, and Incorporate Overlay D…" at bounding box center [117, 56] width 106 height 30
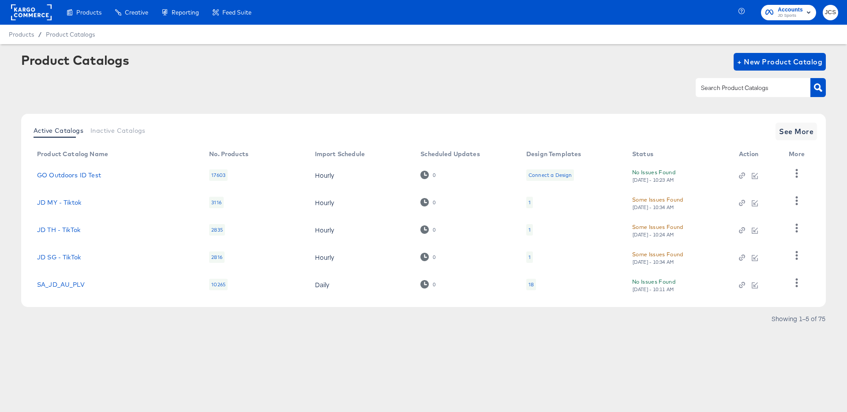
click at [722, 95] on div at bounding box center [752, 87] width 115 height 19
type input "pin"
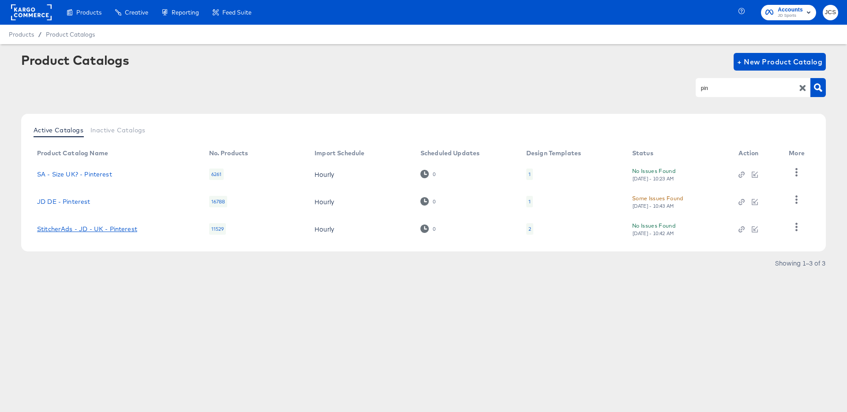
click at [119, 228] on link "StitcherAds - JD - UK - Pinterest" at bounding box center [87, 228] width 100 height 7
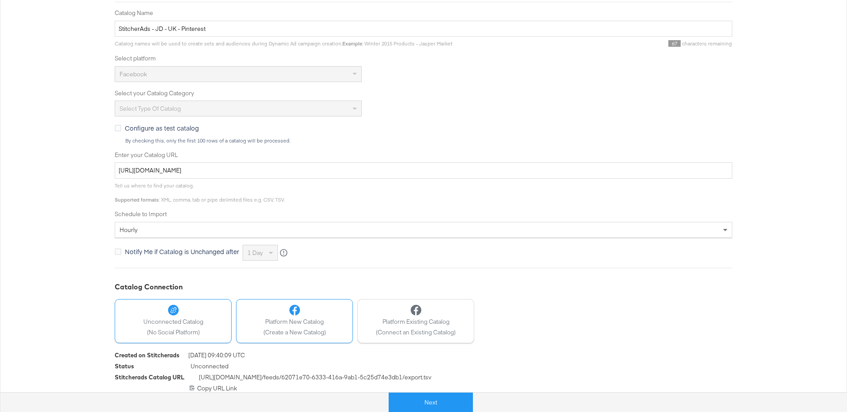
scroll to position [162, 0]
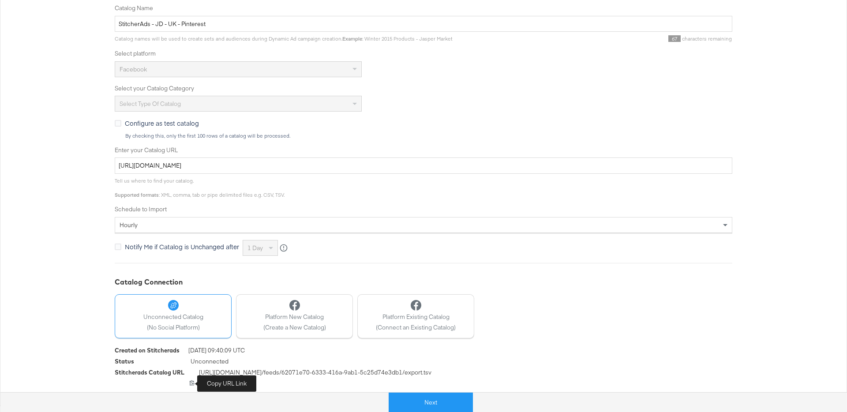
click at [190, 383] on icon at bounding box center [192, 382] width 5 height 5
click at [428, 400] on button "Next" at bounding box center [431, 403] width 84 height 20
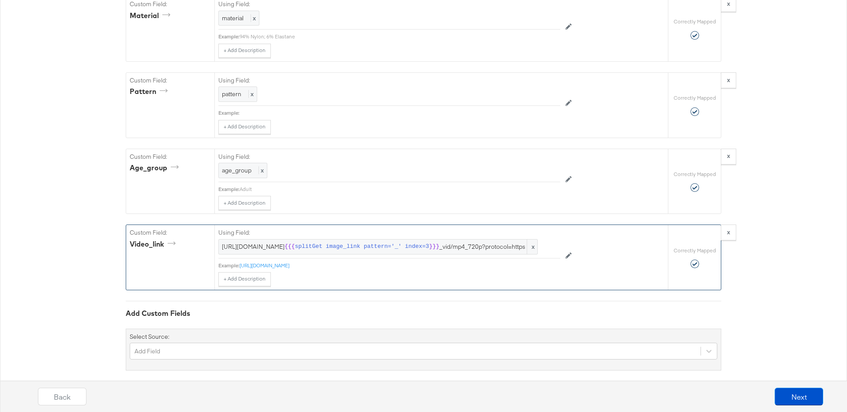
scroll to position [3945, 0]
